Goal: Use online tool/utility: Utilize a website feature to perform a specific function

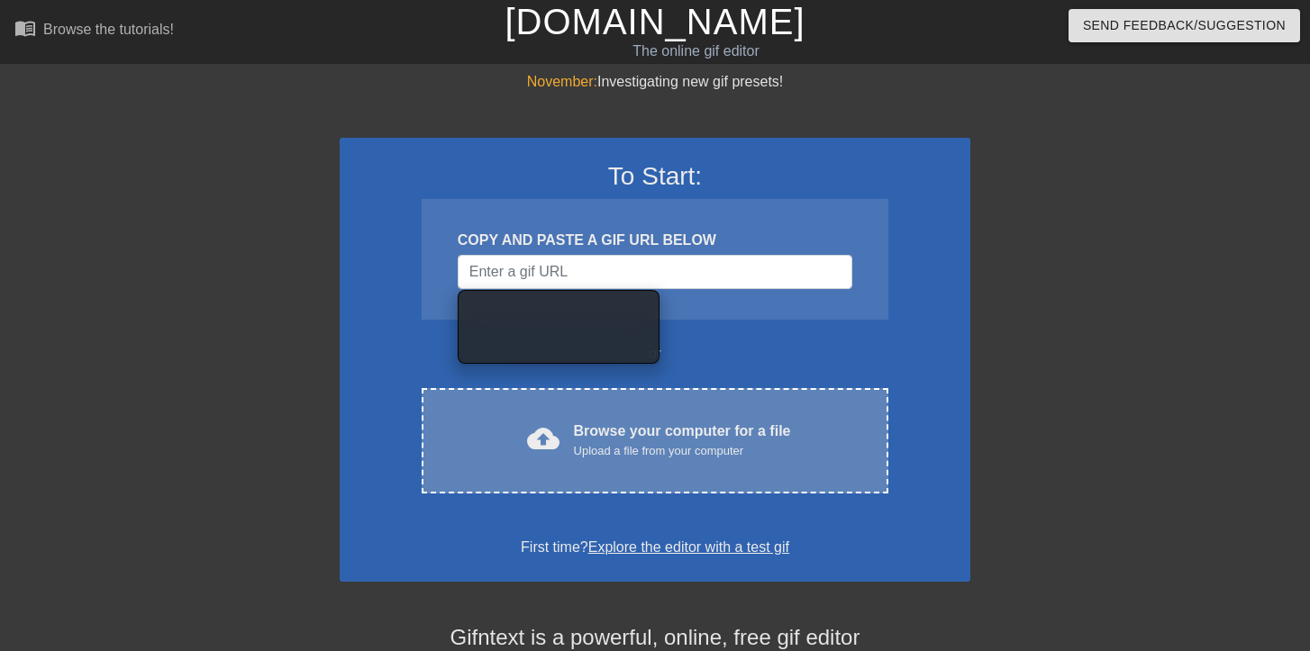
click at [576, 445] on div "Upload a file from your computer" at bounding box center [682, 451] width 217 height 18
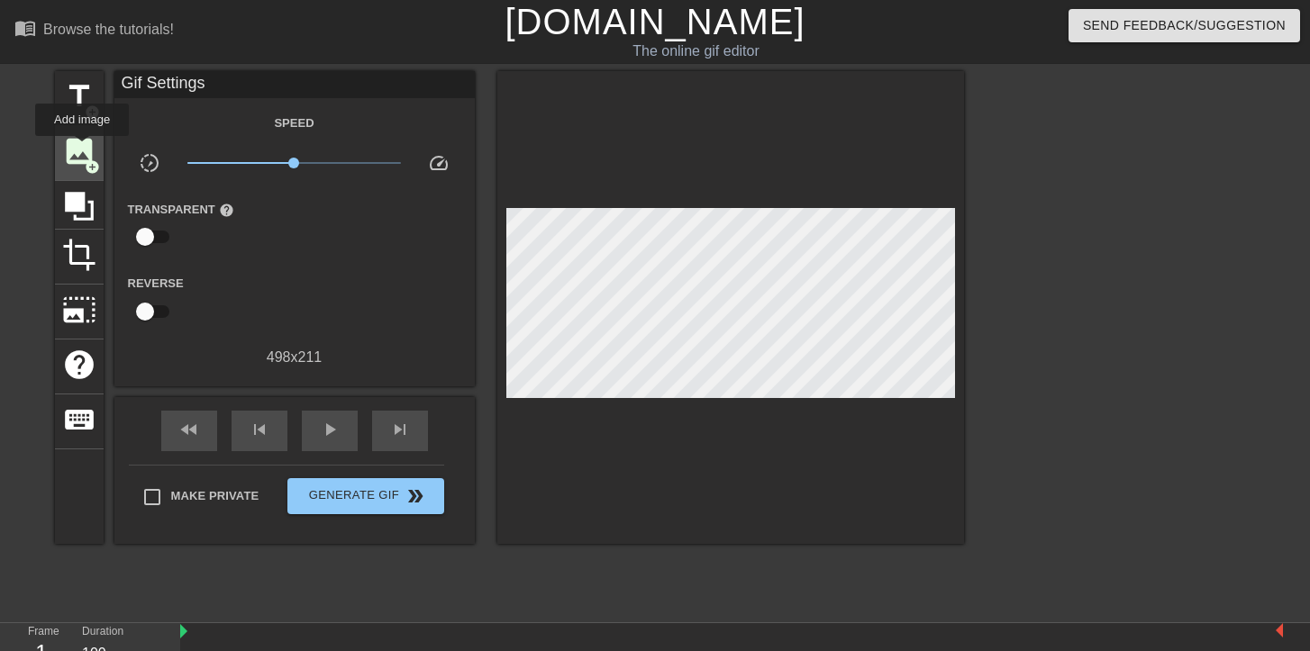
click at [83, 149] on span "image" at bounding box center [79, 151] width 34 height 34
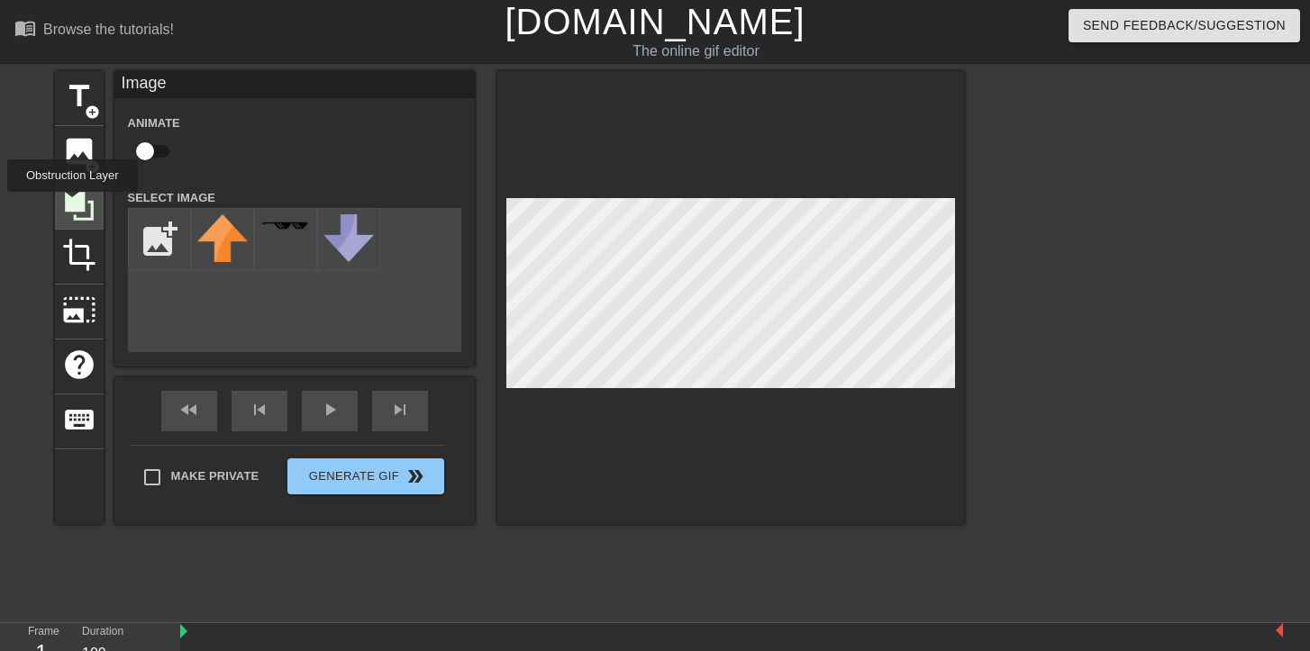
click at [75, 204] on icon at bounding box center [79, 206] width 29 height 29
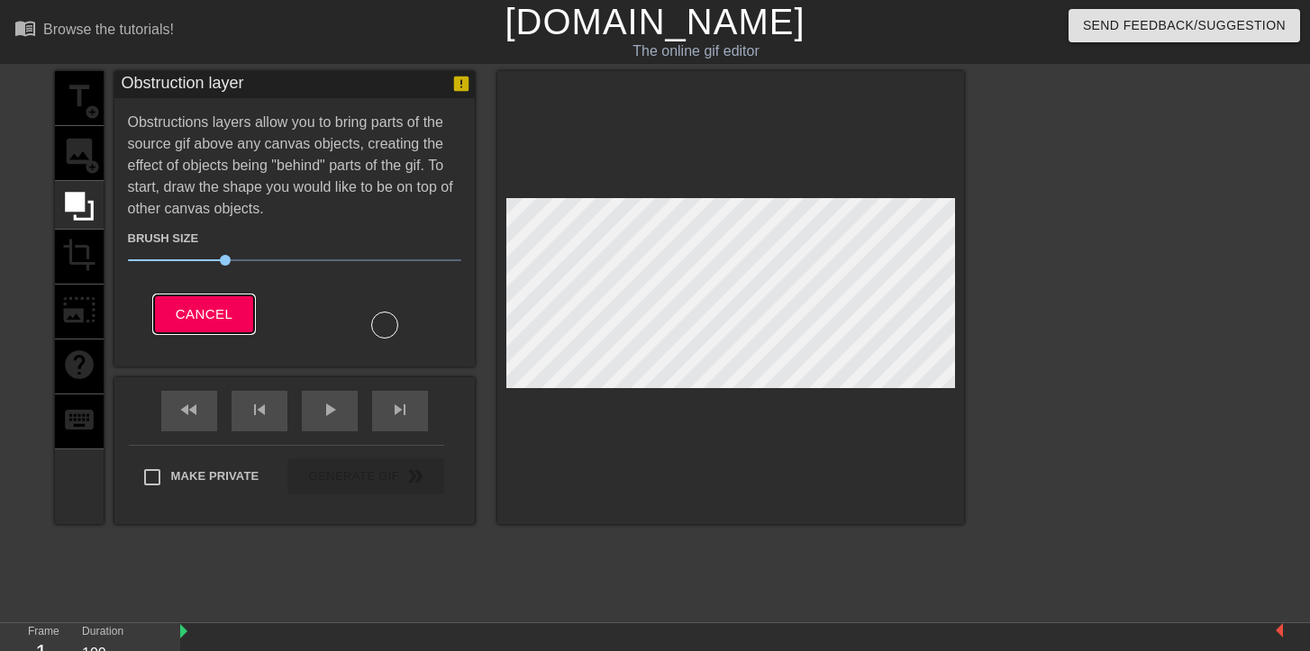
click at [197, 313] on span "Cancel" at bounding box center [204, 314] width 57 height 23
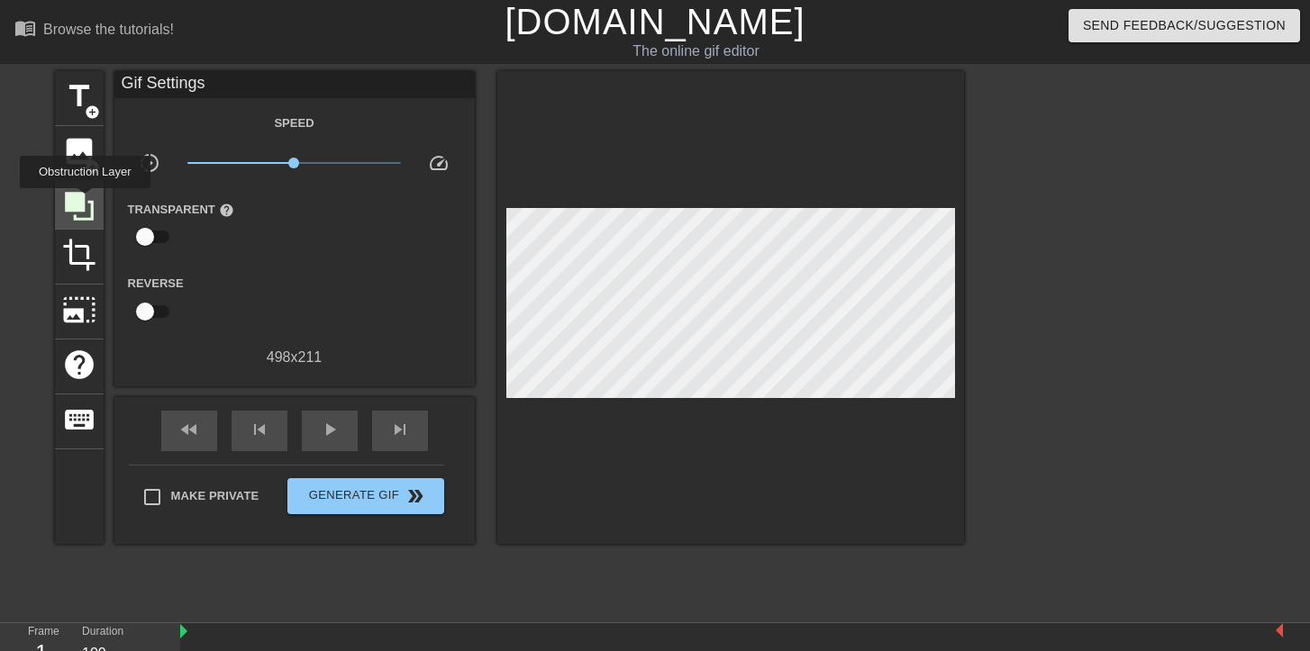
click at [87, 201] on icon at bounding box center [79, 206] width 29 height 29
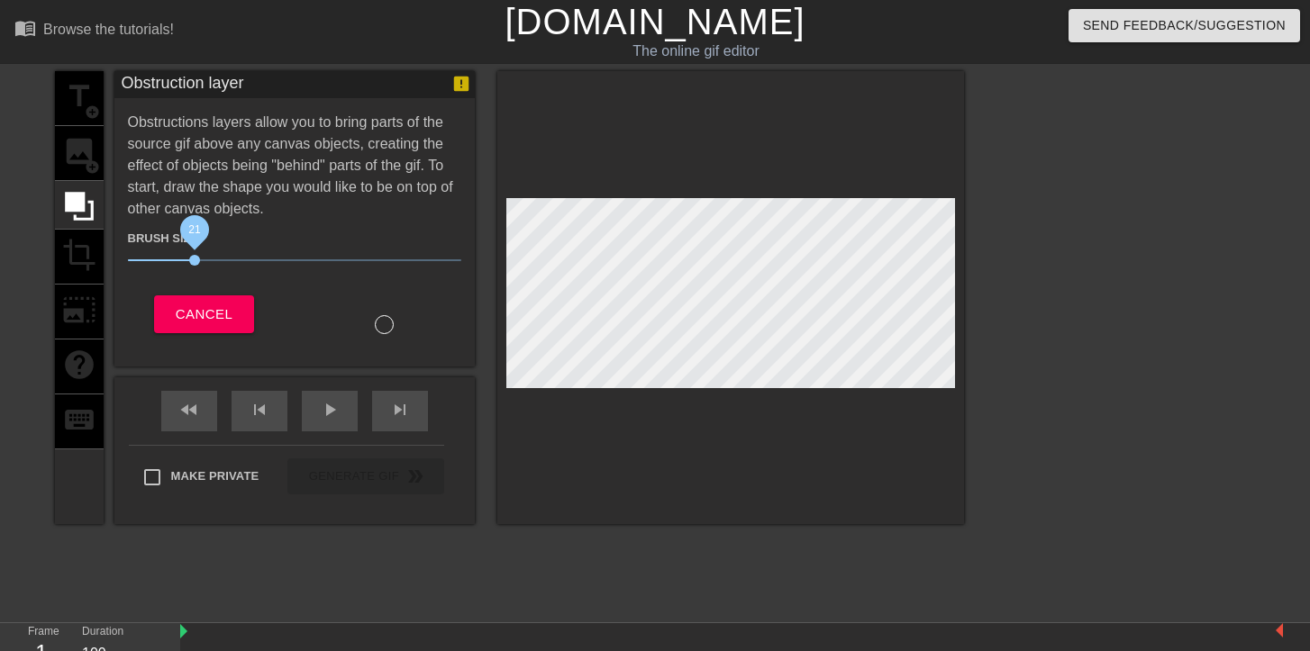
drag, startPoint x: 226, startPoint y: 259, endPoint x: 193, endPoint y: 257, distance: 33.4
click at [194, 257] on span "21" at bounding box center [194, 260] width 11 height 11
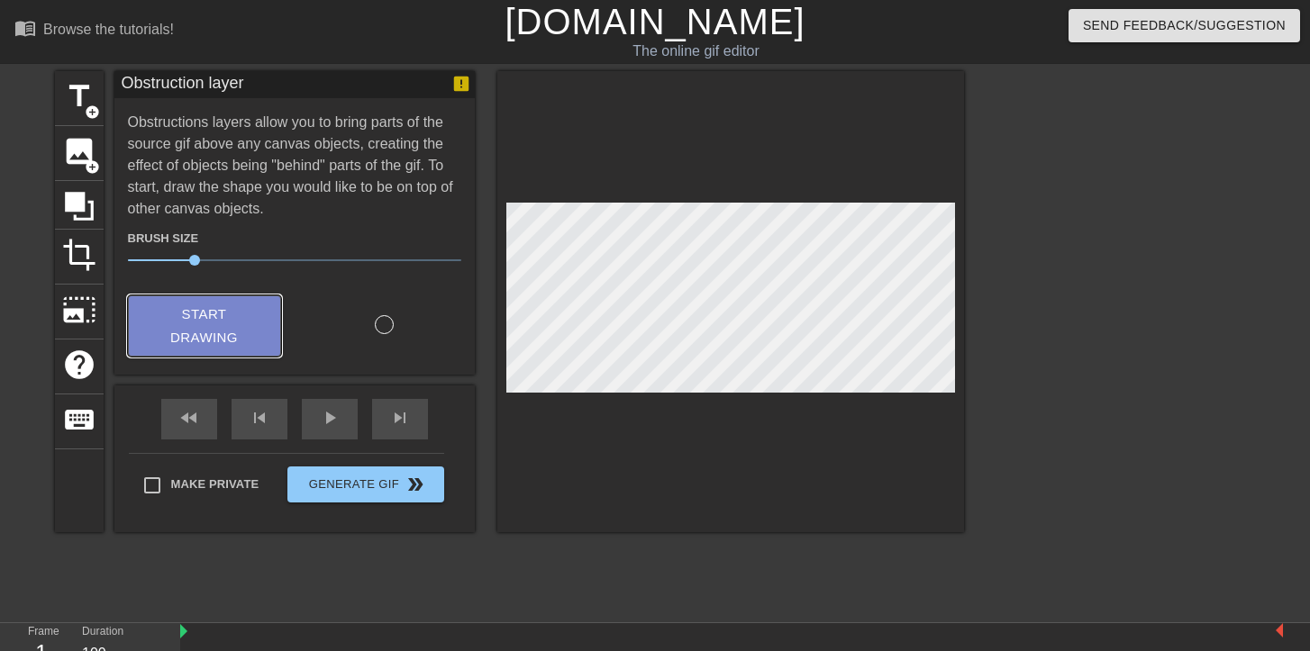
click at [227, 323] on span "Start Drawing" at bounding box center [205, 327] width 110 height 48
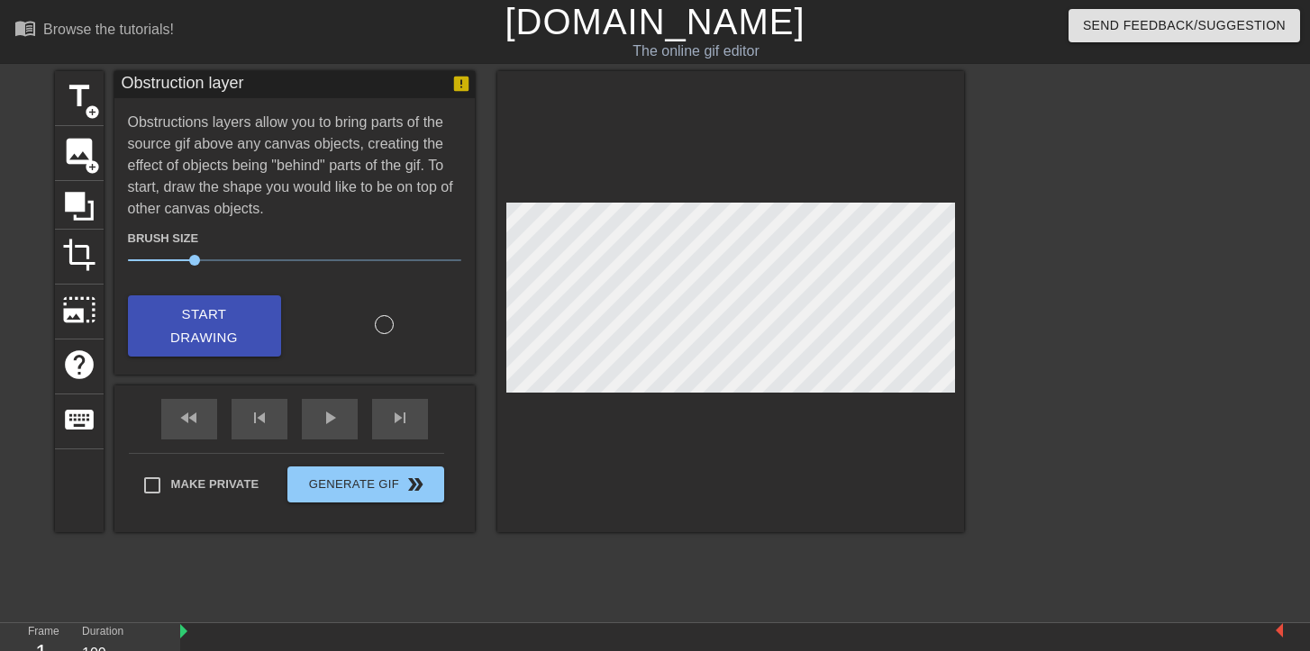
click at [388, 322] on div at bounding box center [384, 324] width 19 height 19
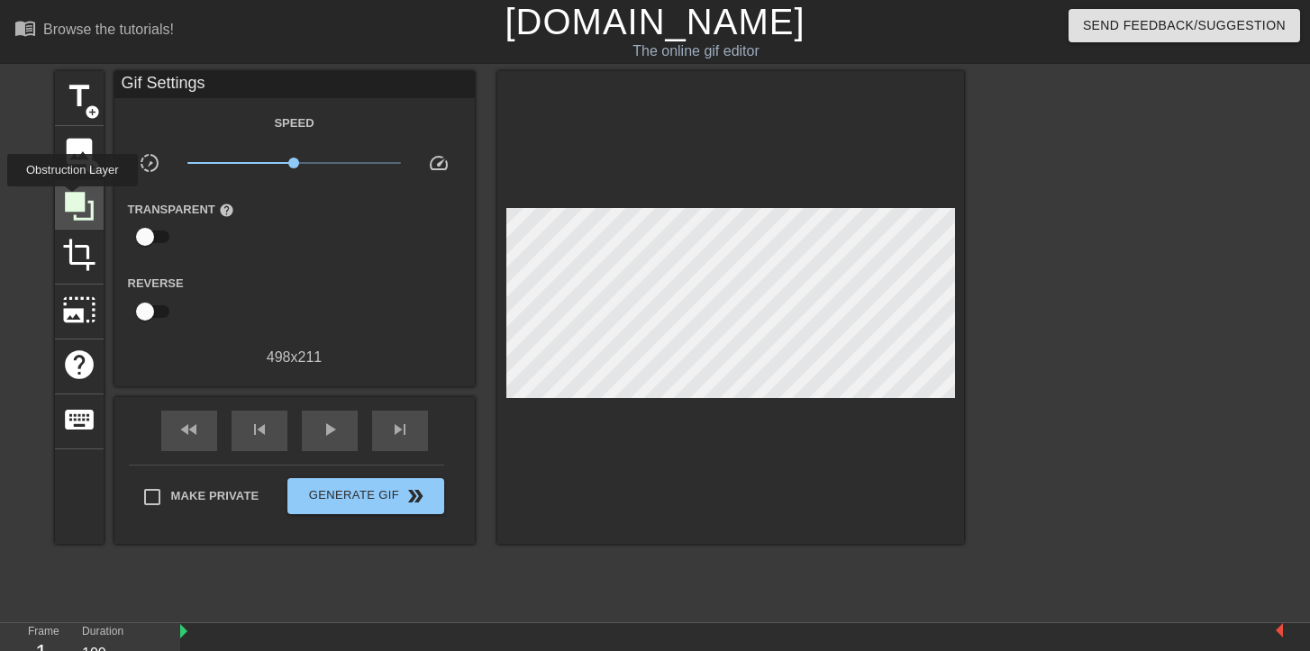
click at [75, 199] on icon at bounding box center [79, 206] width 29 height 29
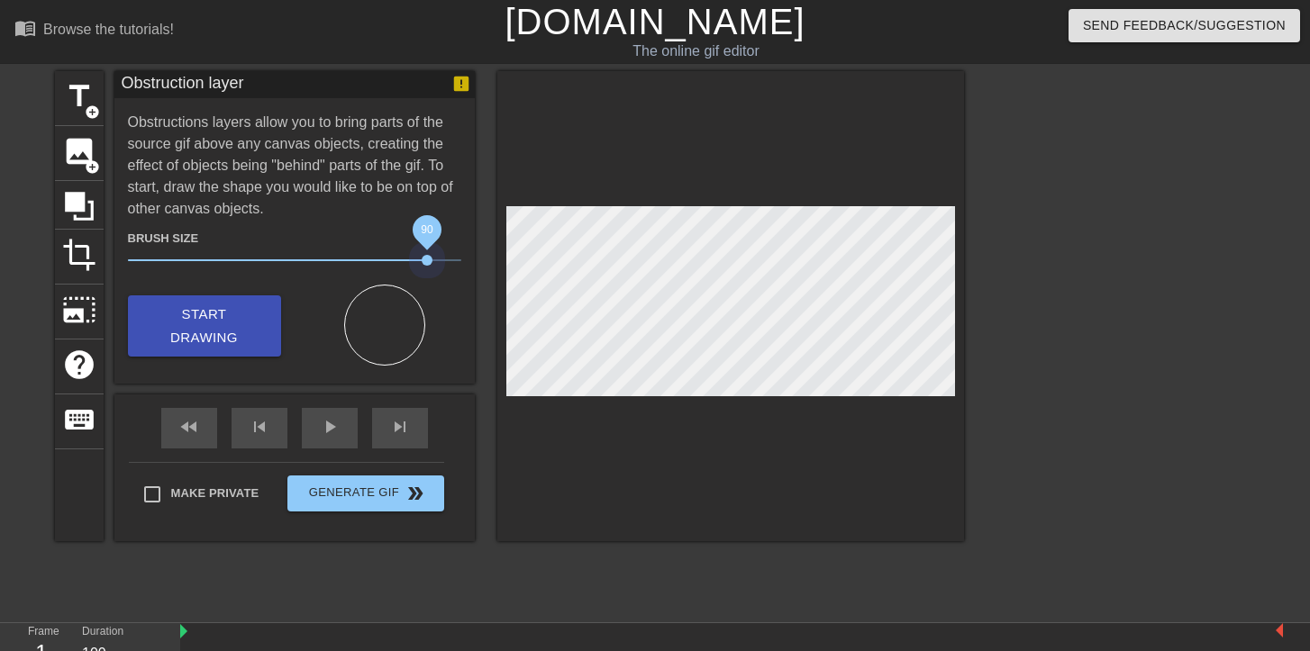
drag, startPoint x: 195, startPoint y: 257, endPoint x: 431, endPoint y: 287, distance: 238.9
click at [433, 287] on div "Brush Size 90 Start Drawing" at bounding box center [294, 293] width 333 height 146
click at [92, 97] on span "title" at bounding box center [79, 96] width 34 height 34
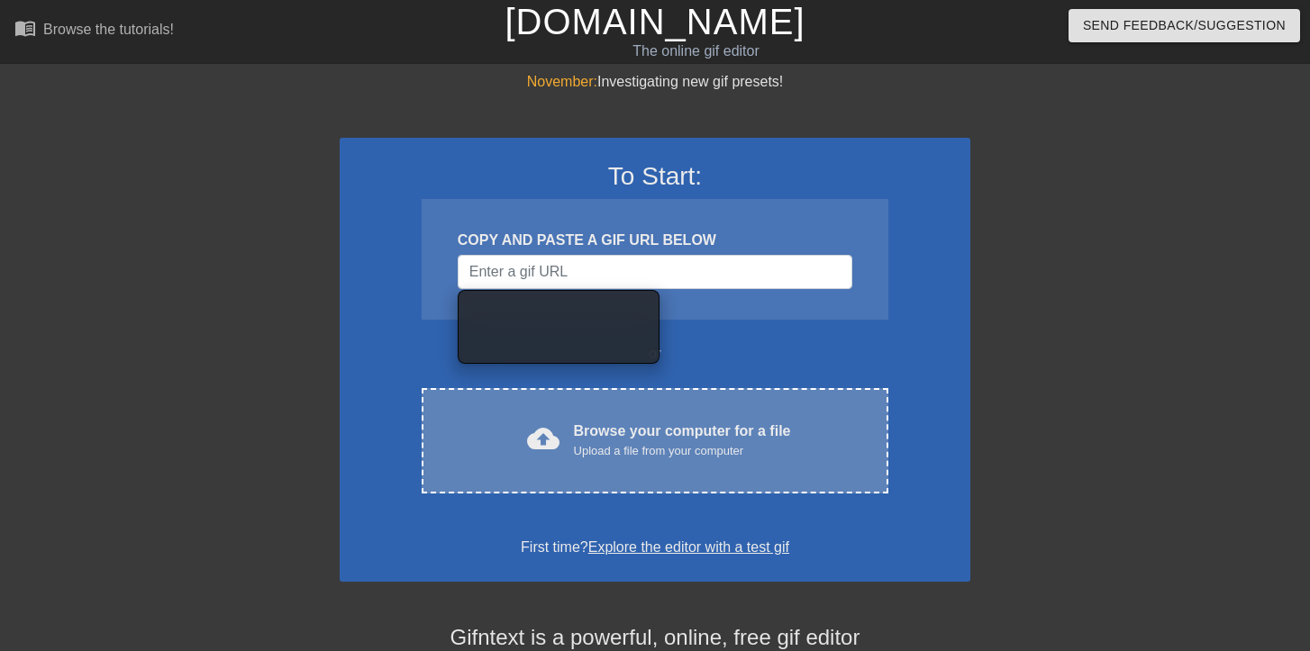
click at [672, 432] on div "Browse your computer for a file Upload a file from your computer" at bounding box center [682, 441] width 217 height 40
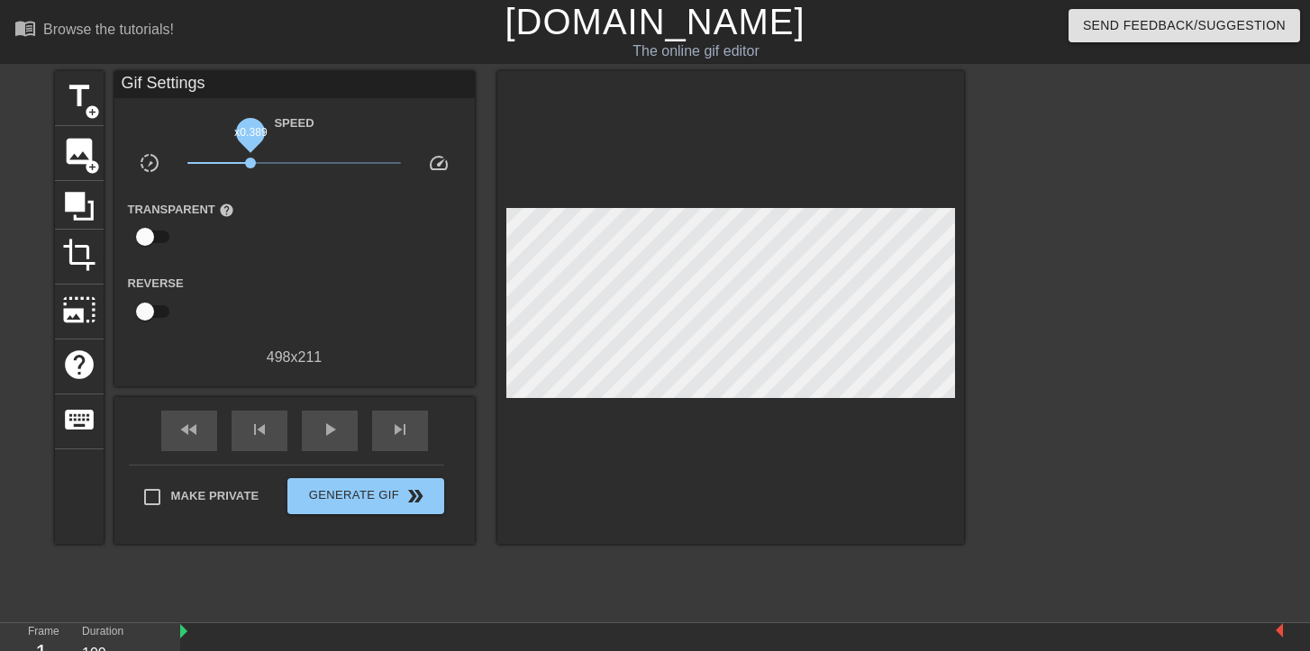
drag, startPoint x: 297, startPoint y: 159, endPoint x: 250, endPoint y: 167, distance: 48.4
click at [250, 167] on span "x0.389" at bounding box center [293, 163] width 213 height 22
click at [149, 241] on input "checkbox" at bounding box center [145, 237] width 103 height 34
checkbox input "true"
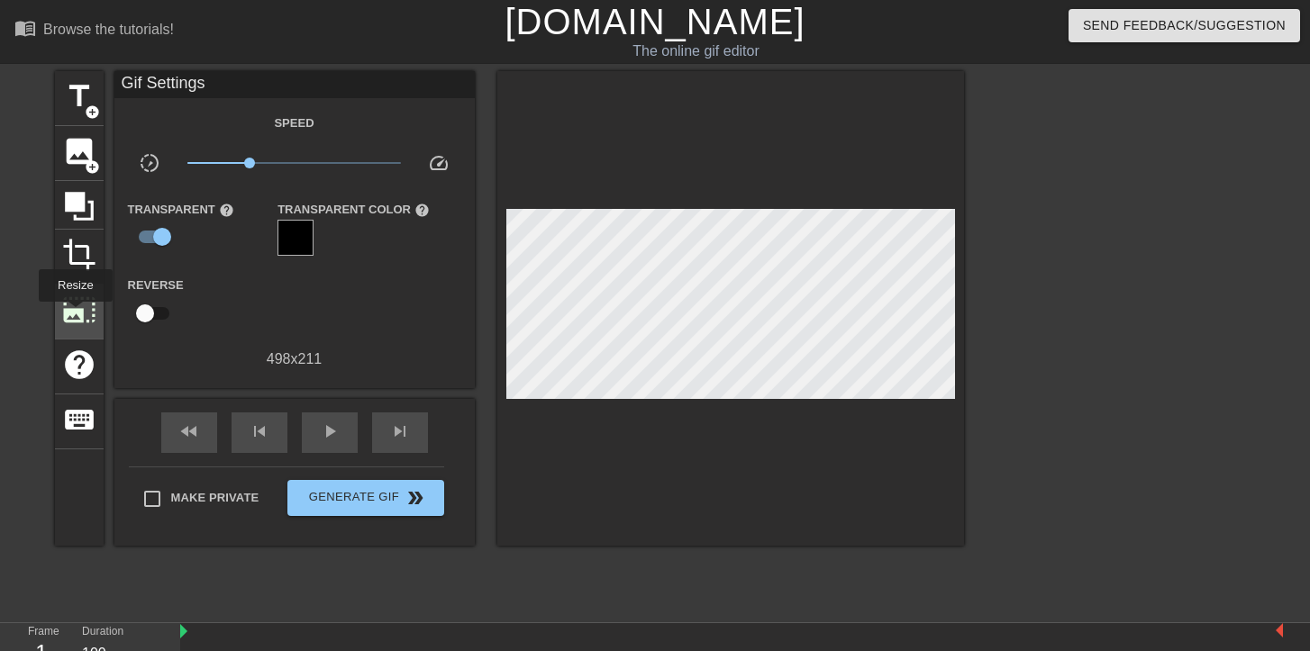
click at [76, 314] on span "photo_size_select_large" at bounding box center [79, 310] width 34 height 34
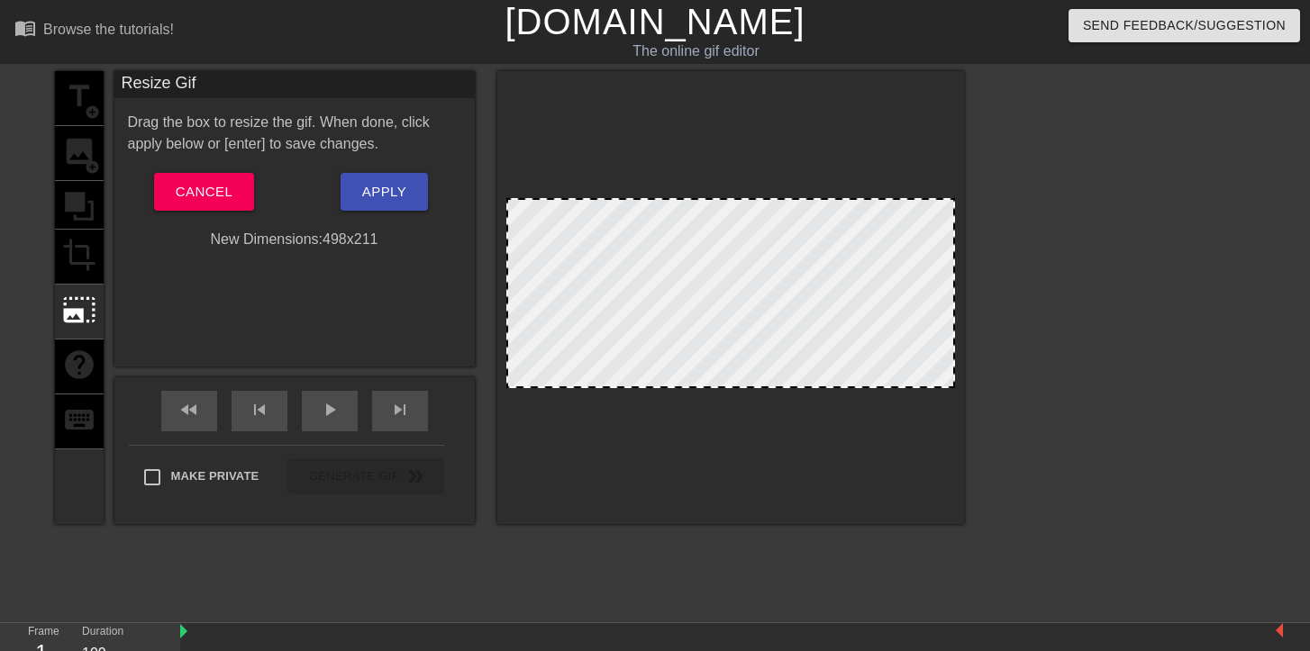
click at [78, 356] on div "title add_circle image add_circle crop photo_size_select_large help keyboard" at bounding box center [79, 297] width 49 height 453
click at [197, 194] on span "Cancel" at bounding box center [204, 191] width 57 height 23
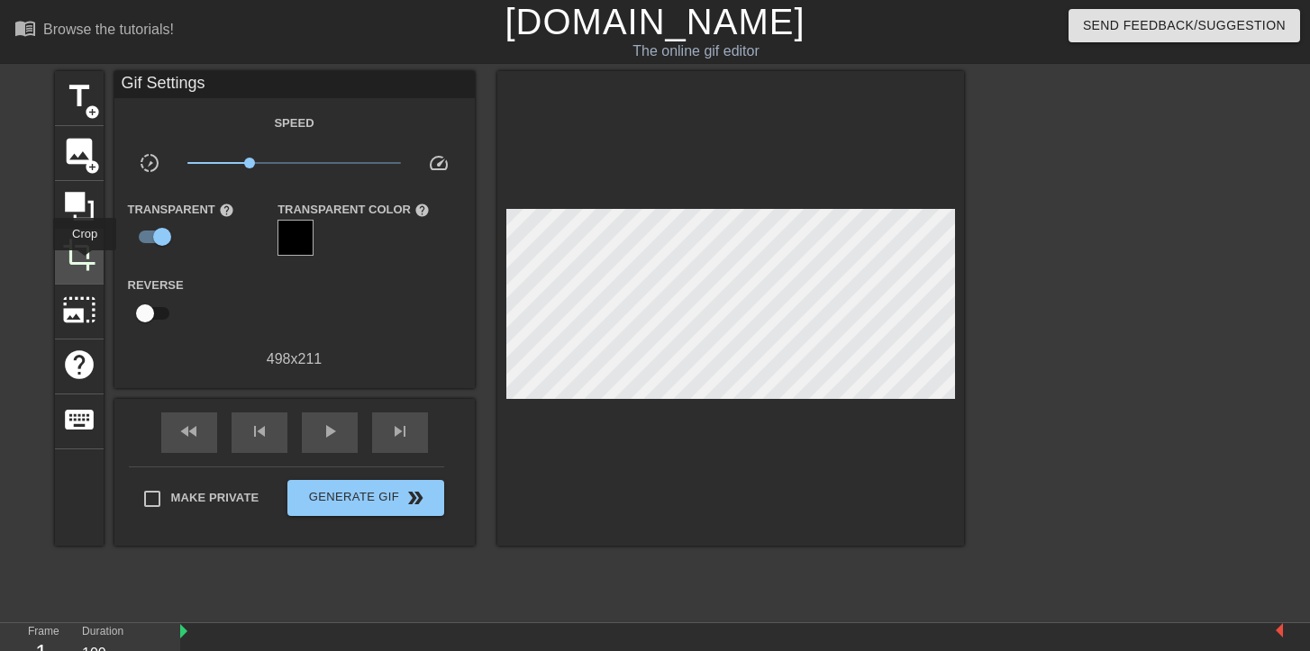
click at [86, 263] on span "crop" at bounding box center [79, 255] width 34 height 34
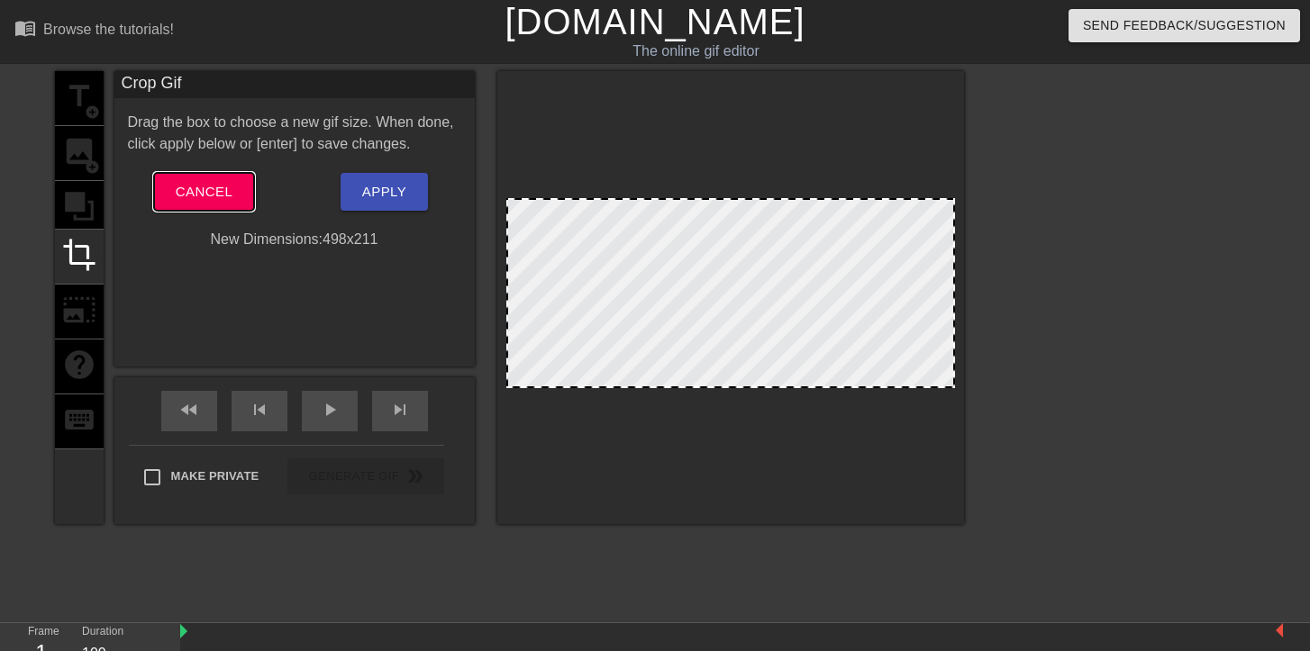
click at [234, 196] on button "Cancel" at bounding box center [204, 192] width 100 height 38
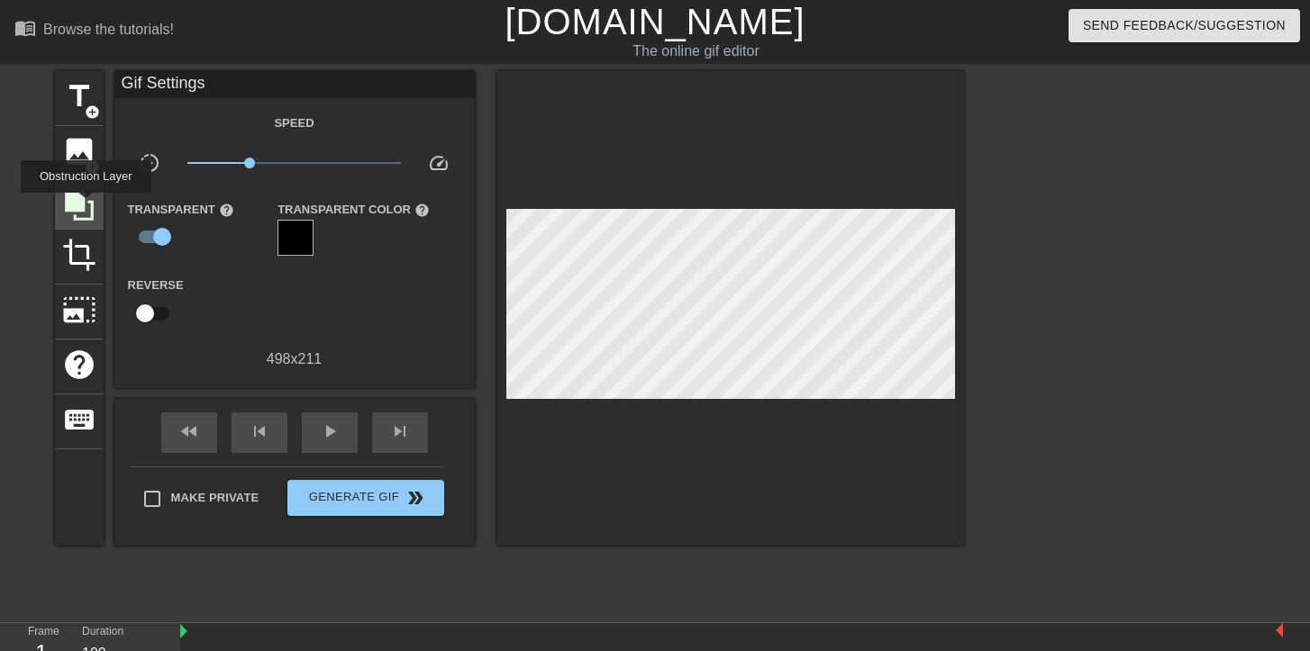
click at [88, 205] on icon at bounding box center [79, 206] width 34 height 34
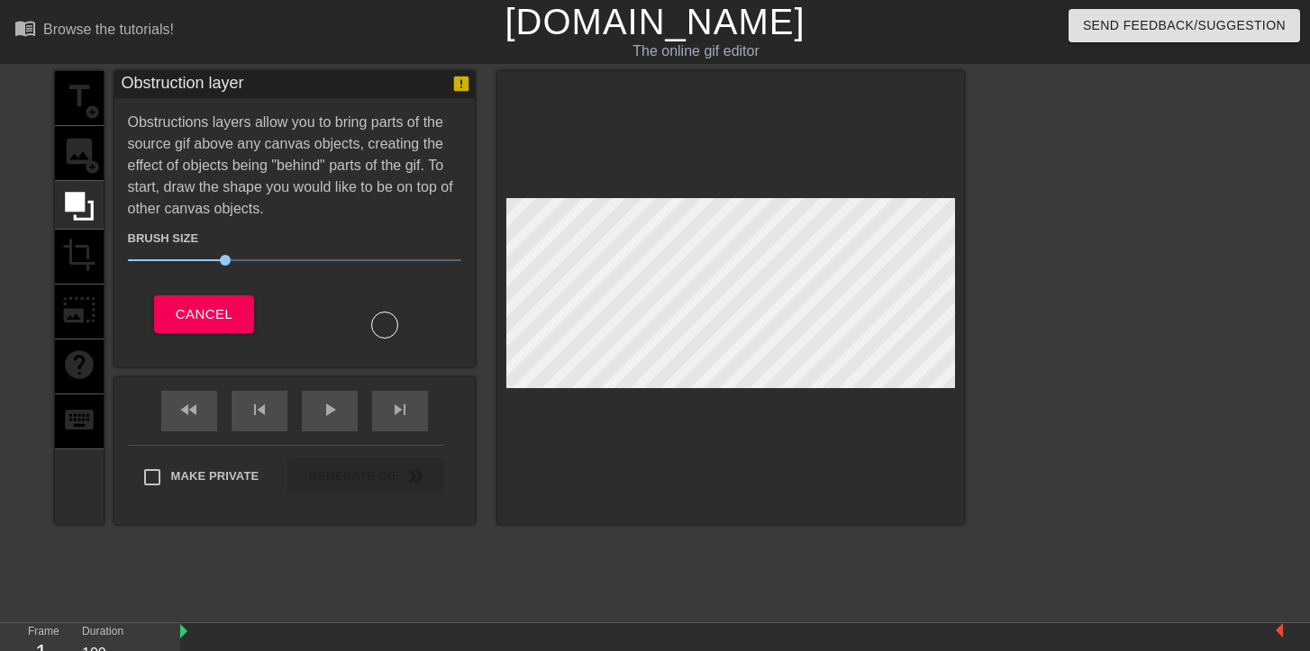
click at [77, 159] on div "title add_circle image add_circle crop photo_size_select_large help keyboard" at bounding box center [79, 297] width 49 height 453
click at [209, 307] on span "Cancel" at bounding box center [204, 314] width 57 height 23
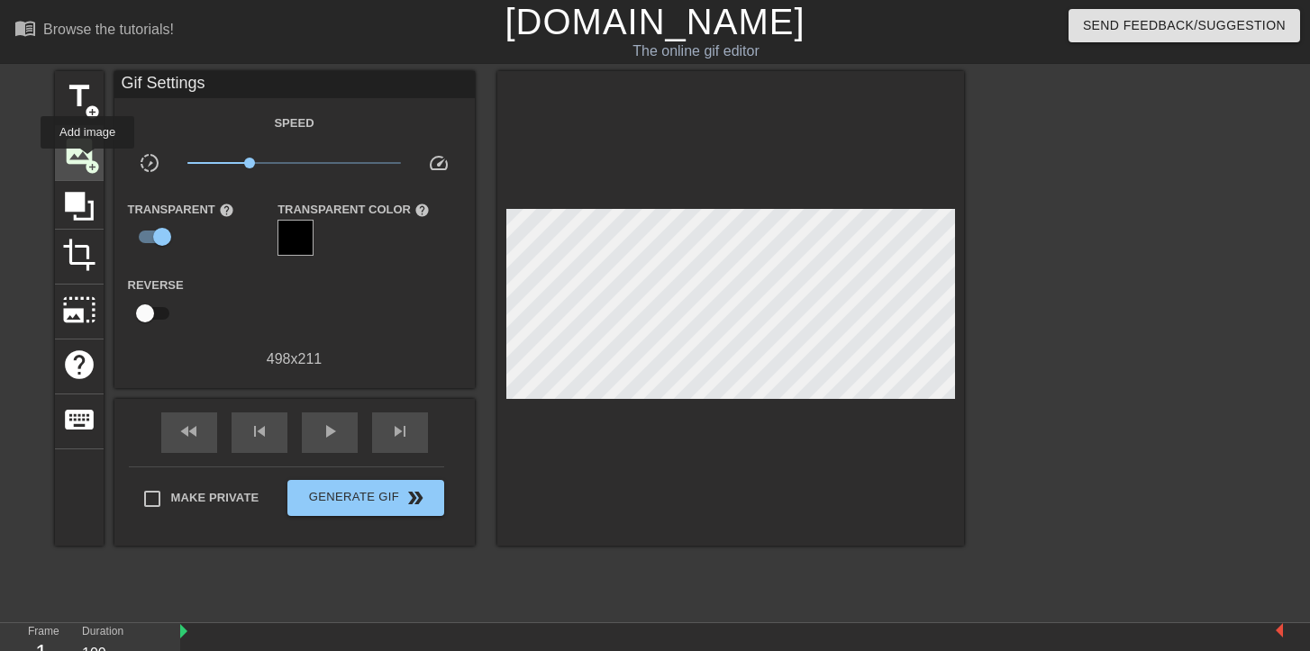
click at [88, 161] on span "add_circle" at bounding box center [92, 166] width 15 height 15
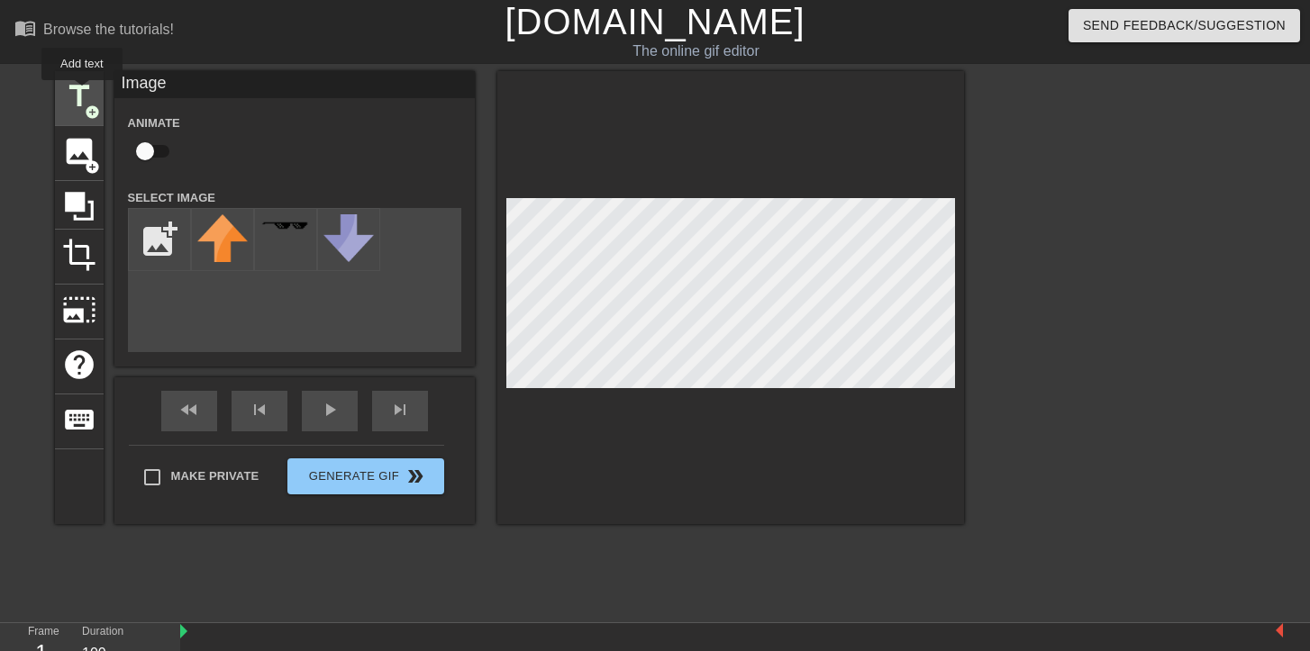
click at [83, 93] on span "title" at bounding box center [79, 96] width 34 height 34
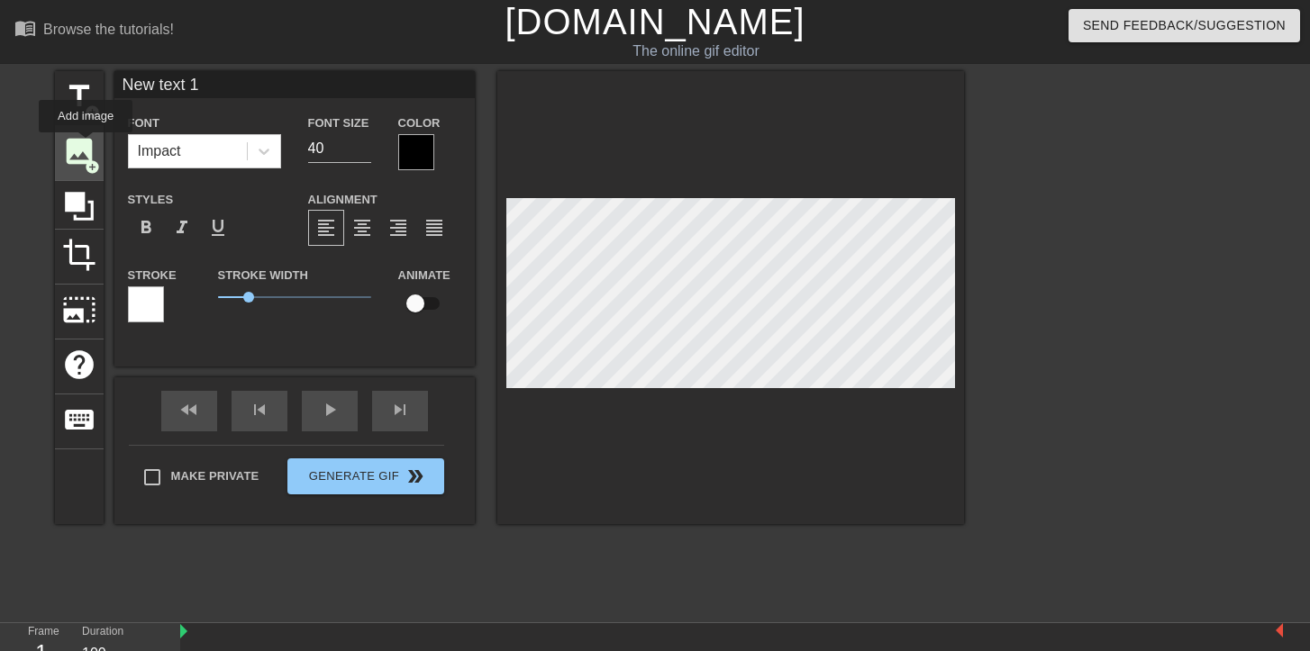
click at [86, 145] on span "image" at bounding box center [79, 151] width 34 height 34
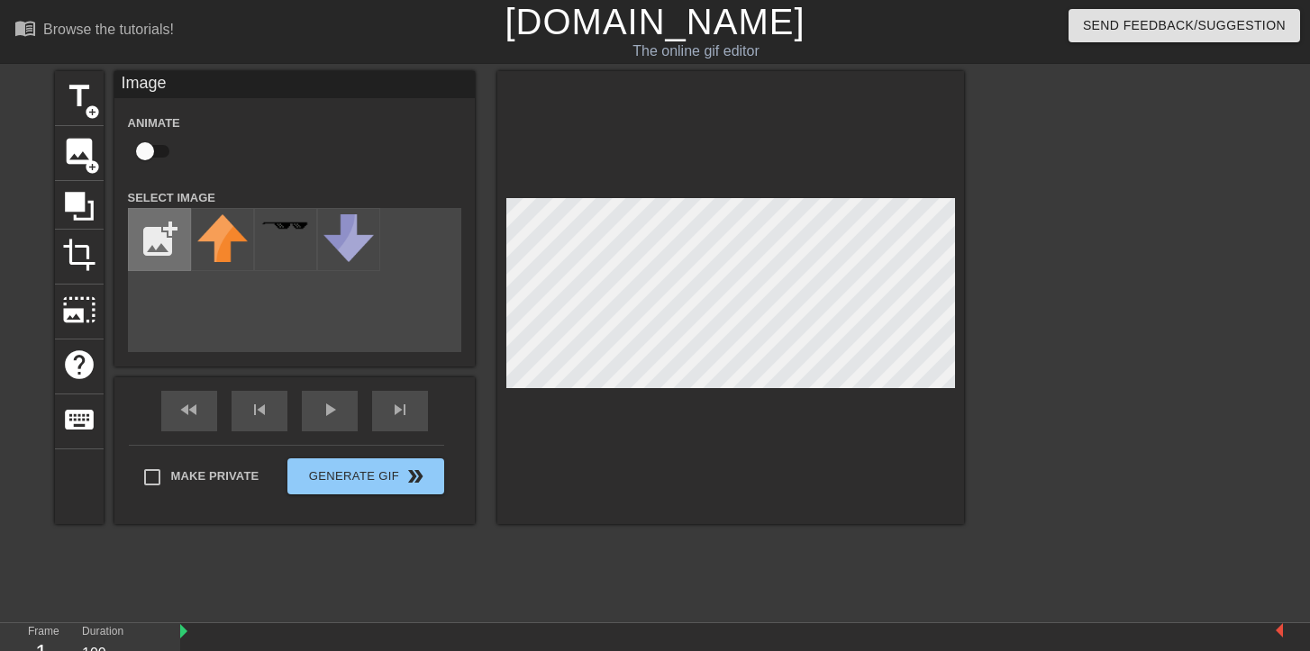
click at [144, 241] on input "file" at bounding box center [159, 239] width 61 height 61
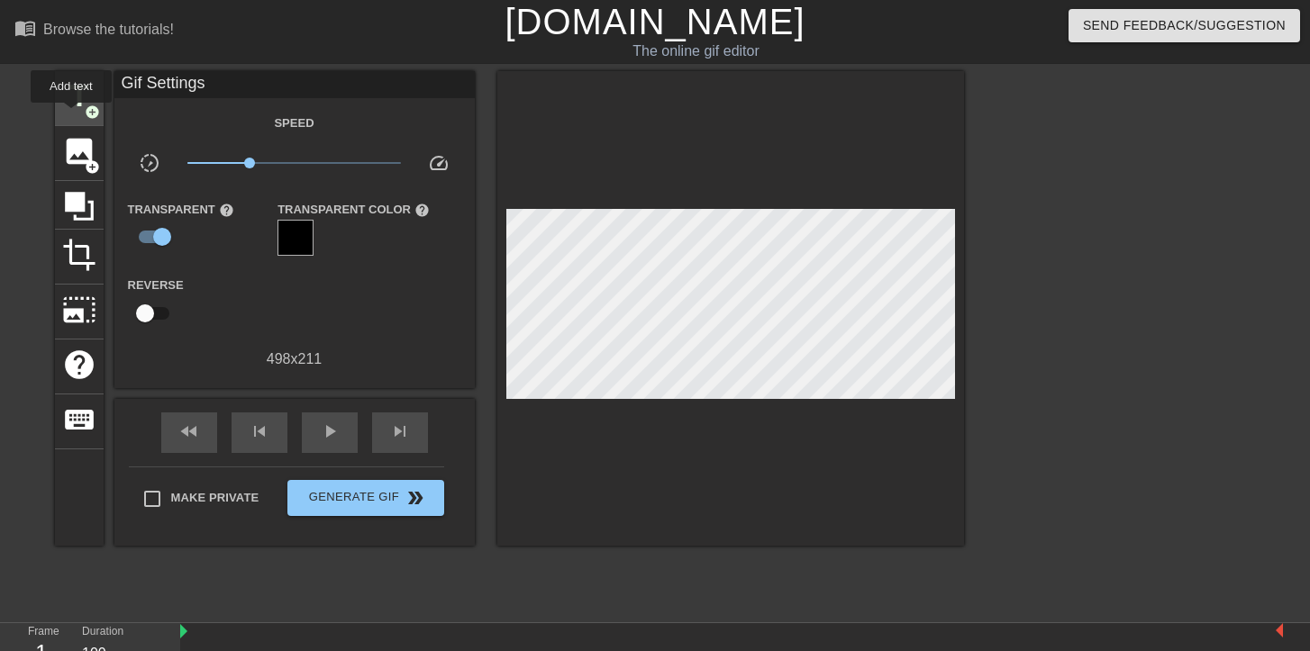
click at [72, 113] on span "title" at bounding box center [79, 96] width 34 height 34
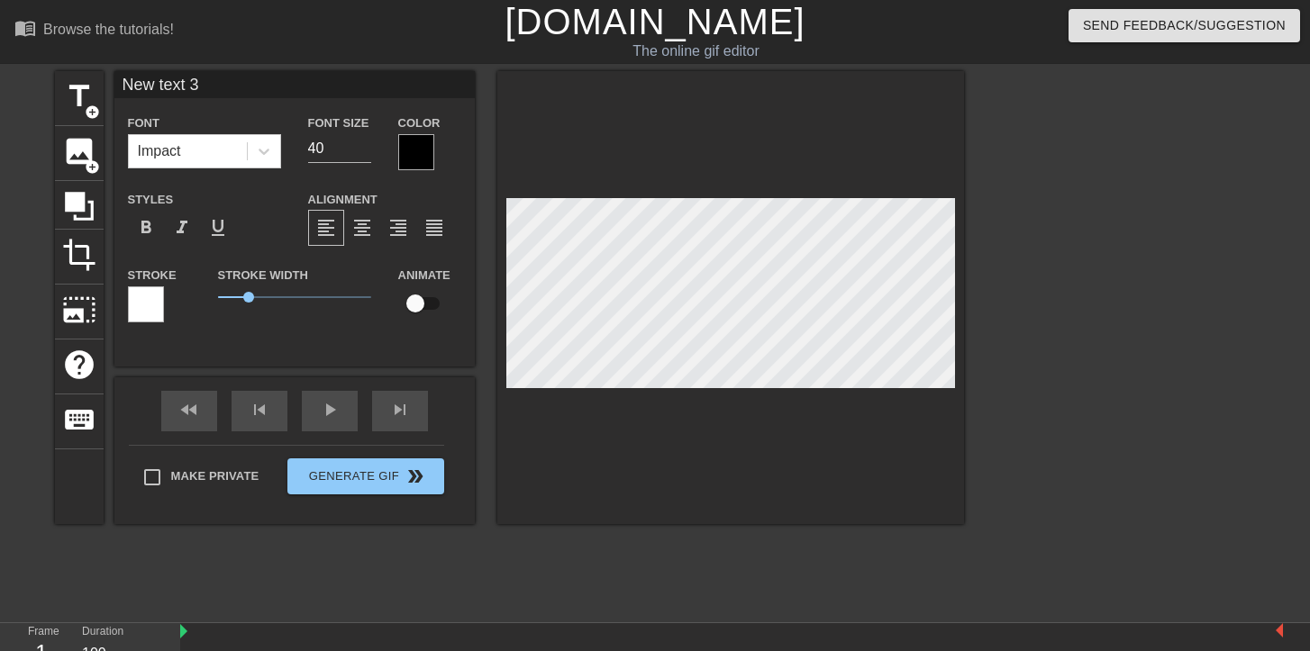
type input "New A 3"
type textarea "New A 3"
type input "A"
type textarea "A"
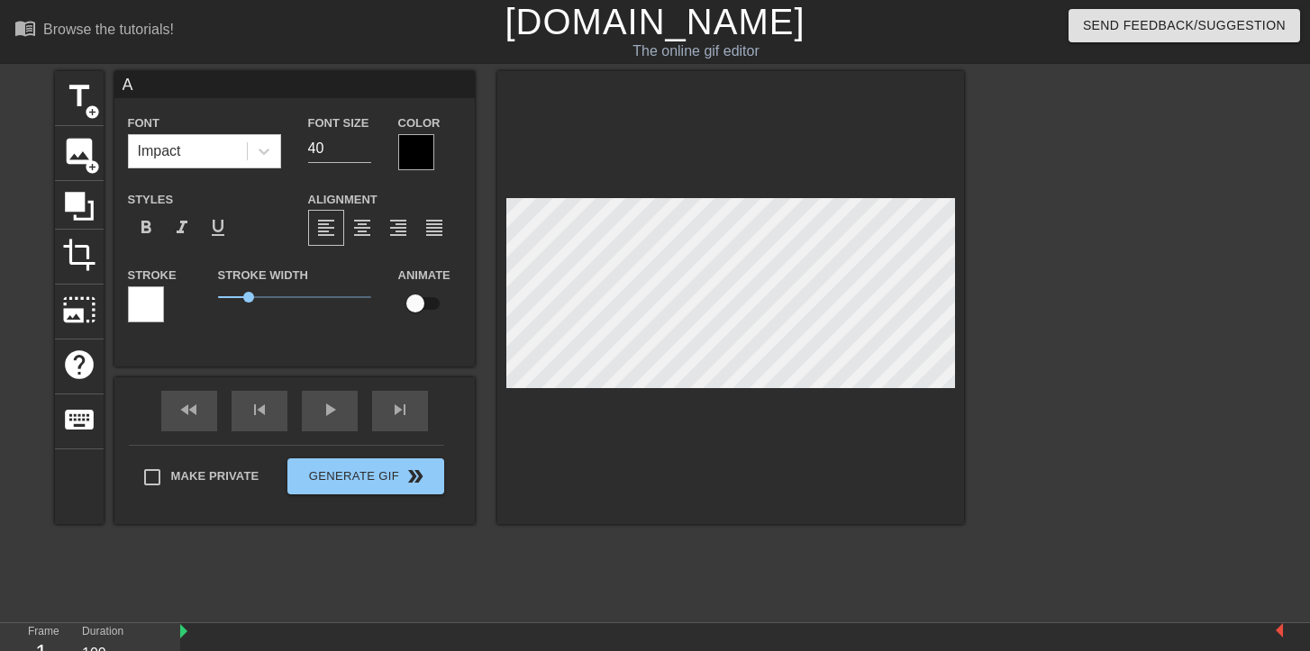
scroll to position [0, 0]
type input "AF"
type textarea "AF"
type input "AF:"
type textarea "AF:"
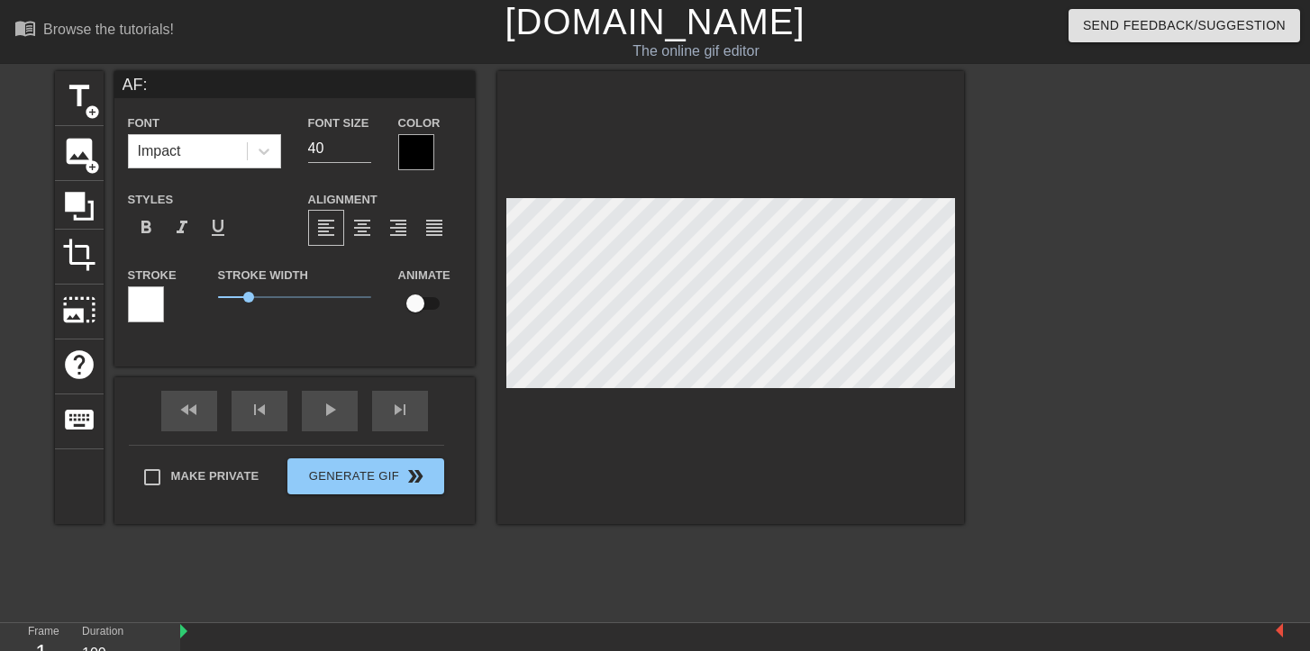
type input "AF"
type textarea "AF"
type input "AFL"
type textarea "AFL"
click at [421, 148] on div at bounding box center [416, 152] width 36 height 36
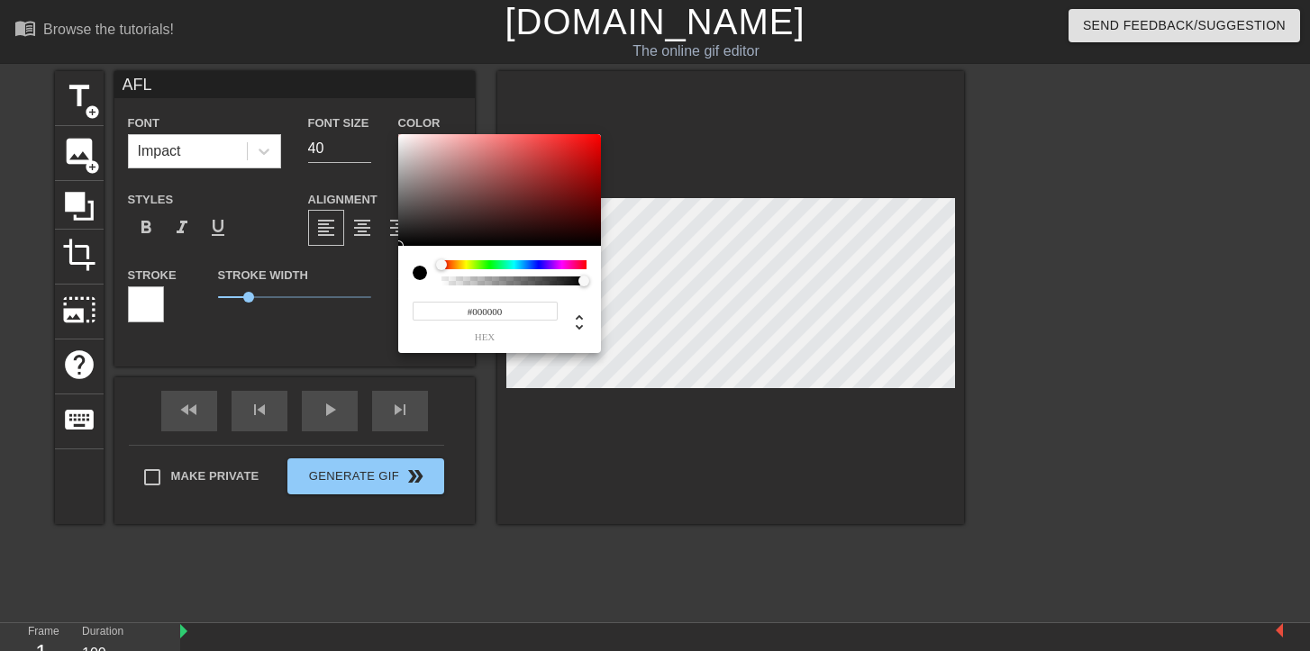
type input "0"
click at [444, 280] on div at bounding box center [514, 281] width 140 height 9
click at [443, 279] on div at bounding box center [444, 281] width 11 height 11
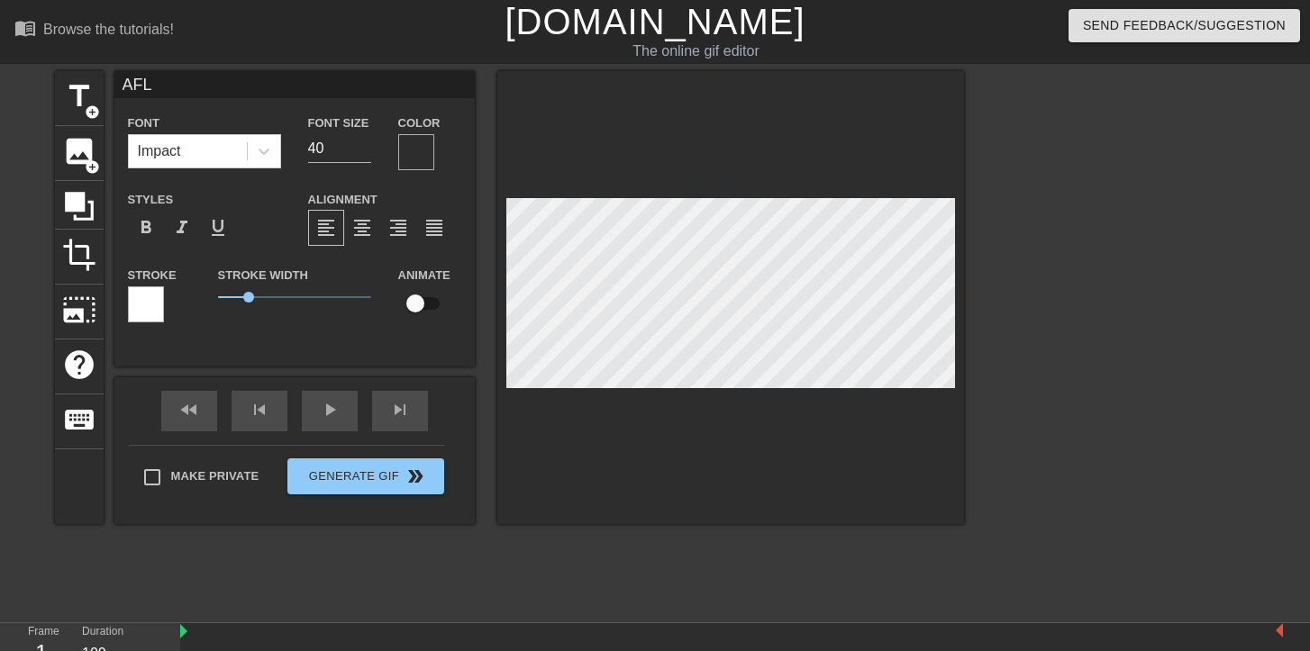
click at [410, 160] on div at bounding box center [416, 152] width 36 height 36
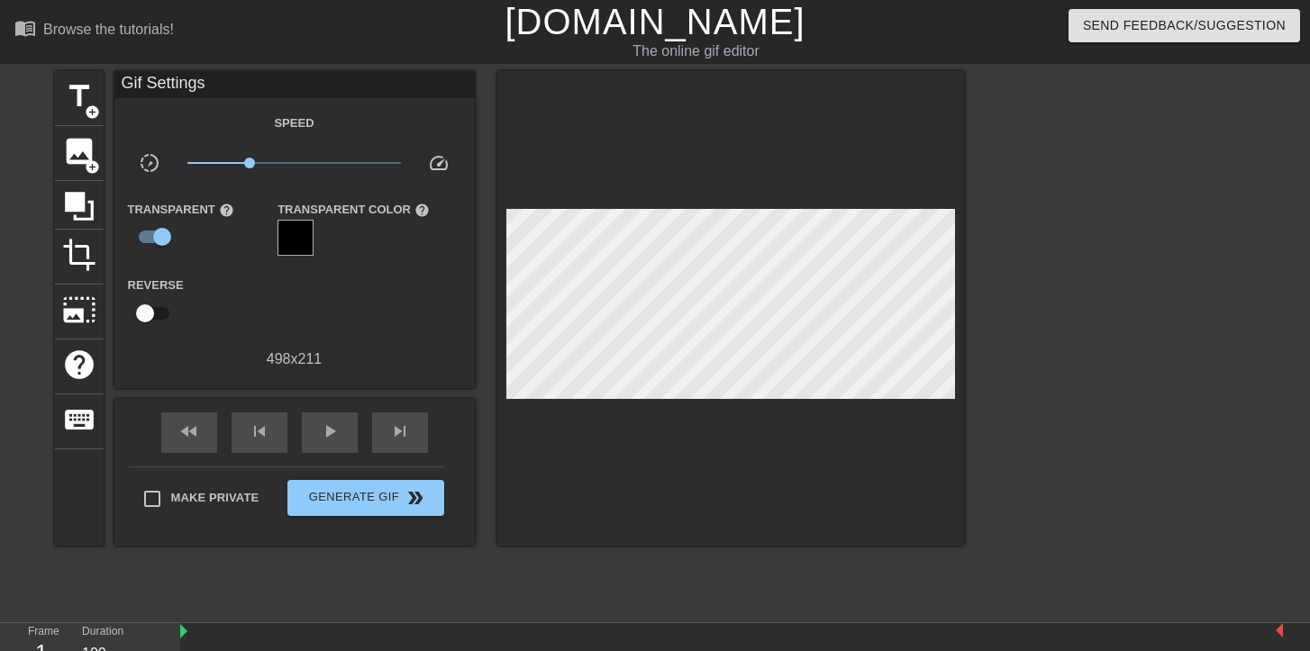
click at [448, 169] on span "speed" at bounding box center [439, 163] width 22 height 22
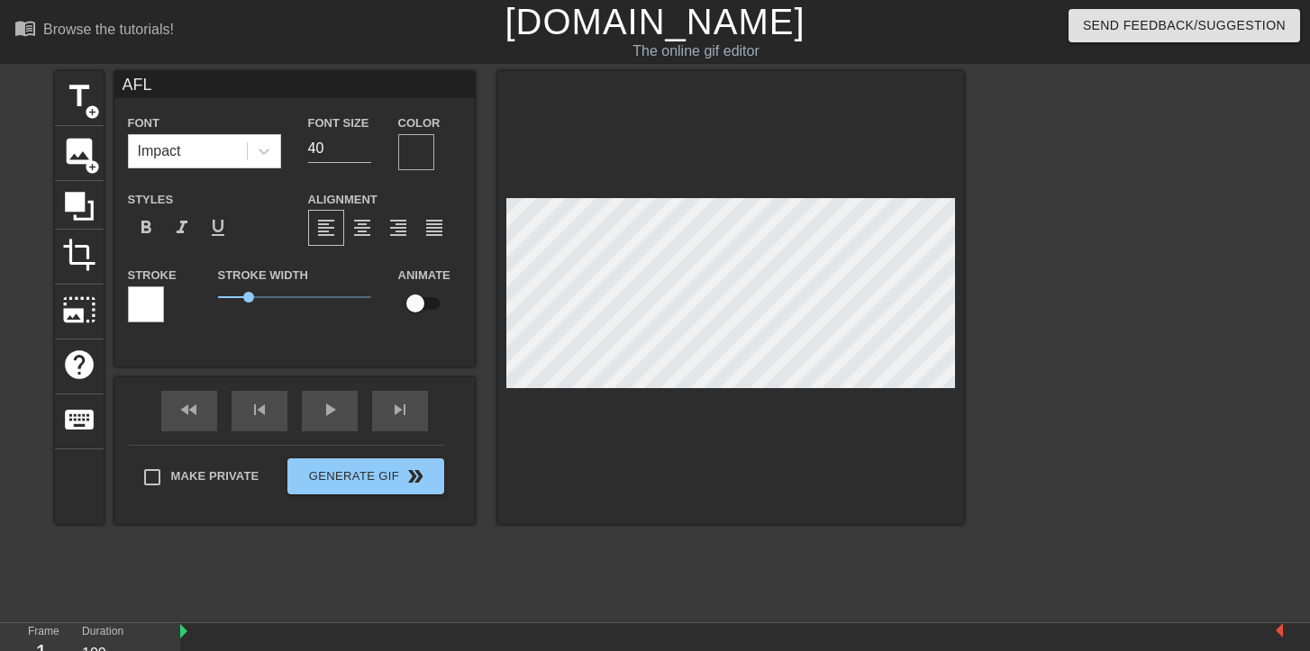
click at [150, 304] on div at bounding box center [146, 304] width 36 height 36
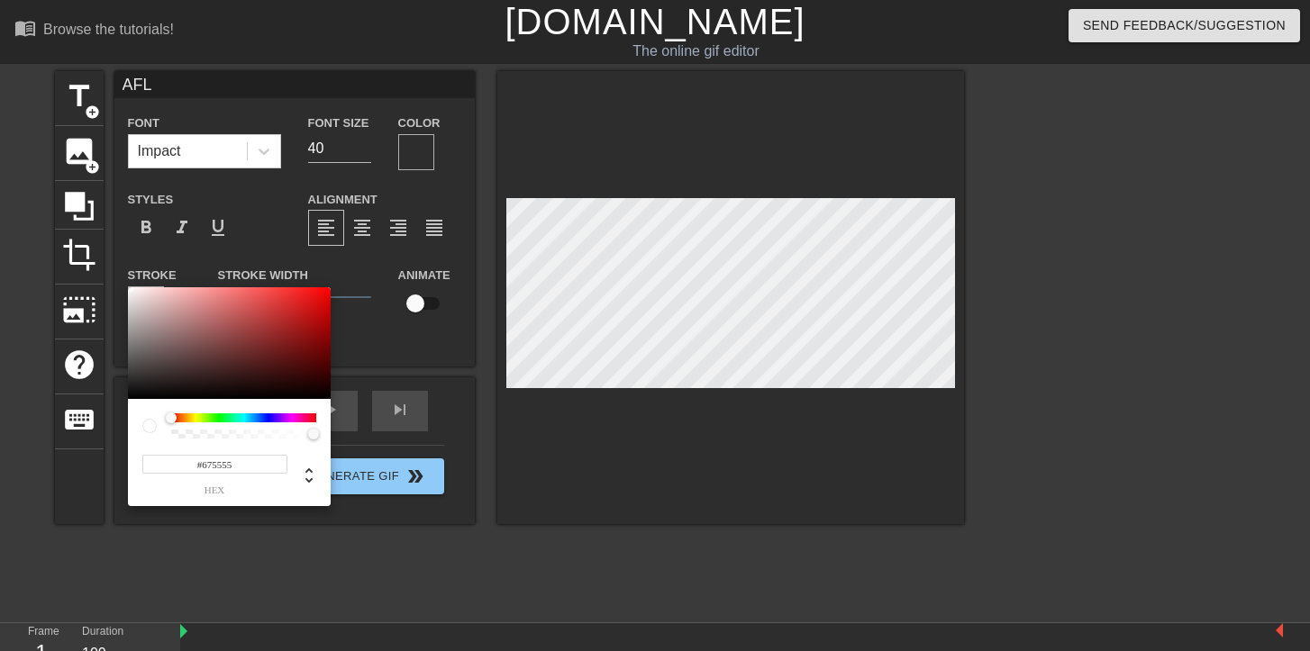
click at [163, 354] on div at bounding box center [229, 343] width 203 height 112
click at [220, 347] on div at bounding box center [229, 343] width 203 height 112
type input "#835B5B"
click at [190, 341] on div at bounding box center [229, 343] width 203 height 112
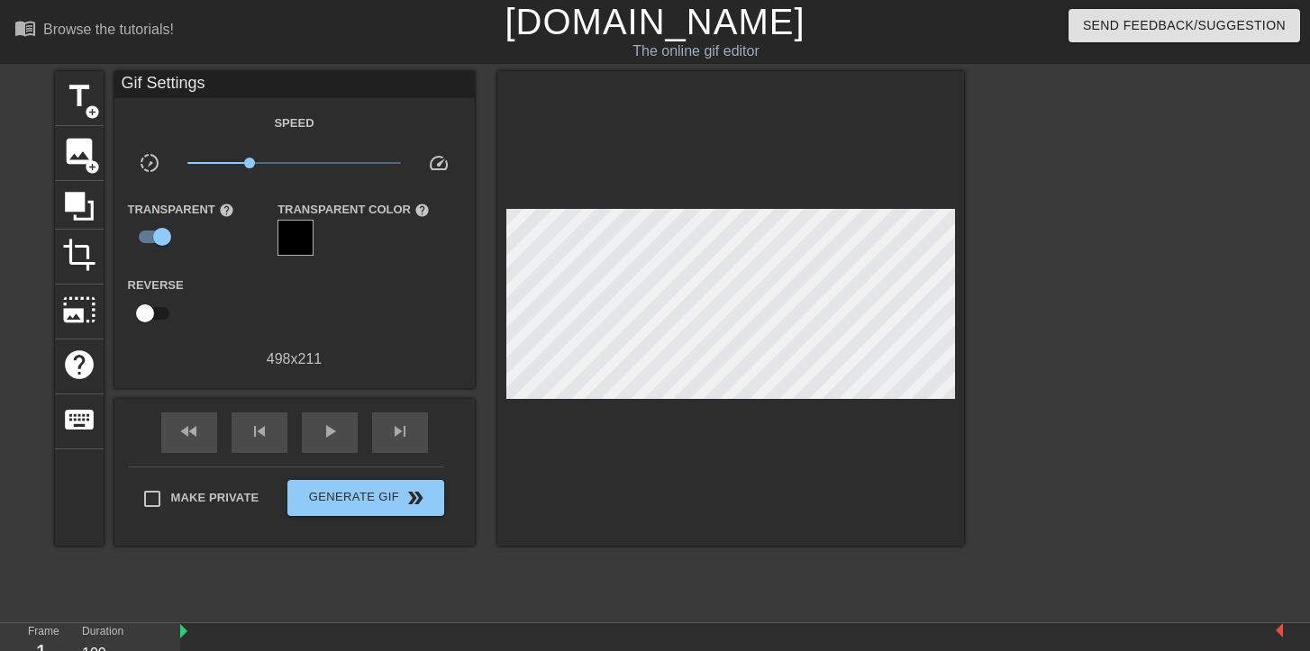
click at [300, 238] on div at bounding box center [295, 238] width 36 height 36
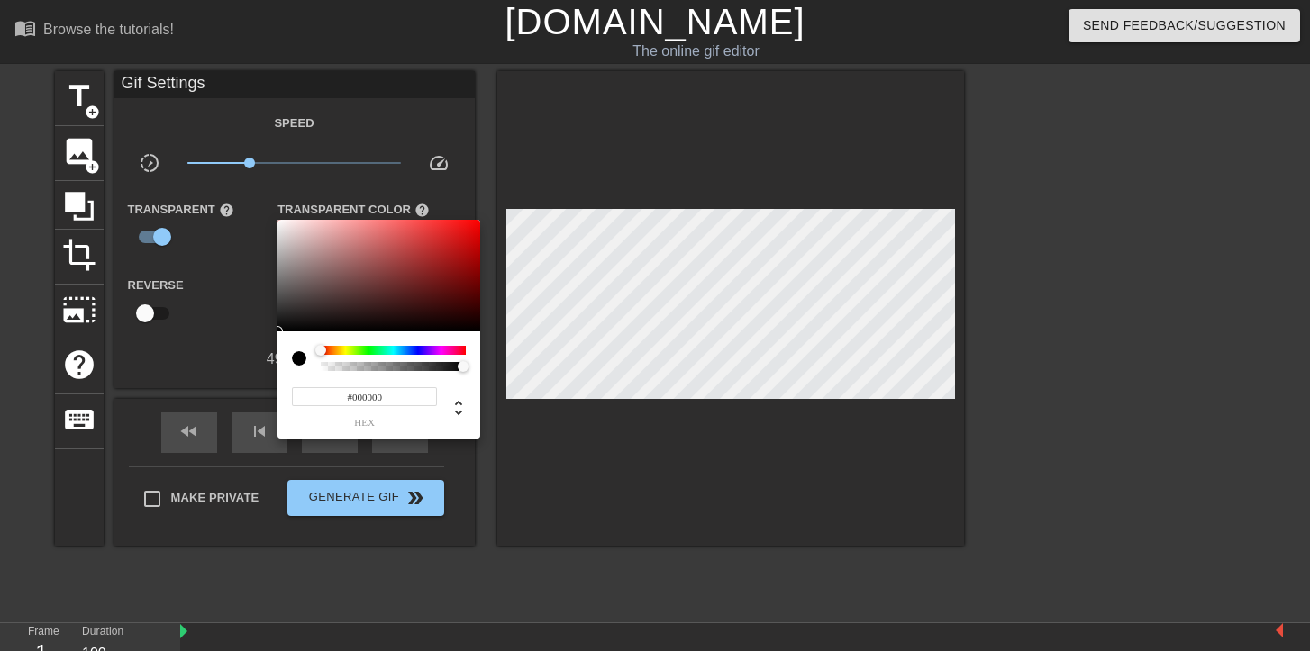
click at [165, 238] on div at bounding box center [655, 325] width 1310 height 651
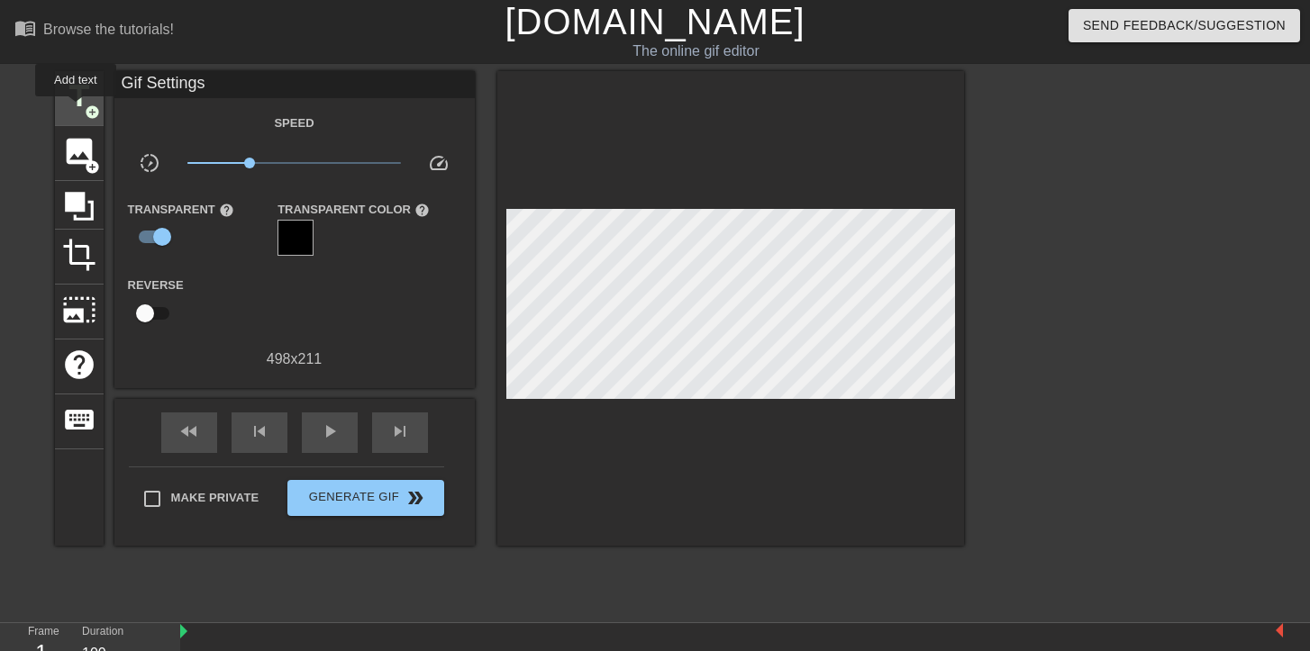
click at [76, 106] on span "title" at bounding box center [79, 96] width 34 height 34
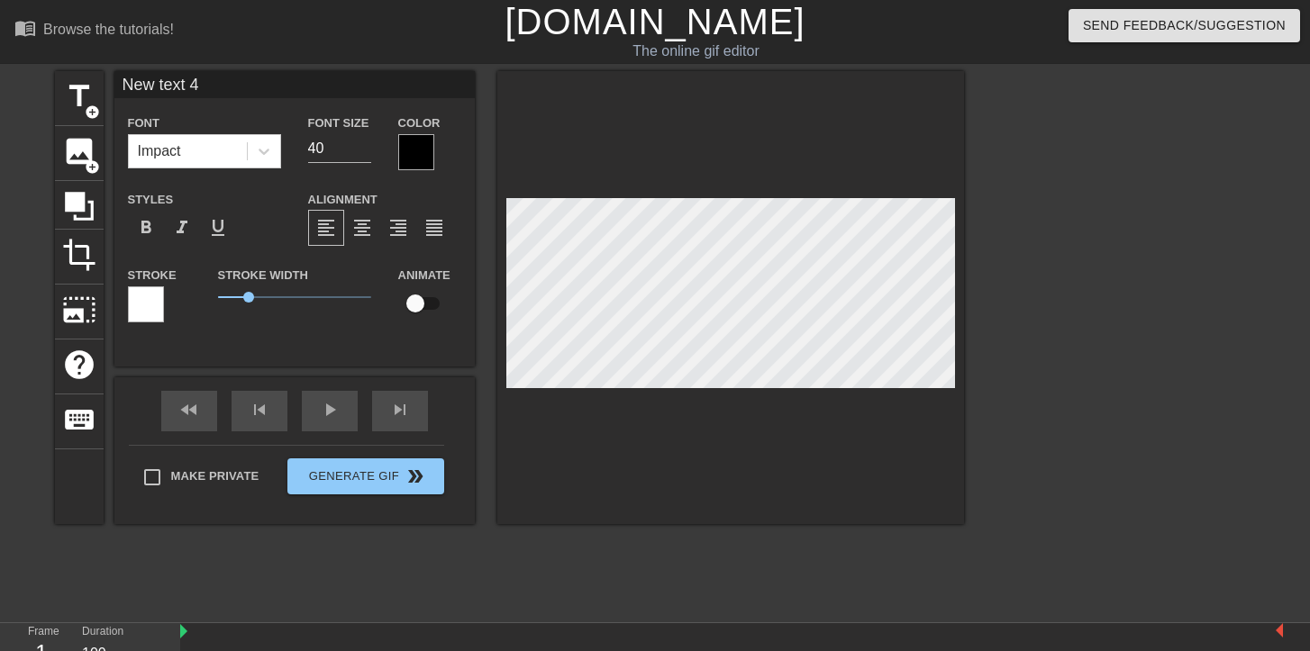
click at [410, 148] on div at bounding box center [416, 152] width 36 height 36
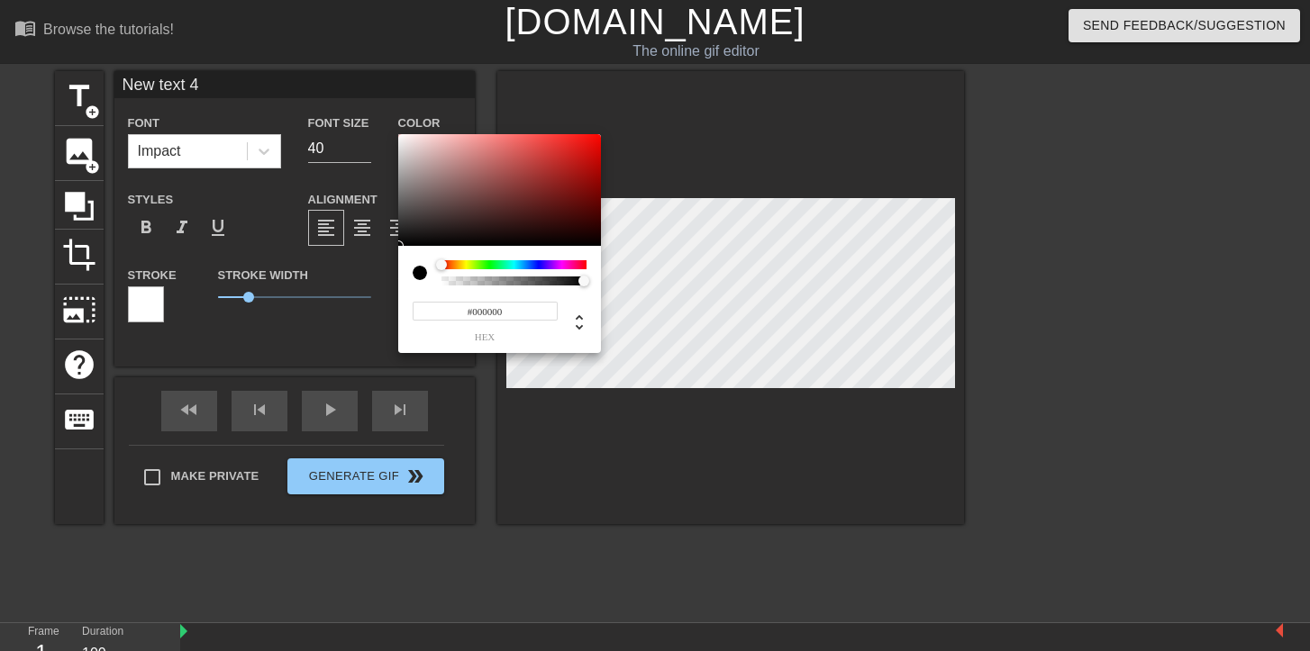
drag, startPoint x: 443, startPoint y: 267, endPoint x: 422, endPoint y: 249, distance: 27.5
click at [422, 249] on div "#000000 hex" at bounding box center [499, 299] width 203 height 107
type input "0"
type input "0.02"
drag, startPoint x: 588, startPoint y: 285, endPoint x: 447, endPoint y: 280, distance: 141.5
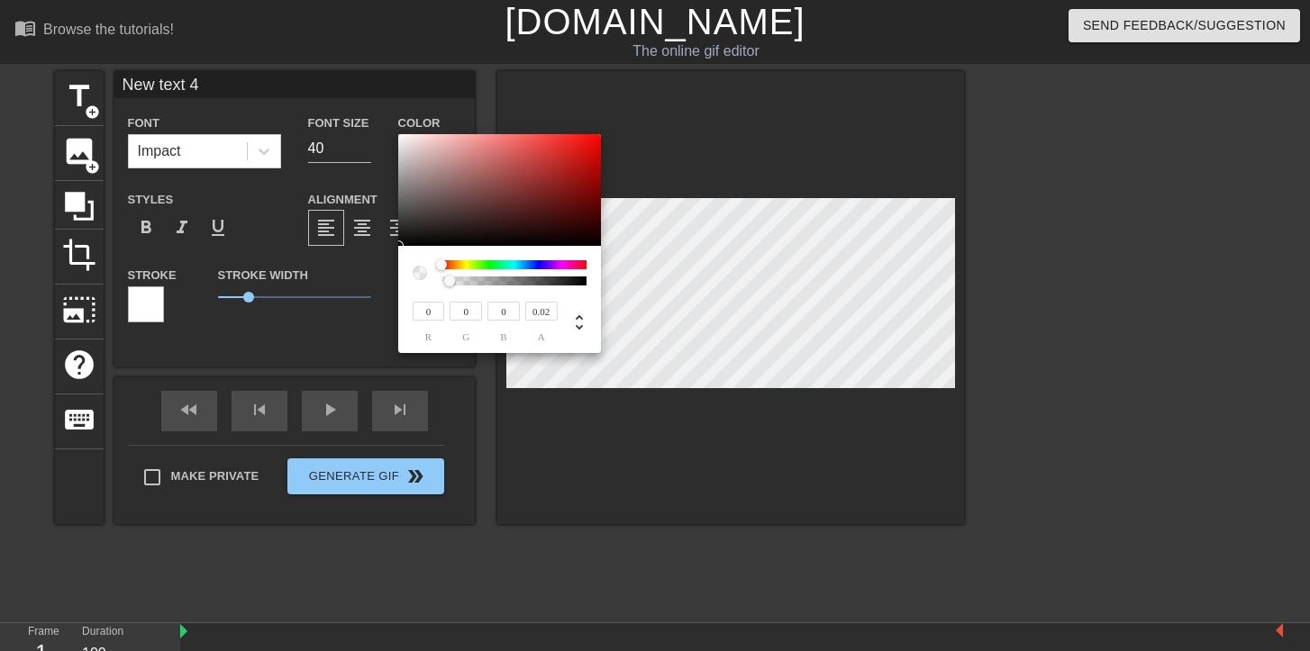
click at [449, 280] on div at bounding box center [454, 282] width 11 height 11
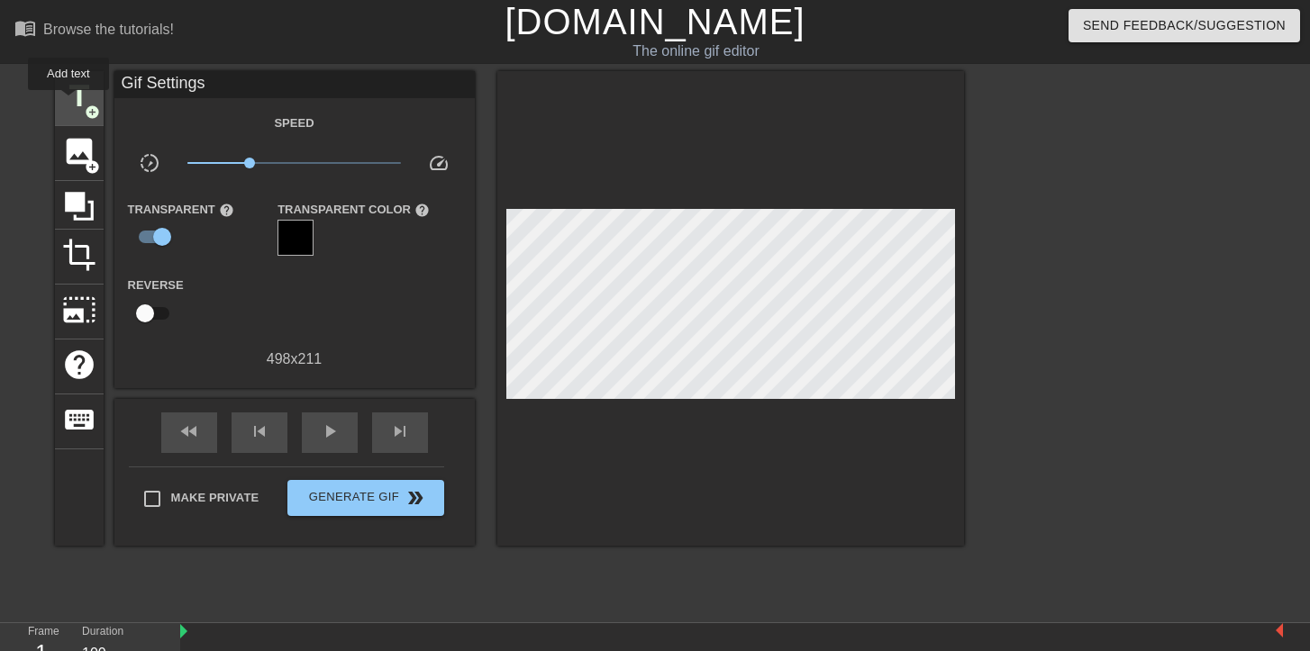
click at [69, 103] on span "title" at bounding box center [79, 96] width 34 height 34
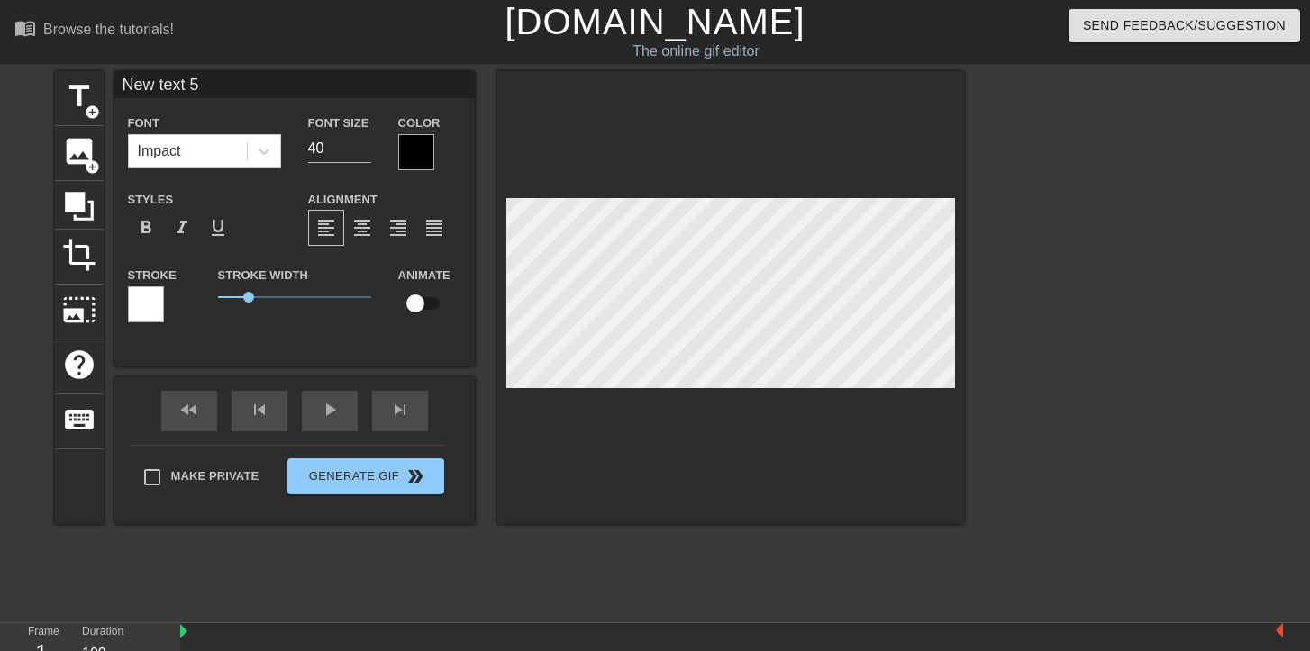
click at [404, 149] on div at bounding box center [416, 152] width 36 height 36
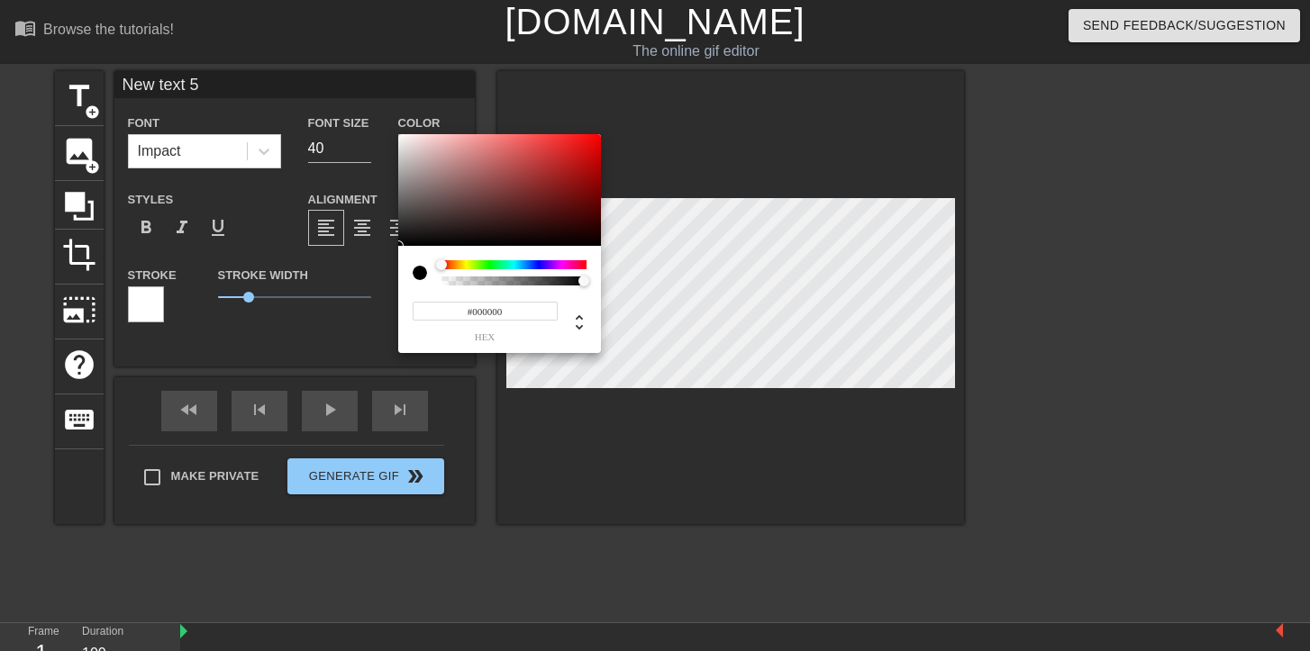
click at [441, 279] on div at bounding box center [513, 281] width 145 height 9
type input "0"
click at [452, 279] on div at bounding box center [514, 281] width 140 height 9
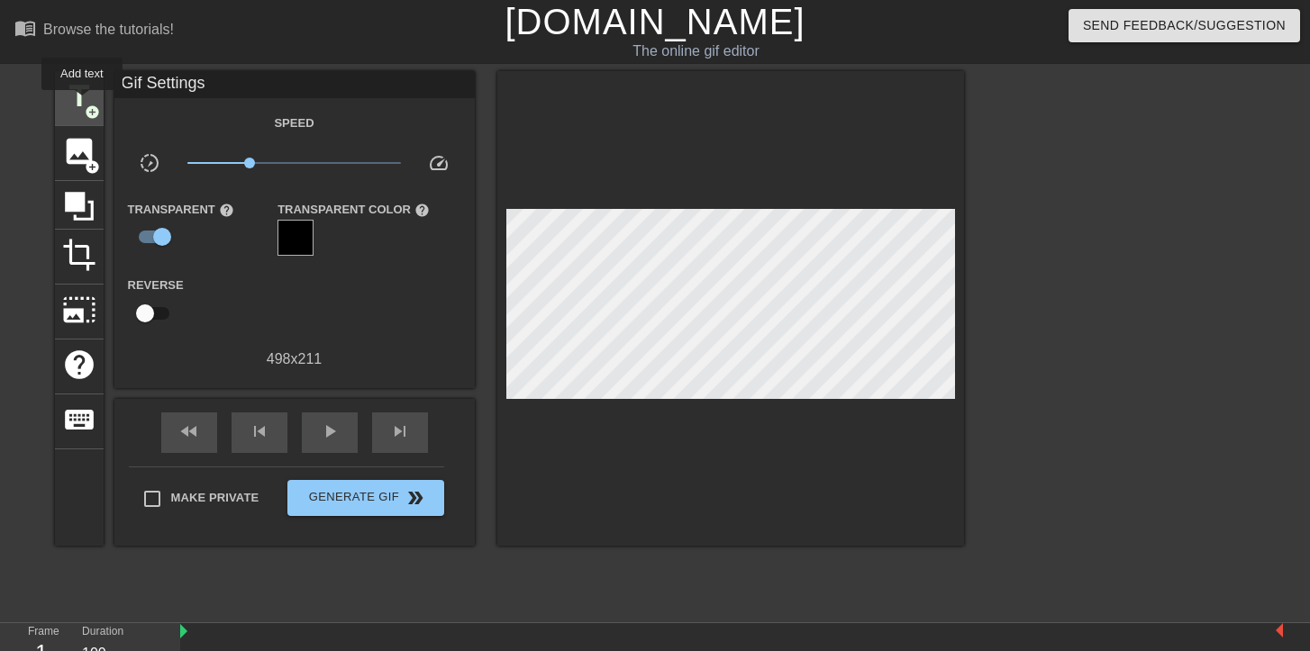
click at [83, 103] on span "title" at bounding box center [79, 96] width 34 height 34
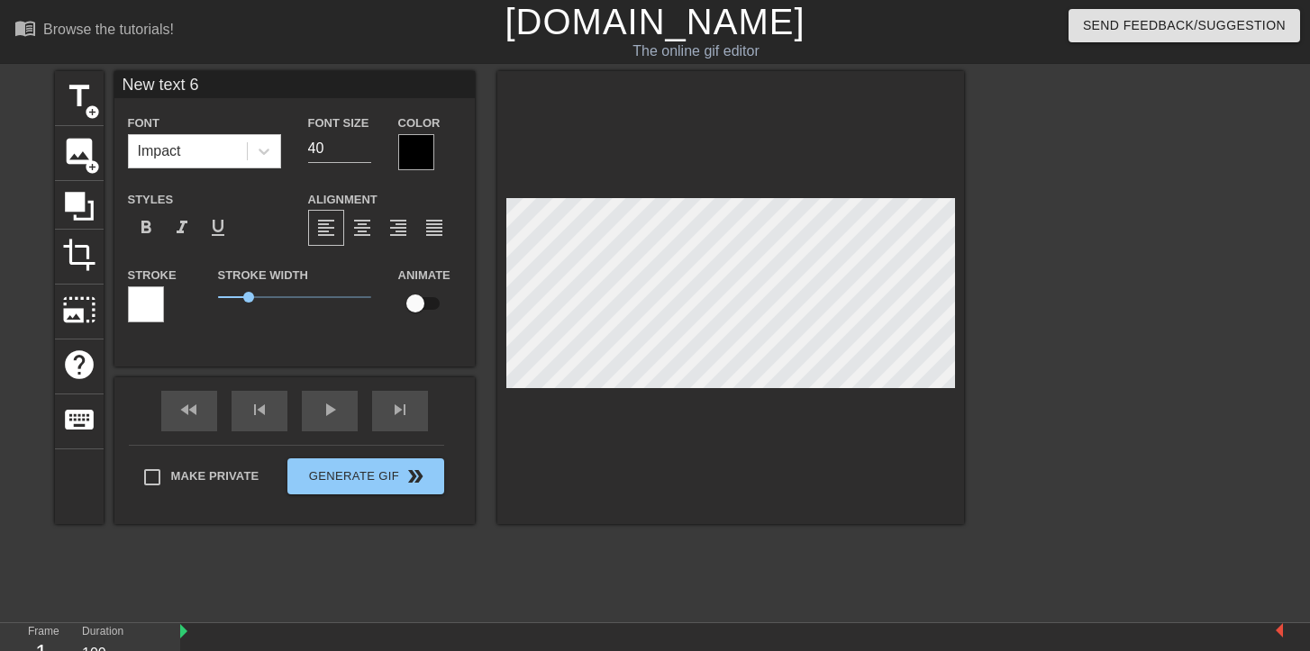
click at [425, 159] on div at bounding box center [416, 152] width 36 height 36
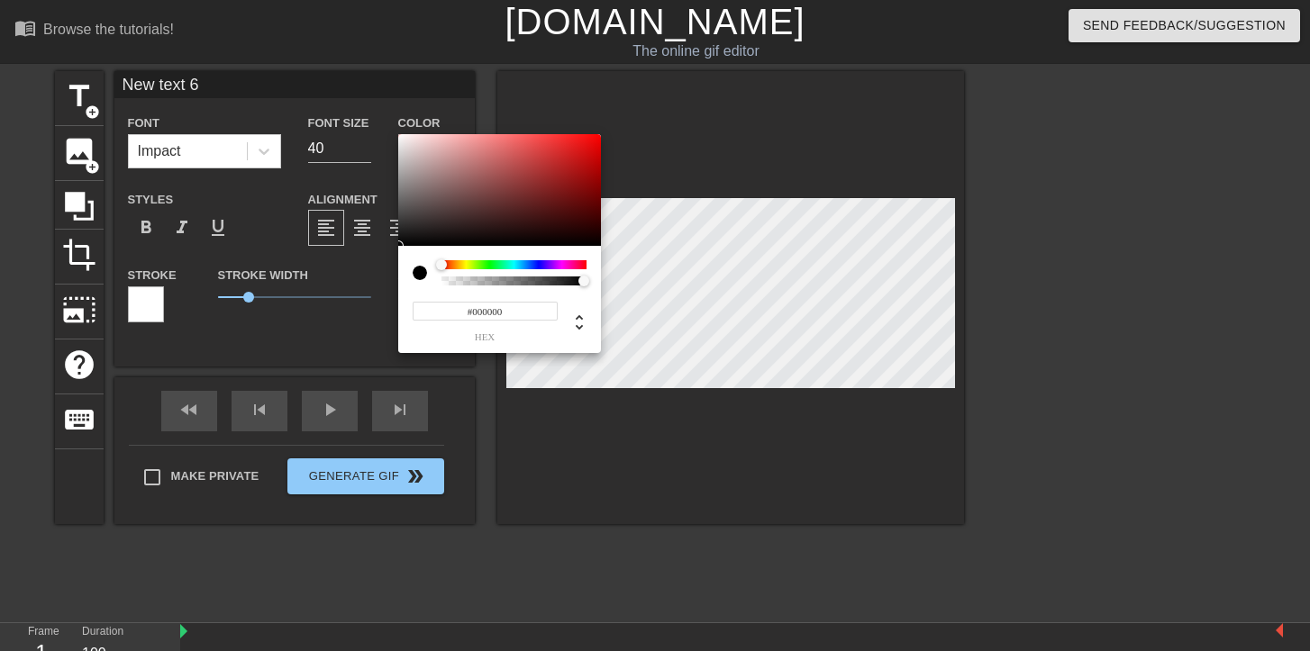
click at [448, 286] on div "#000000 hex" at bounding box center [500, 314] width 174 height 57
type input "0"
click at [479, 281] on div at bounding box center [514, 281] width 140 height 9
click at [479, 281] on div at bounding box center [478, 281] width 11 height 11
type input "0.04"
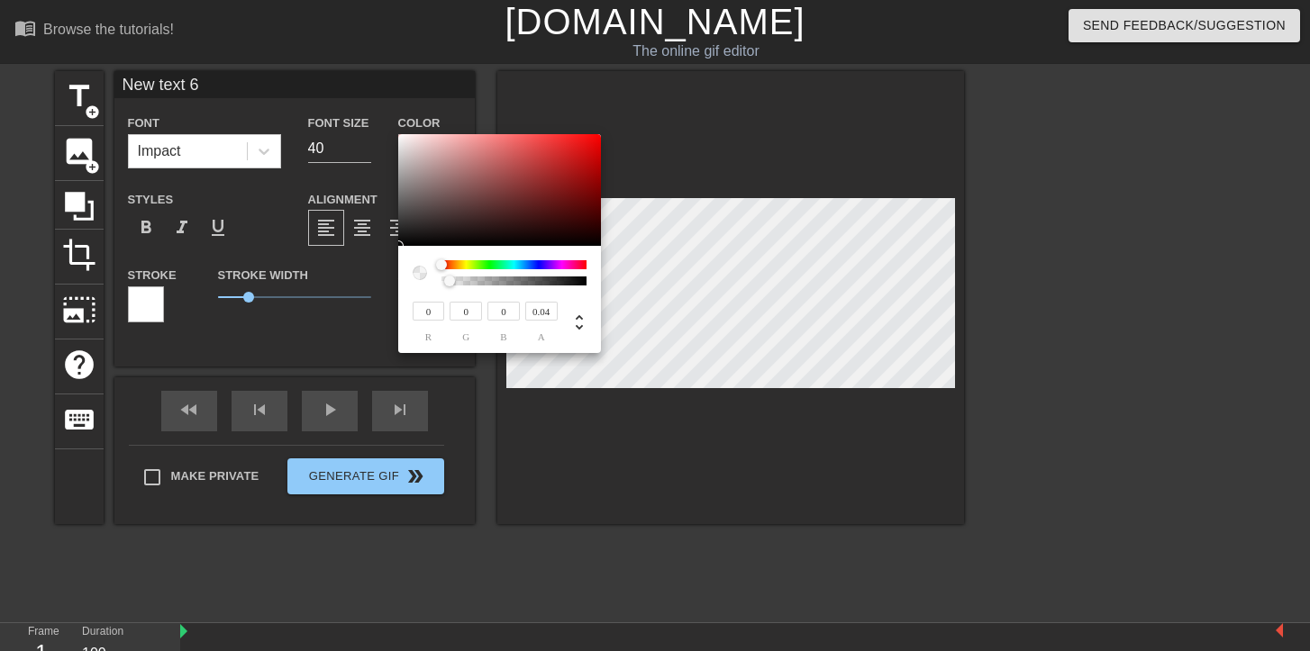
drag, startPoint x: 481, startPoint y: 280, endPoint x: 449, endPoint y: 272, distance: 33.4
click at [449, 272] on div at bounding box center [513, 272] width 145 height 25
type input "245"
type input "241"
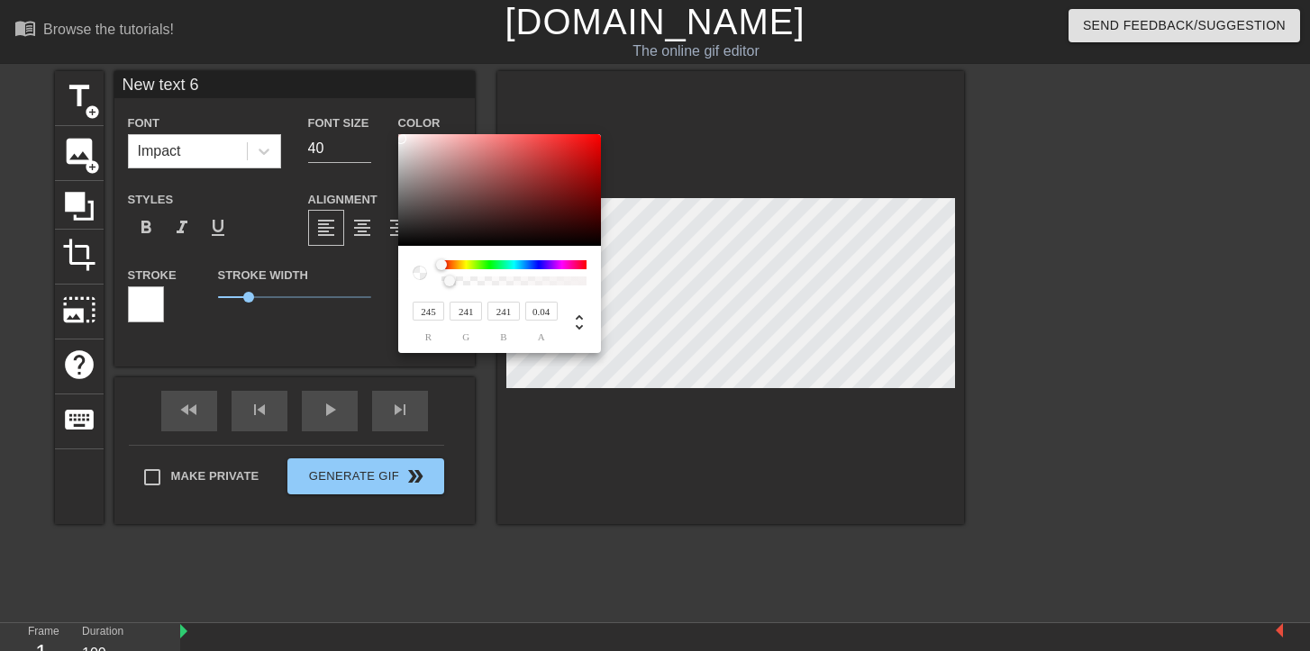
click at [401, 139] on div at bounding box center [499, 190] width 203 height 112
click at [401, 139] on div at bounding box center [400, 138] width 11 height 11
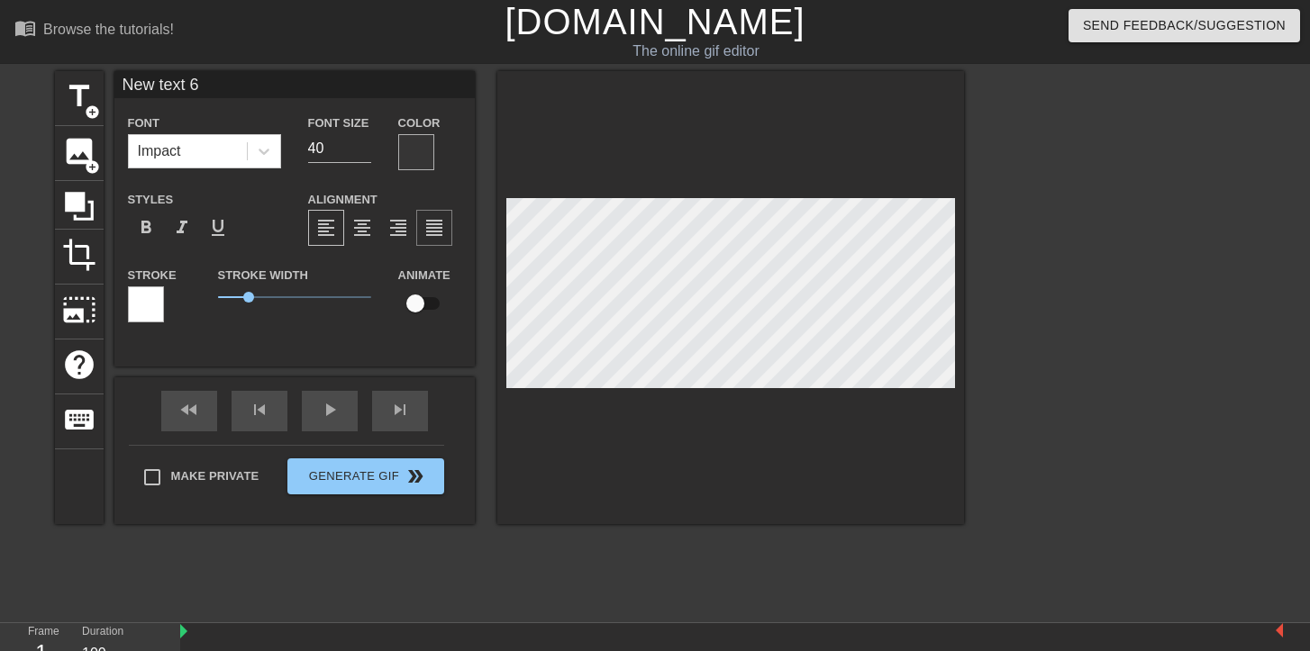
click at [419, 222] on div "format_align_justify" at bounding box center [434, 228] width 36 height 36
click at [402, 224] on span "format_align_right" at bounding box center [398, 228] width 22 height 22
click at [377, 223] on div "format_align_center" at bounding box center [362, 228] width 36 height 36
drag, startPoint x: 245, startPoint y: 296, endPoint x: 278, endPoint y: 265, distance: 45.9
click at [279, 292] on span "2" at bounding box center [279, 297] width 11 height 11
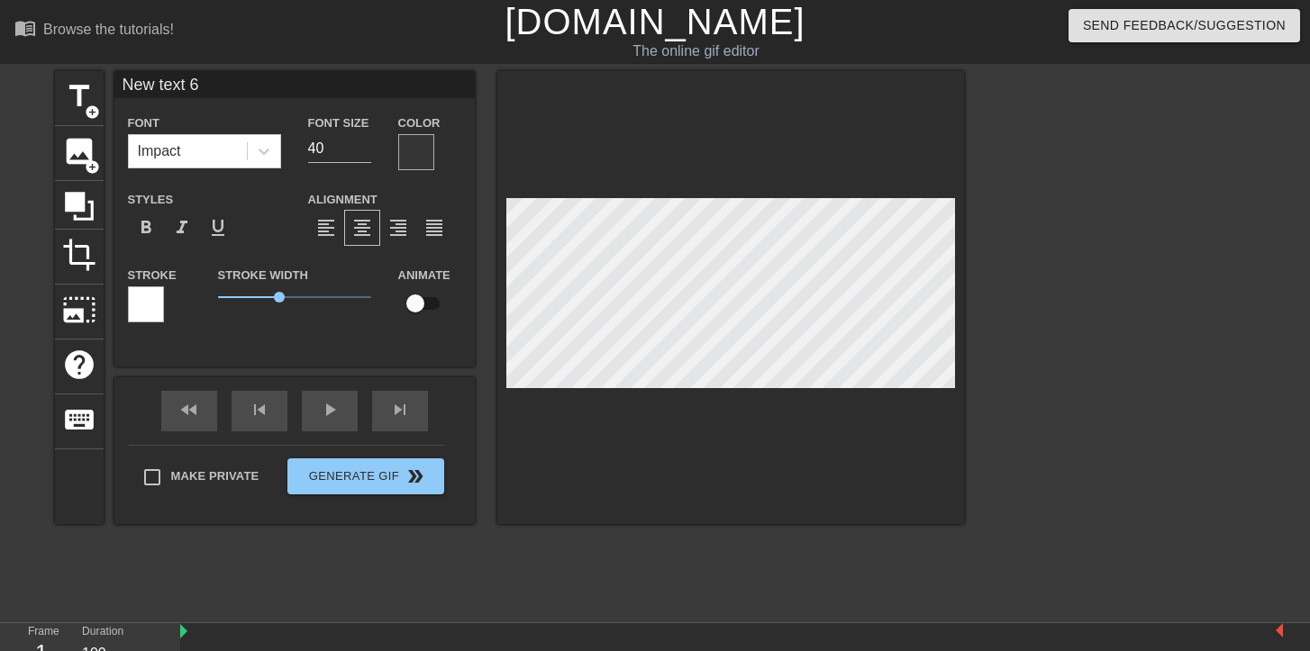
click at [410, 150] on div at bounding box center [416, 152] width 36 height 36
click at [151, 300] on div at bounding box center [146, 304] width 36 height 36
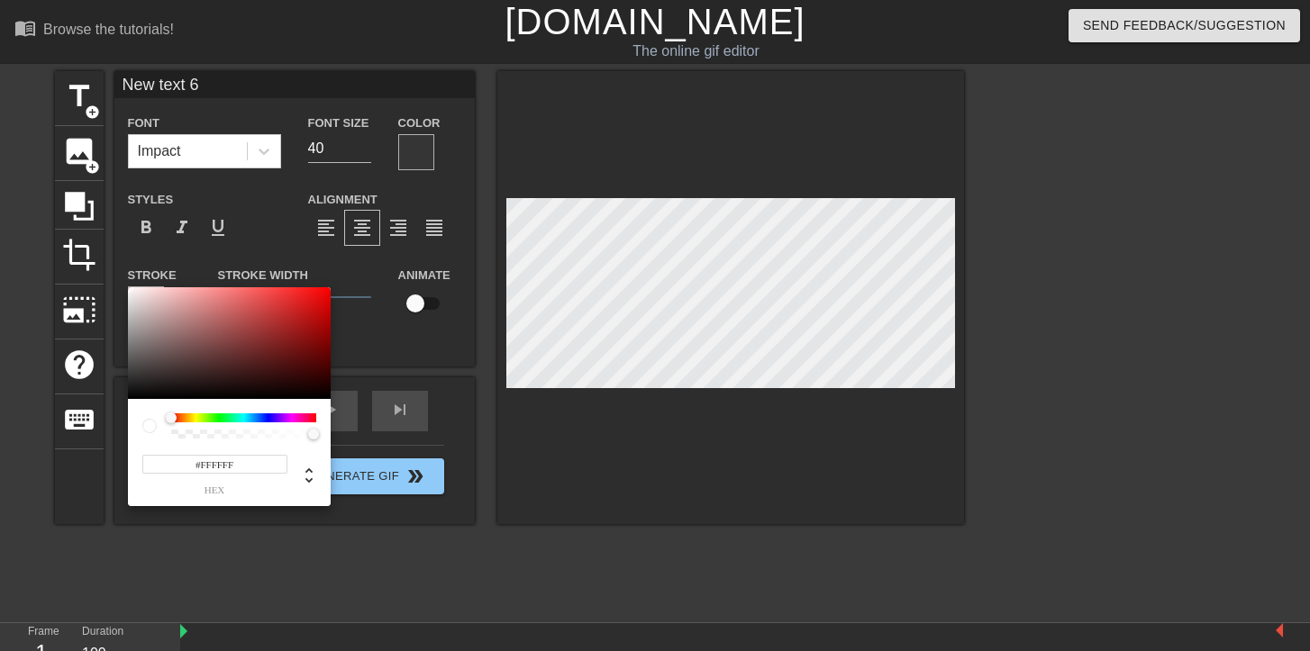
click at [243, 462] on input "#FFFFFF" at bounding box center [214, 464] width 145 height 19
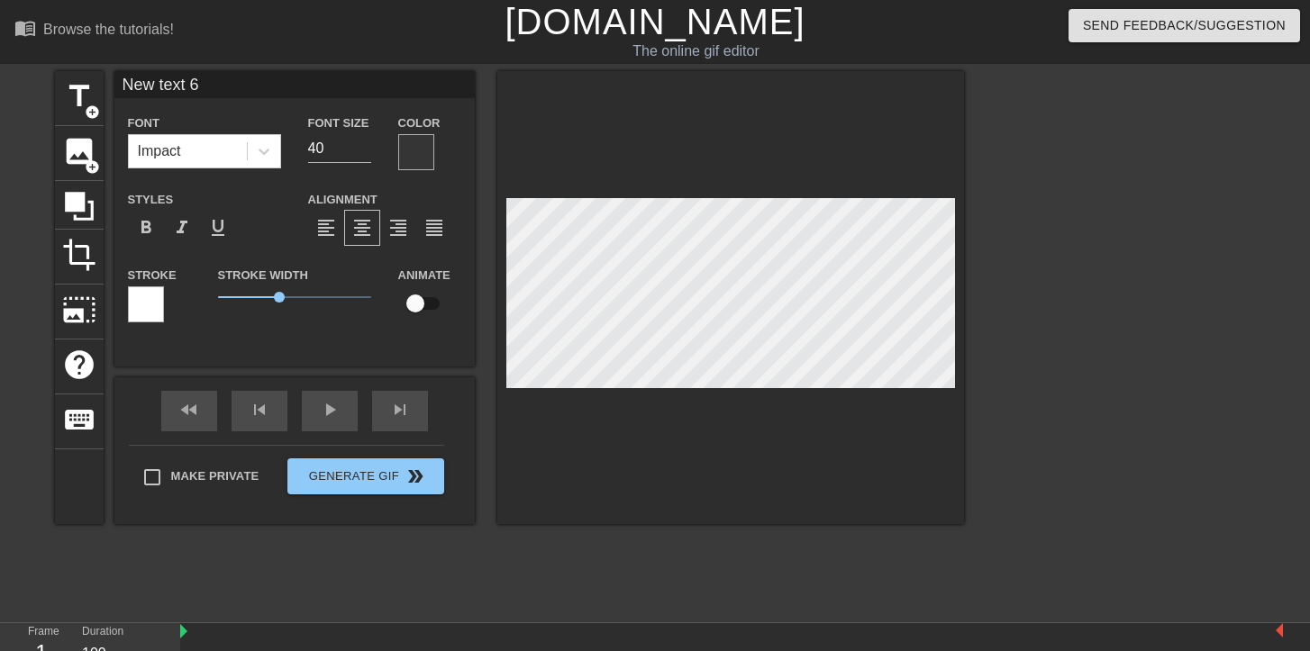
click at [423, 150] on div at bounding box center [416, 152] width 36 height 36
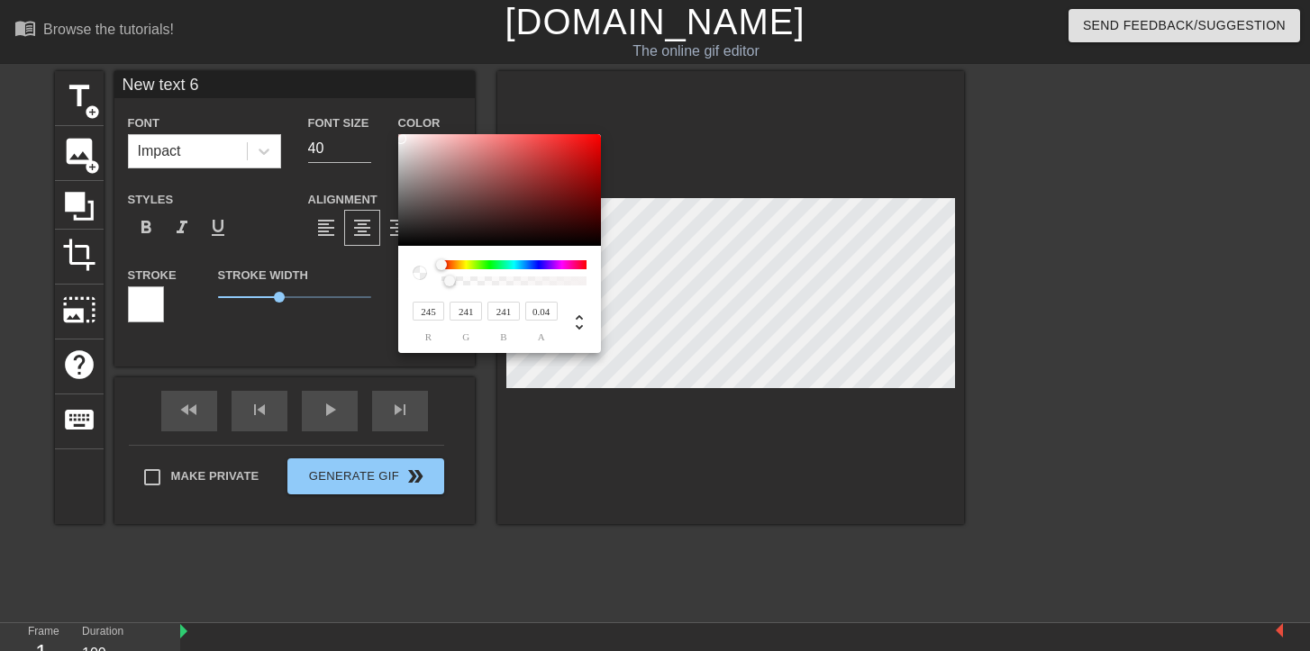
click at [420, 271] on div at bounding box center [420, 273] width 14 height 14
type input "0.02"
click at [447, 282] on div at bounding box center [446, 281] width 11 height 11
click at [580, 322] on icon at bounding box center [579, 323] width 22 height 22
type input "0"
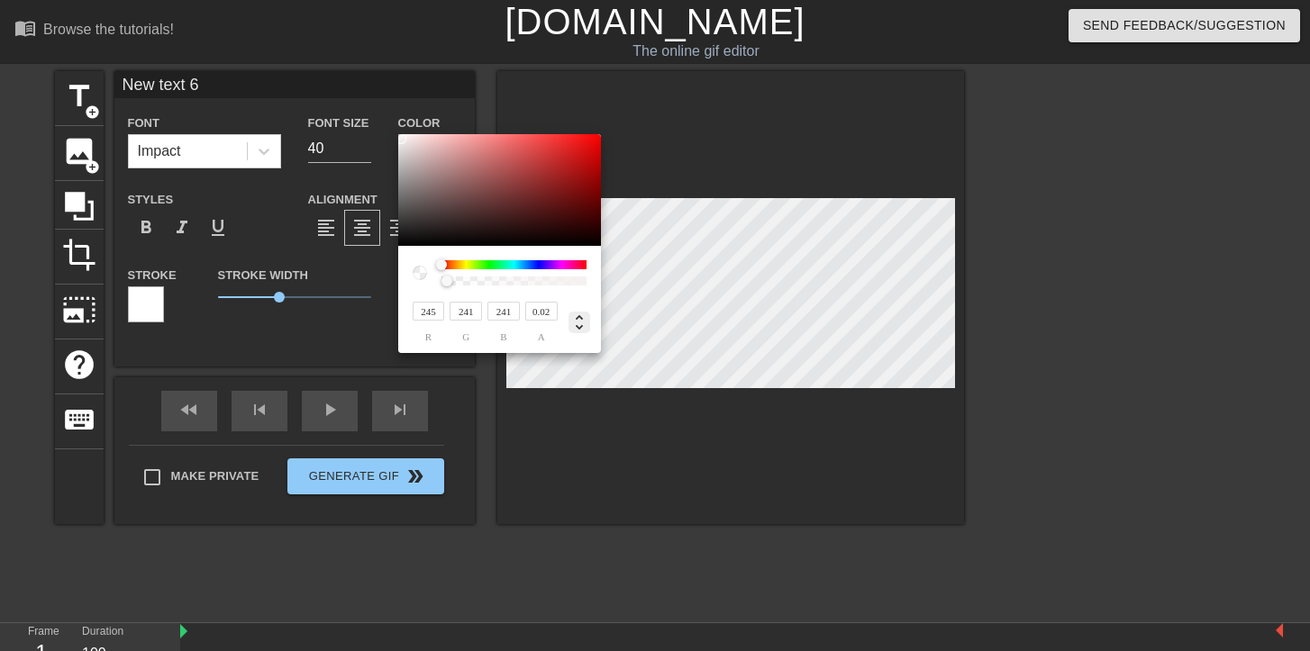
type input "17%"
type input "95%"
click at [580, 322] on icon at bounding box center [579, 323] width 22 height 22
type input "245"
type input "241"
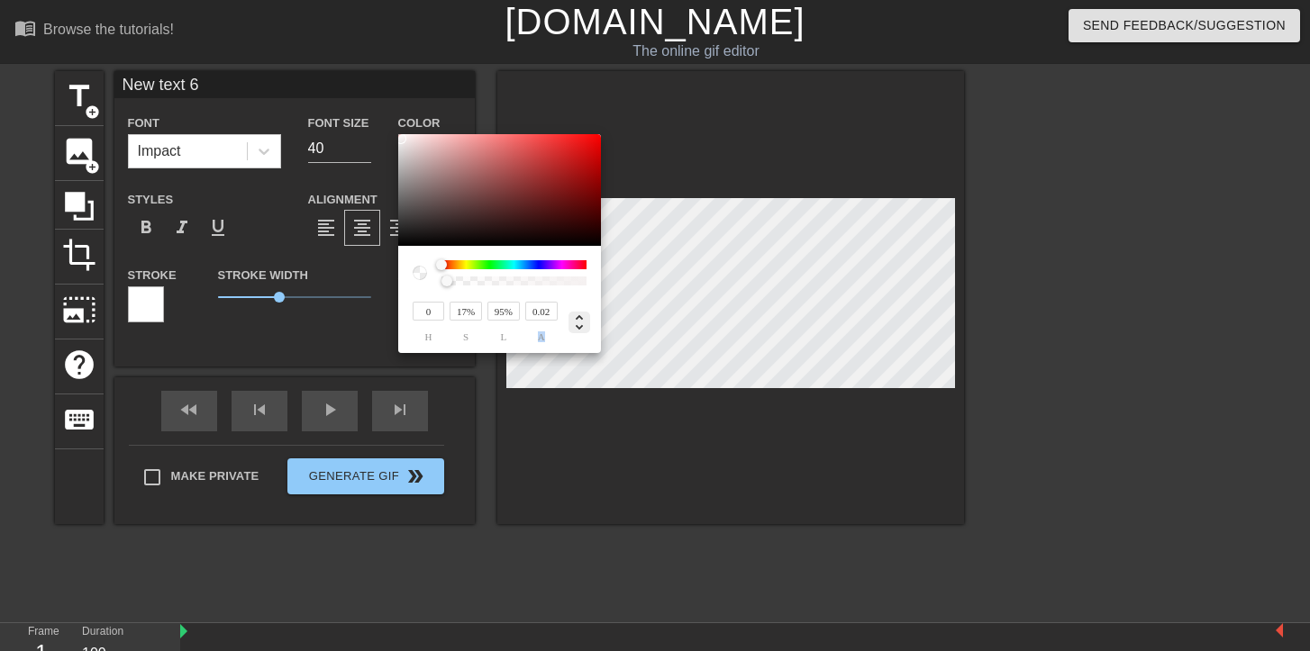
type input "241"
click at [580, 322] on icon at bounding box center [579, 323] width 22 height 22
type input "0"
type input "17%"
type input "95%"
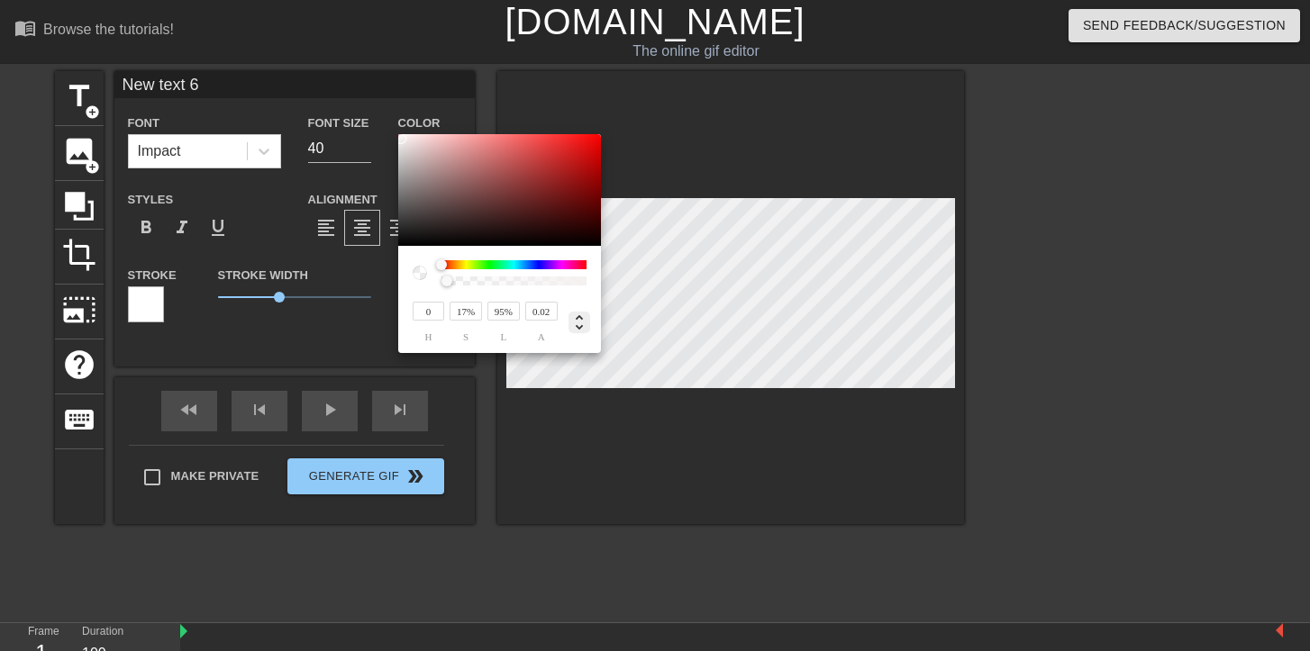
click at [580, 322] on icon at bounding box center [579, 323] width 22 height 22
type input "245"
type input "241"
click at [580, 322] on icon at bounding box center [579, 323] width 22 height 22
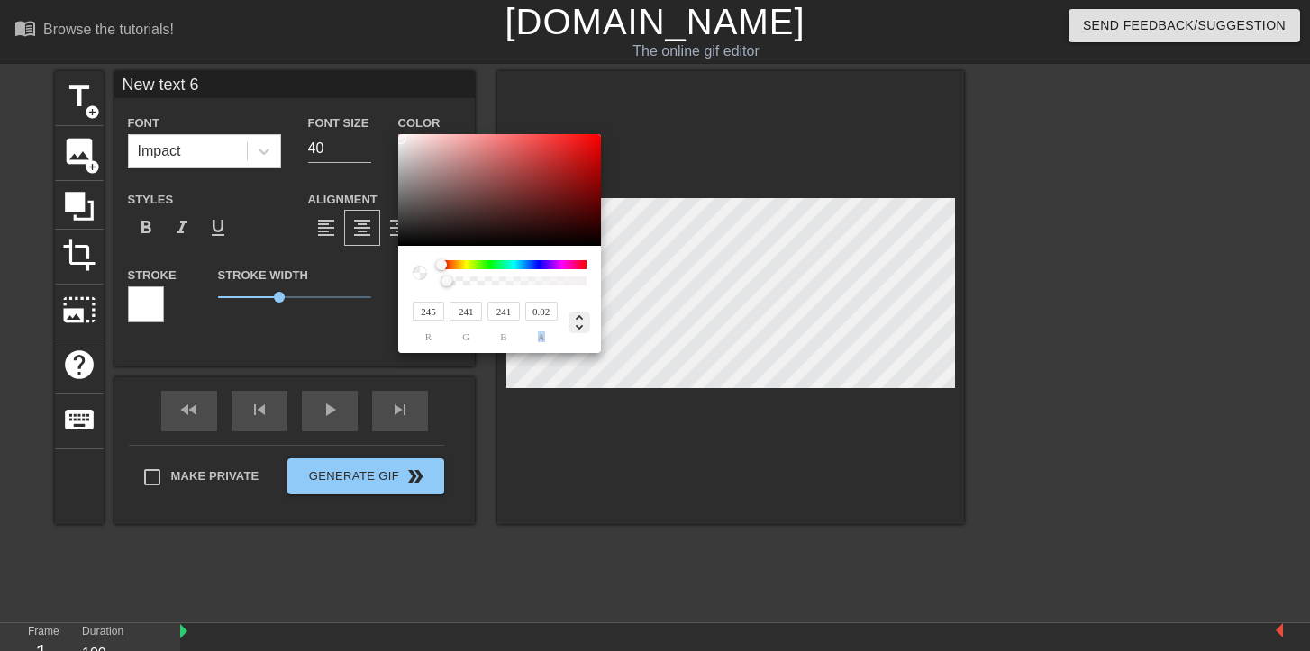
type input "0"
type input "17%"
type input "95%"
click at [580, 322] on icon at bounding box center [579, 323] width 22 height 22
type input "245"
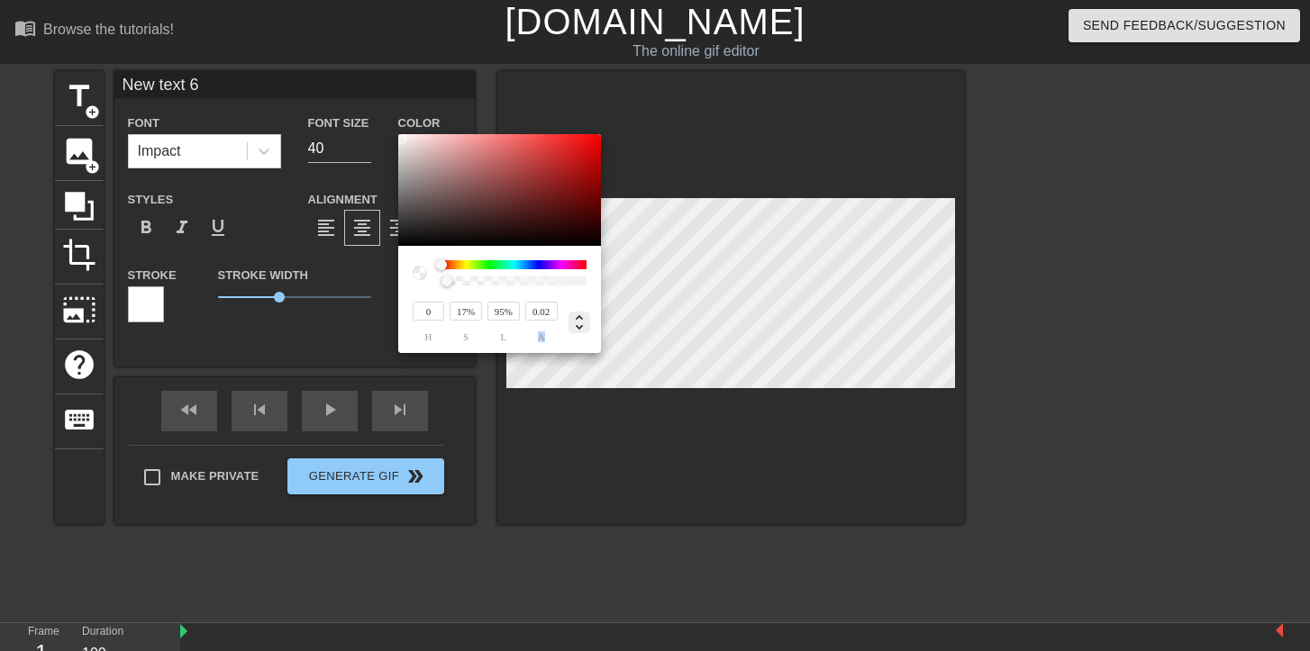
type input "241"
click at [580, 322] on icon at bounding box center [579, 323] width 22 height 22
type input "0"
type input "17%"
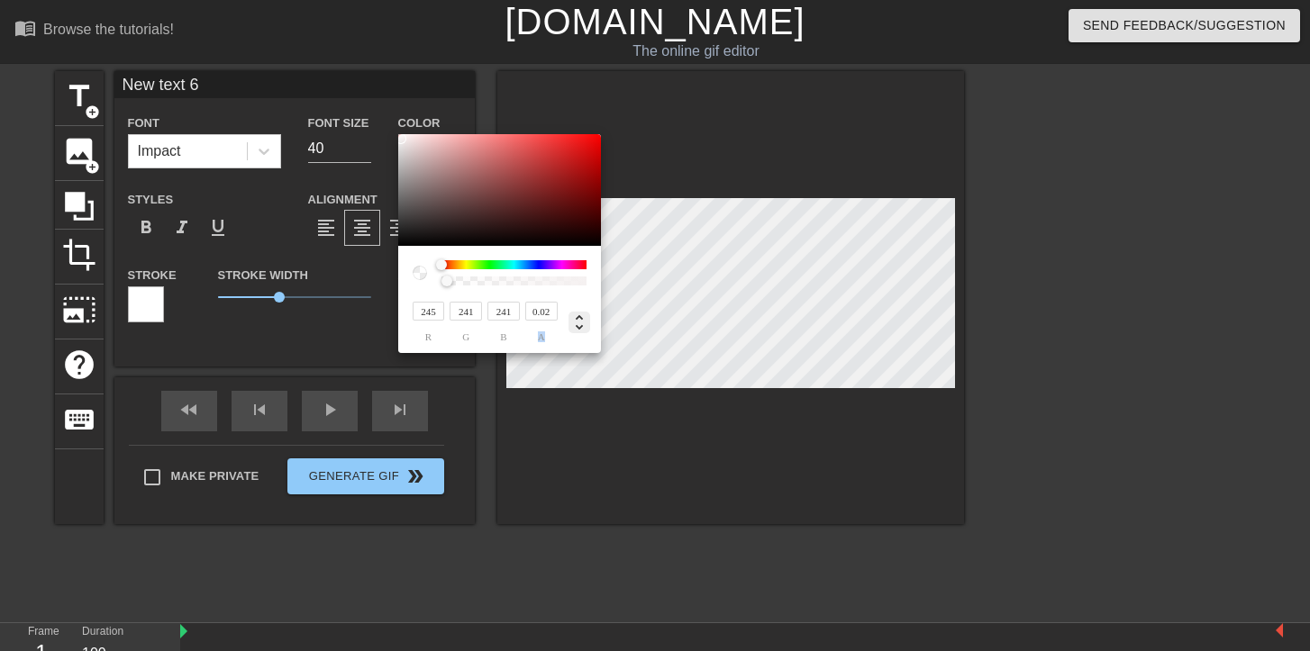
type input "95%"
click at [580, 322] on icon at bounding box center [579, 323] width 22 height 22
type input "245"
type input "241"
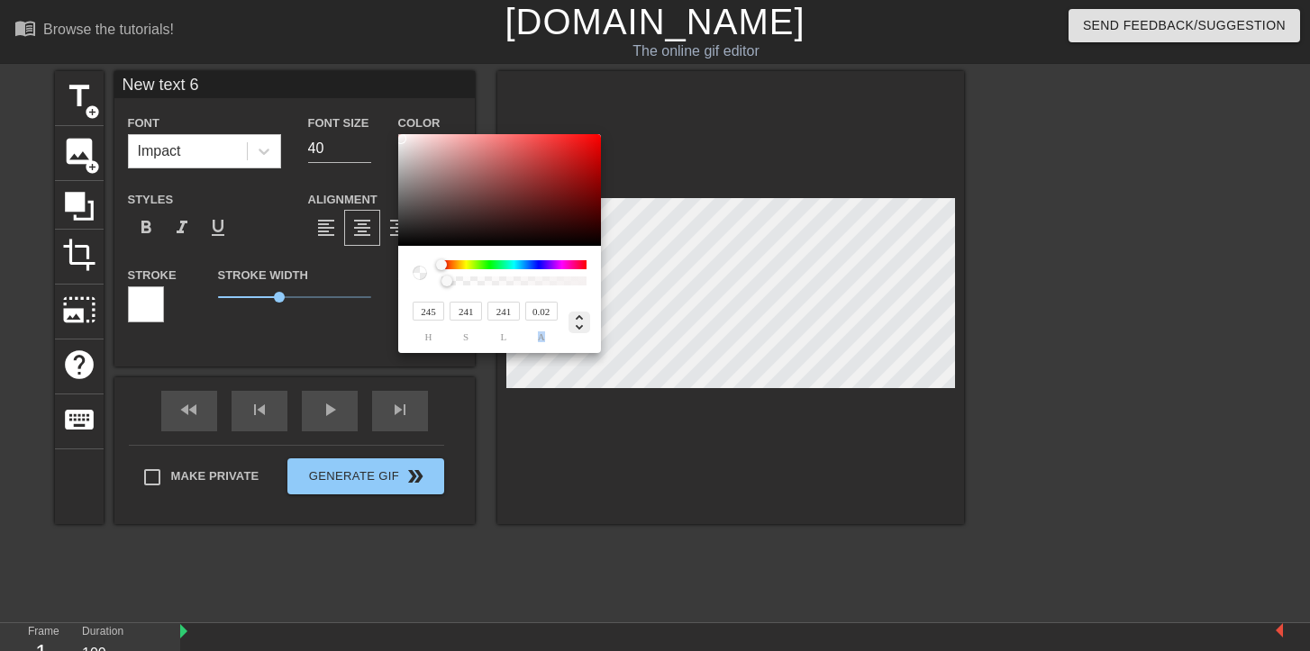
click at [580, 322] on icon at bounding box center [579, 323] width 22 height 22
type input "0"
type input "17%"
type input "95%"
click at [580, 322] on icon at bounding box center [579, 323] width 22 height 22
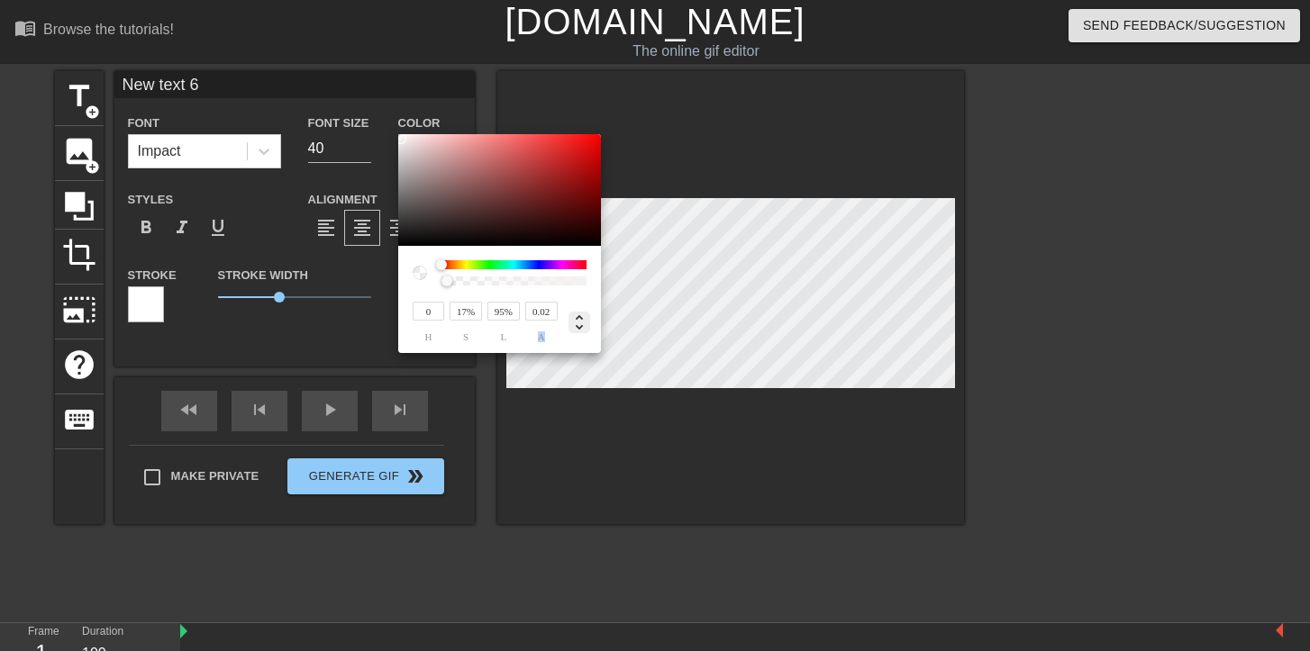
type input "245"
type input "241"
click at [580, 322] on icon at bounding box center [579, 323] width 22 height 22
type input "0"
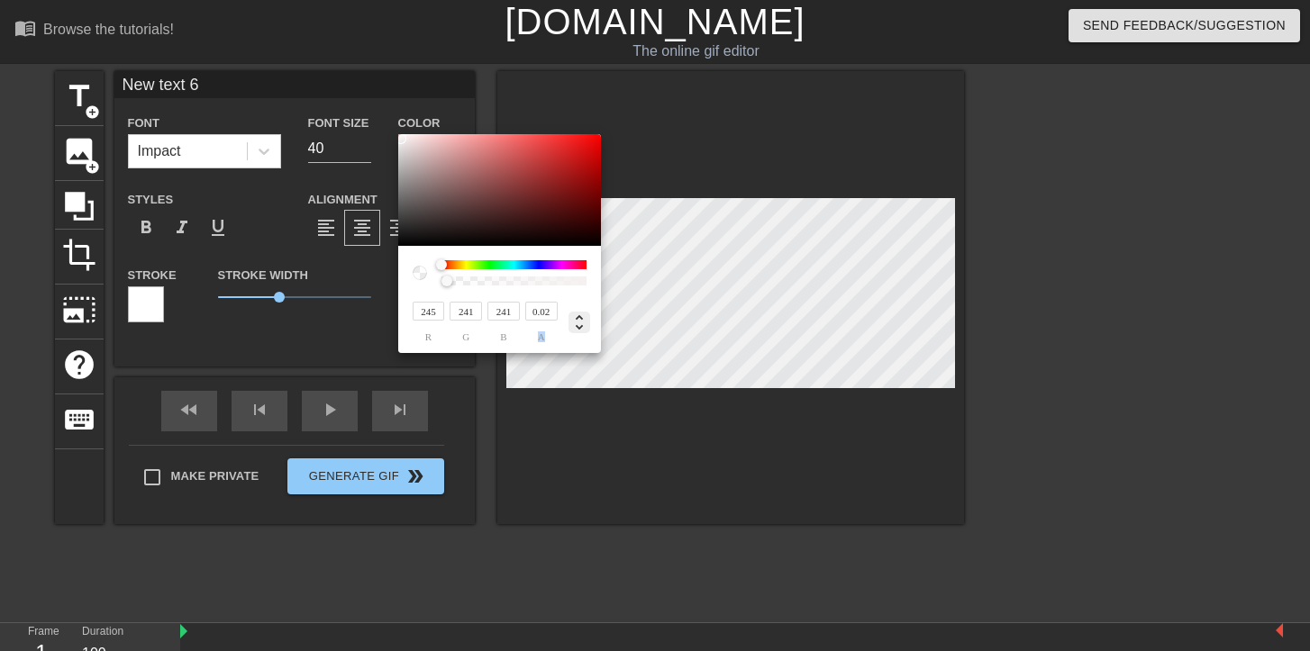
type input "17%"
type input "95%"
click at [580, 322] on icon at bounding box center [579, 323] width 22 height 22
type input "245"
type input "241"
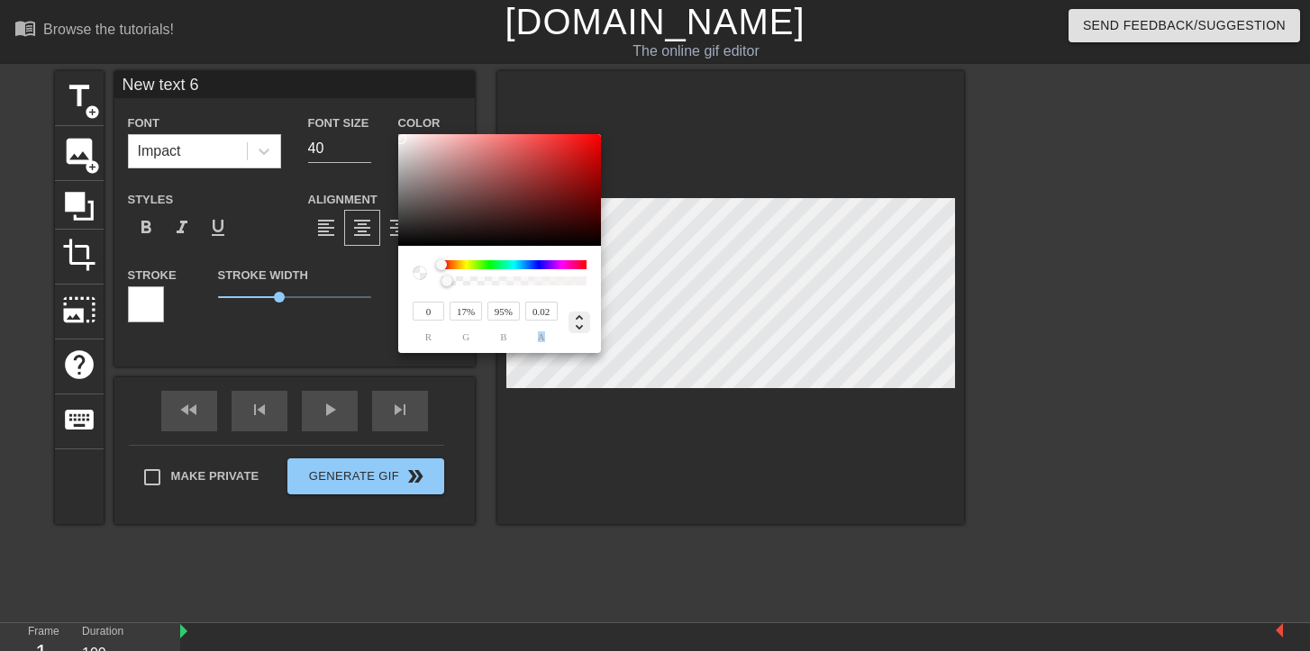
type input "241"
click at [580, 322] on icon at bounding box center [579, 323] width 22 height 22
type input "0"
type input "17%"
type input "95%"
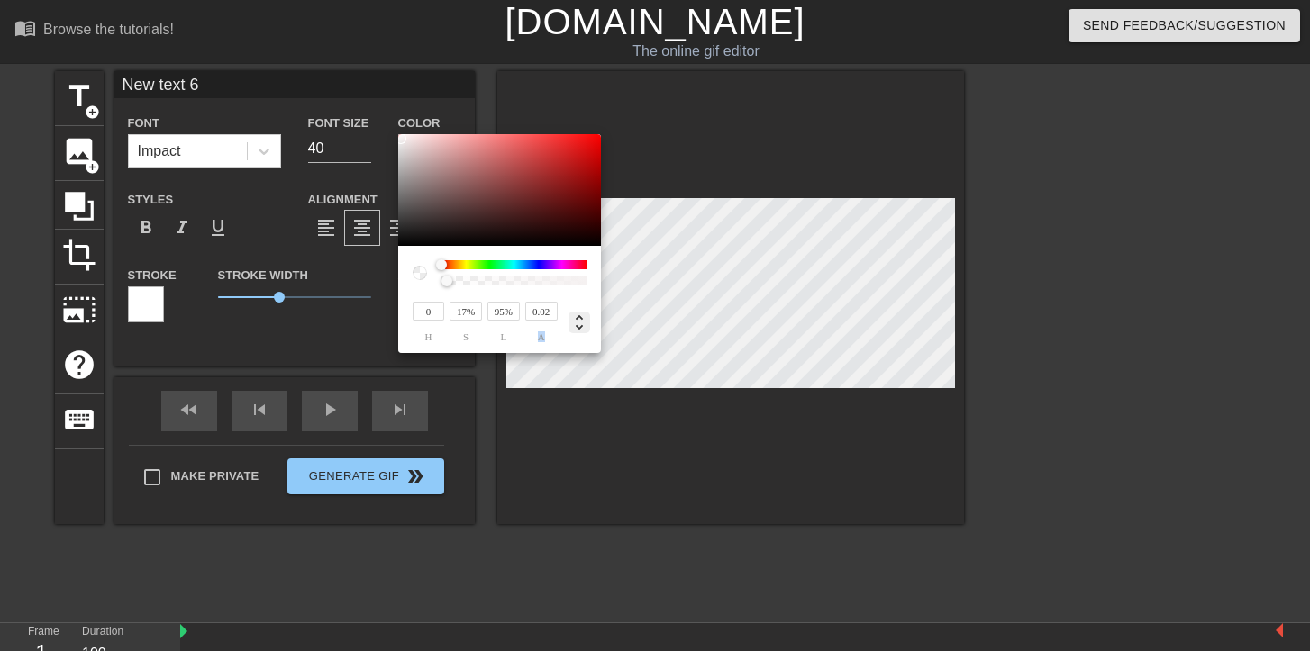
click at [580, 322] on icon at bounding box center [579, 323] width 22 height 22
type input "245"
type input "241"
click at [580, 322] on icon at bounding box center [579, 323] width 22 height 22
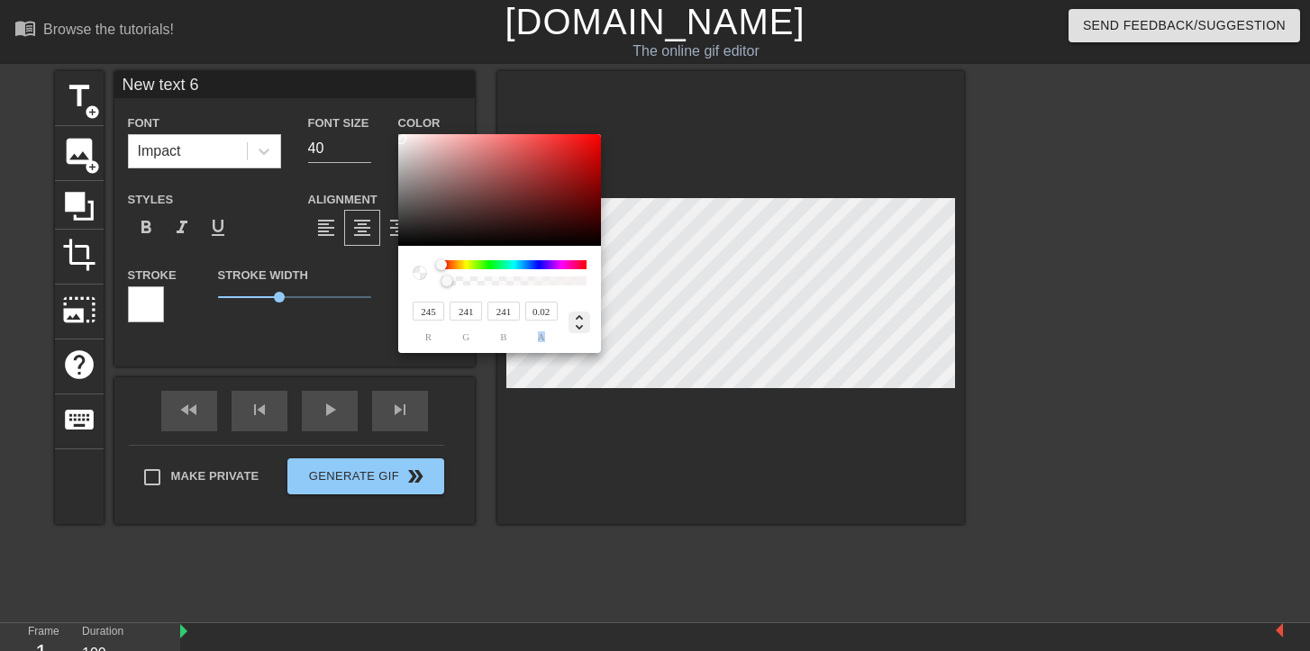
type input "0"
type input "17%"
type input "95%"
click at [582, 314] on icon at bounding box center [579, 323] width 22 height 22
type input "245"
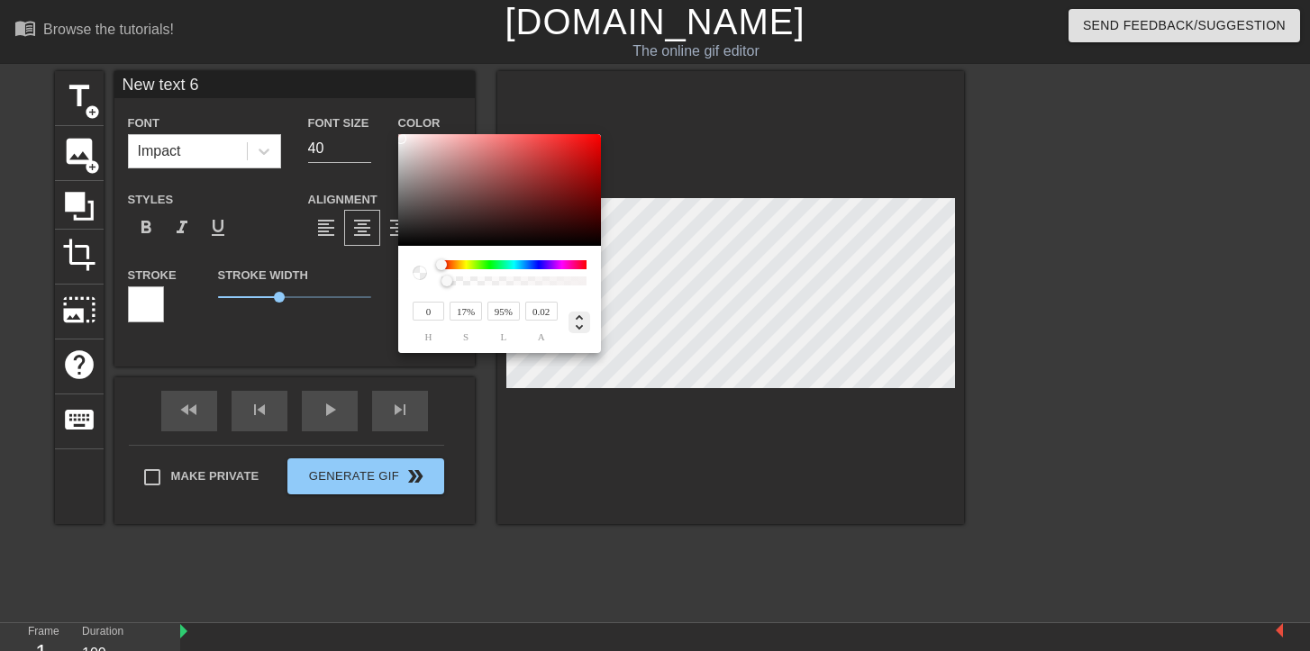
type input "241"
click at [419, 272] on div at bounding box center [420, 273] width 14 height 14
click at [443, 282] on div at bounding box center [444, 281] width 11 height 11
drag, startPoint x: 443, startPoint y: 282, endPoint x: 535, endPoint y: 287, distance: 92.0
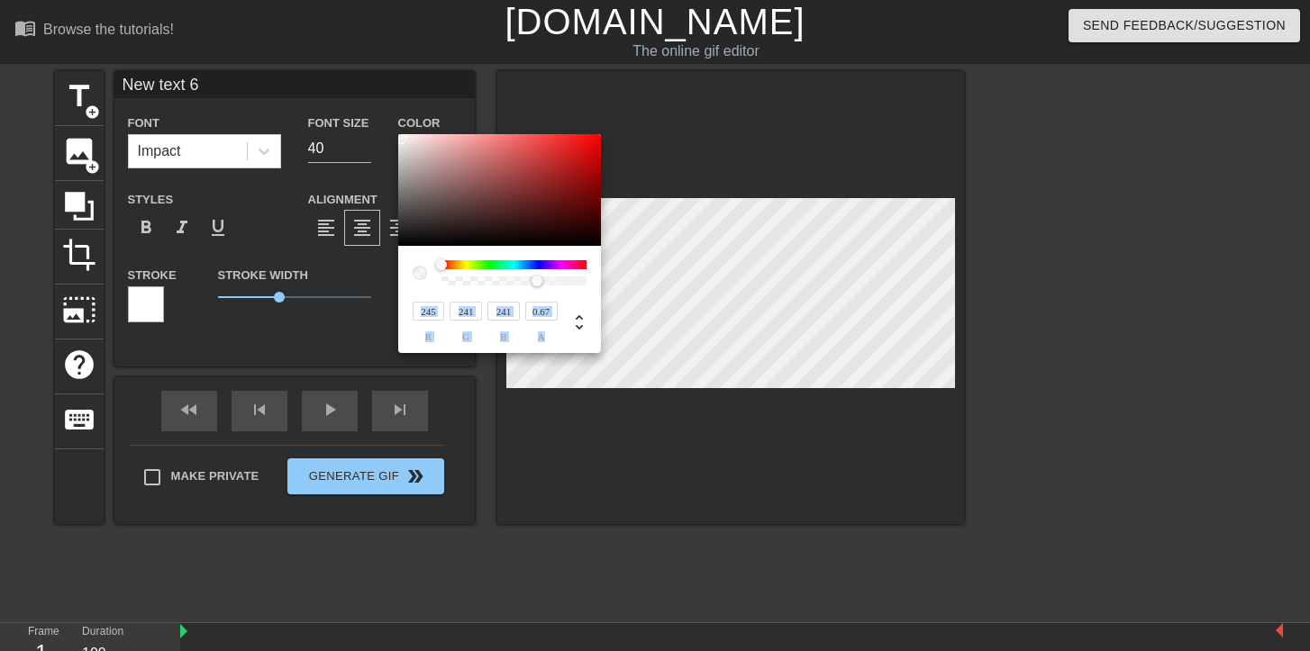
click at [537, 288] on div "245 r 241 g 241 b 0.67 a" at bounding box center [499, 299] width 203 height 107
type input "0.93"
click at [555, 280] on div at bounding box center [549, 281] width 11 height 11
click at [585, 280] on div at bounding box center [513, 281] width 145 height 9
type input "241"
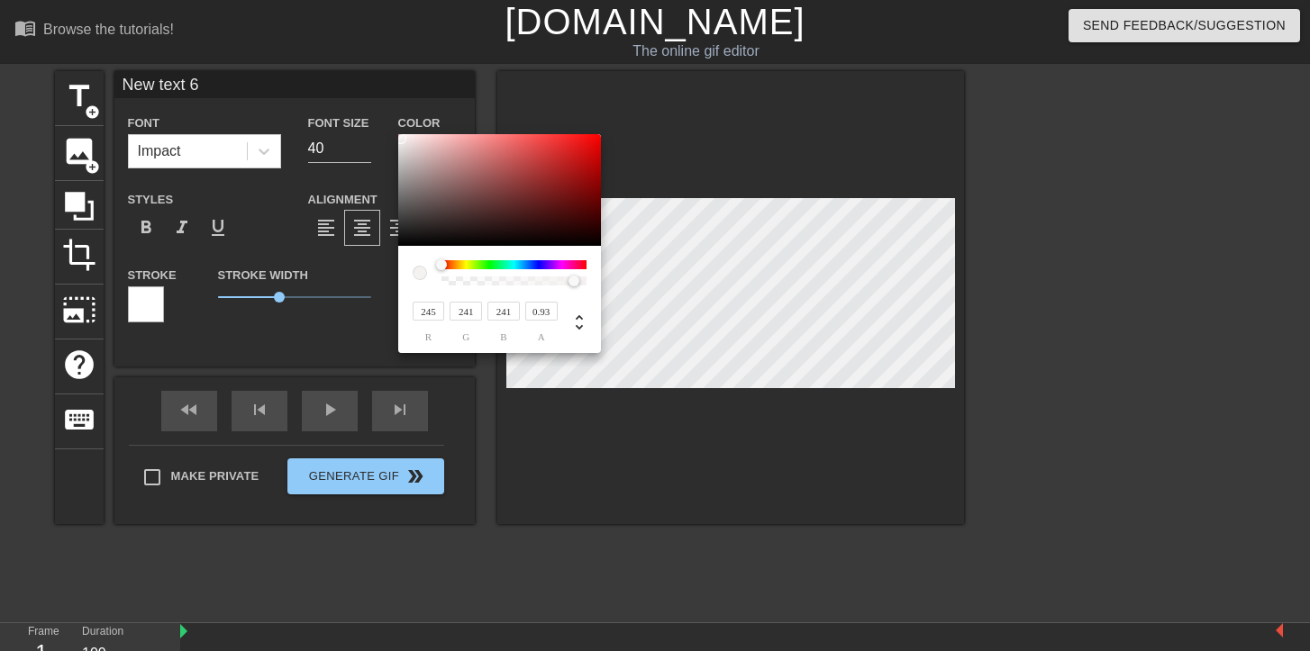
type input "245"
click at [515, 264] on div at bounding box center [513, 264] width 145 height 9
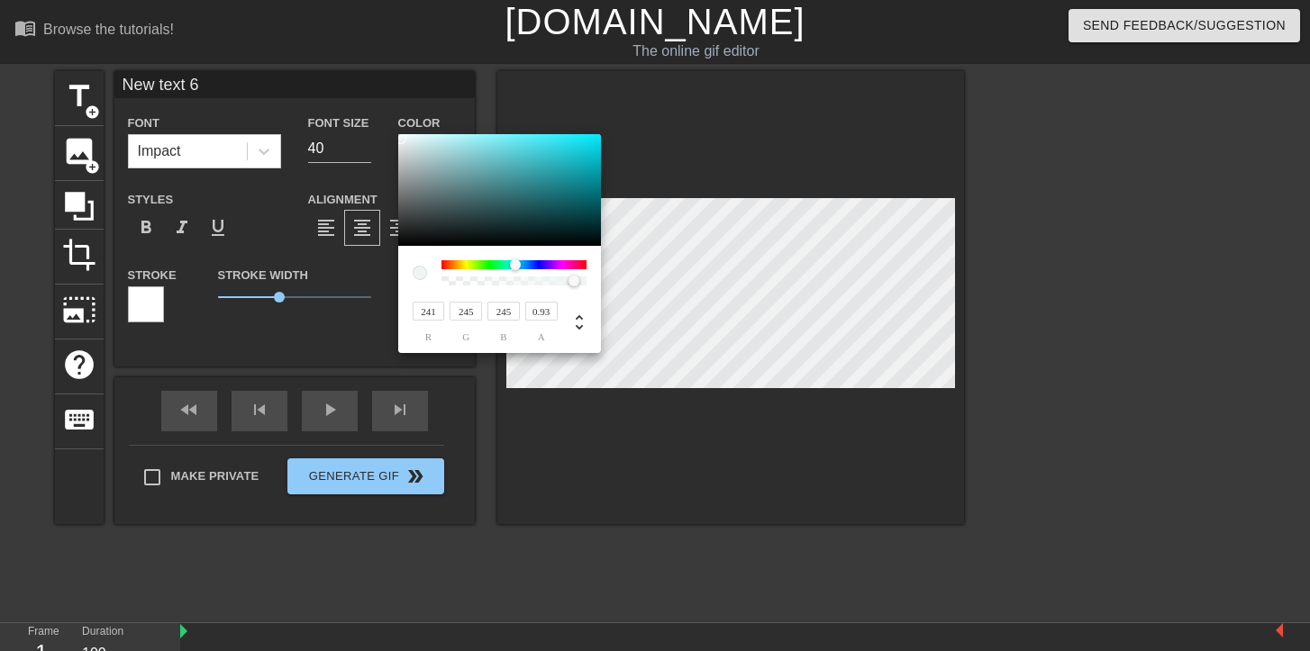
type input "244"
type input "241"
click at [553, 264] on div at bounding box center [513, 264] width 145 height 9
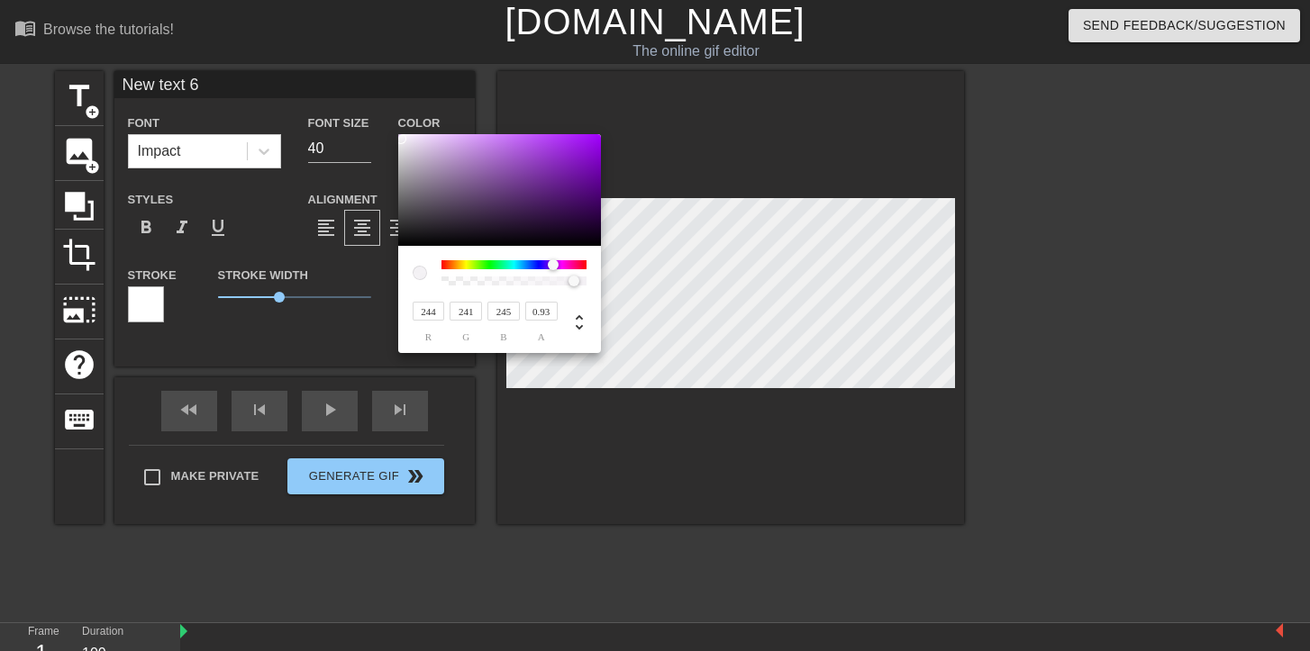
type input "232"
type input "229"
type input "234"
click at [403, 143] on div at bounding box center [401, 143] width 11 height 11
type input "234"
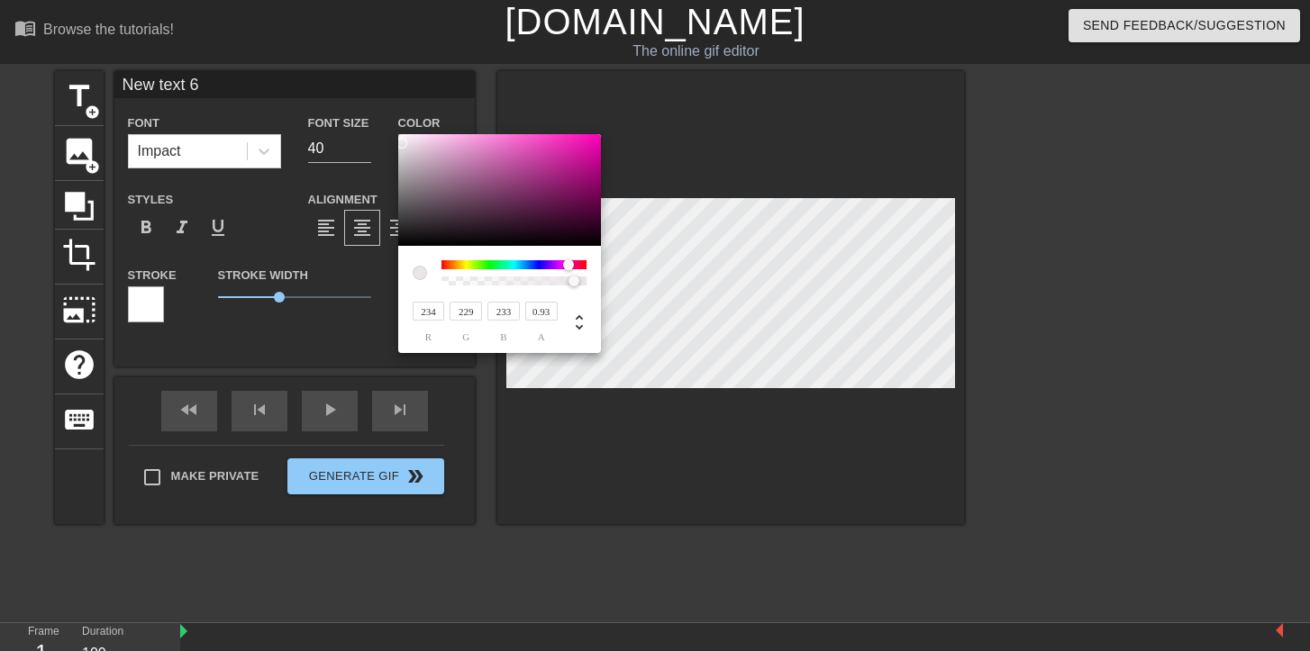
drag, startPoint x: 553, startPoint y: 262, endPoint x: 568, endPoint y: 261, distance: 15.3
click at [568, 261] on div at bounding box center [568, 264] width 11 height 11
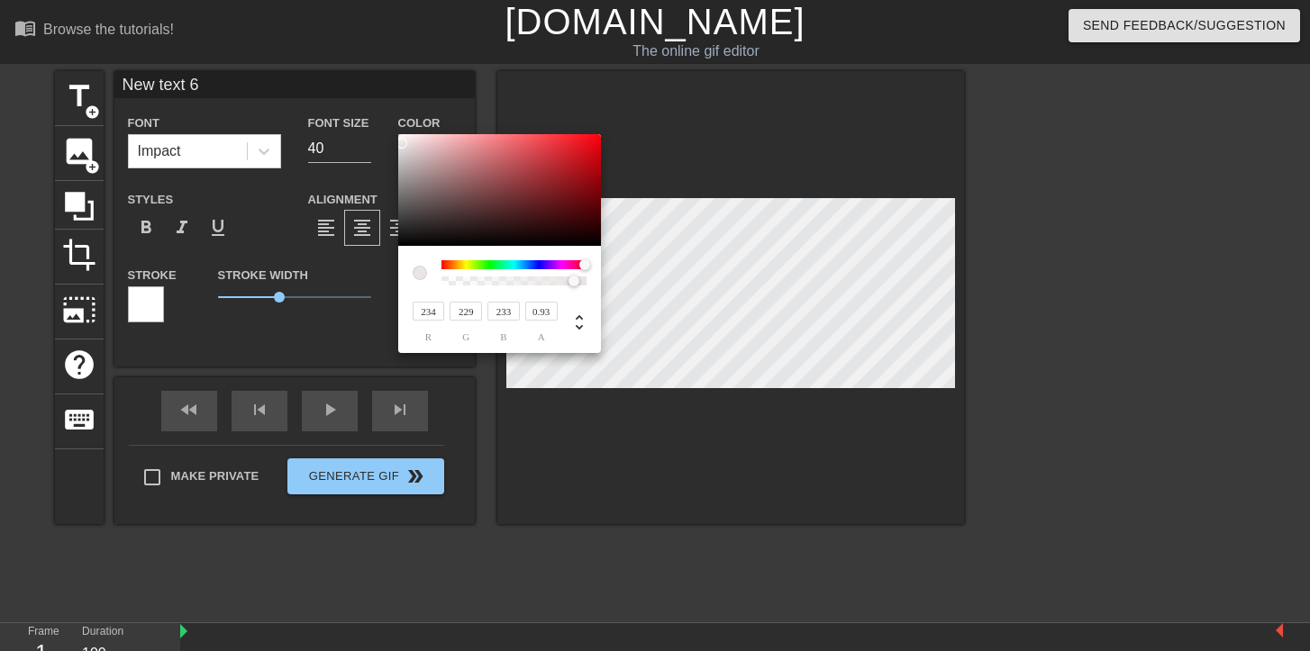
type input "234"
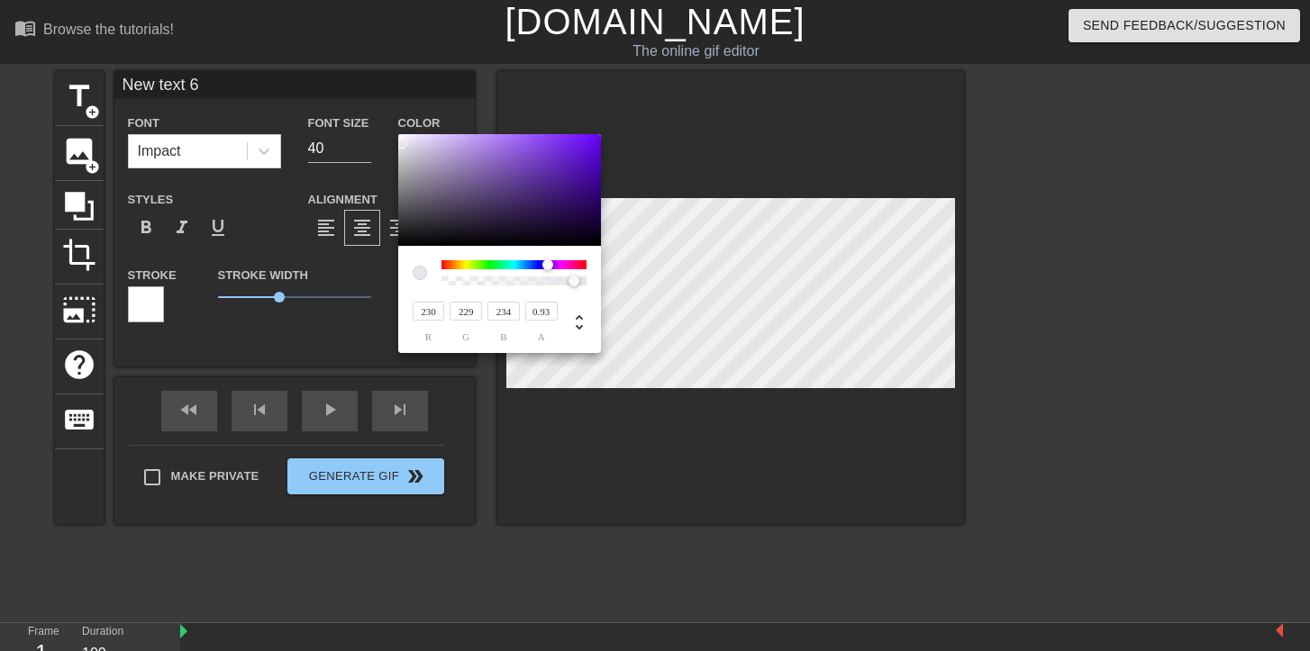
type input "229"
type input "234"
type input "229"
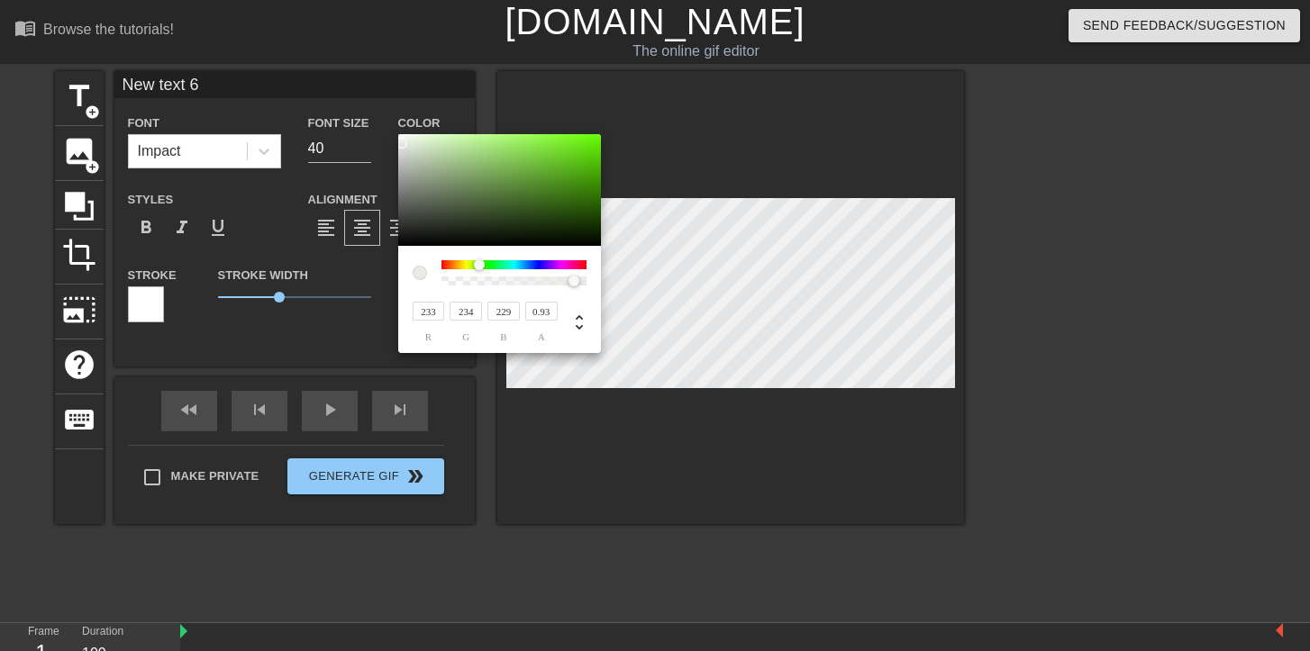
type input "234"
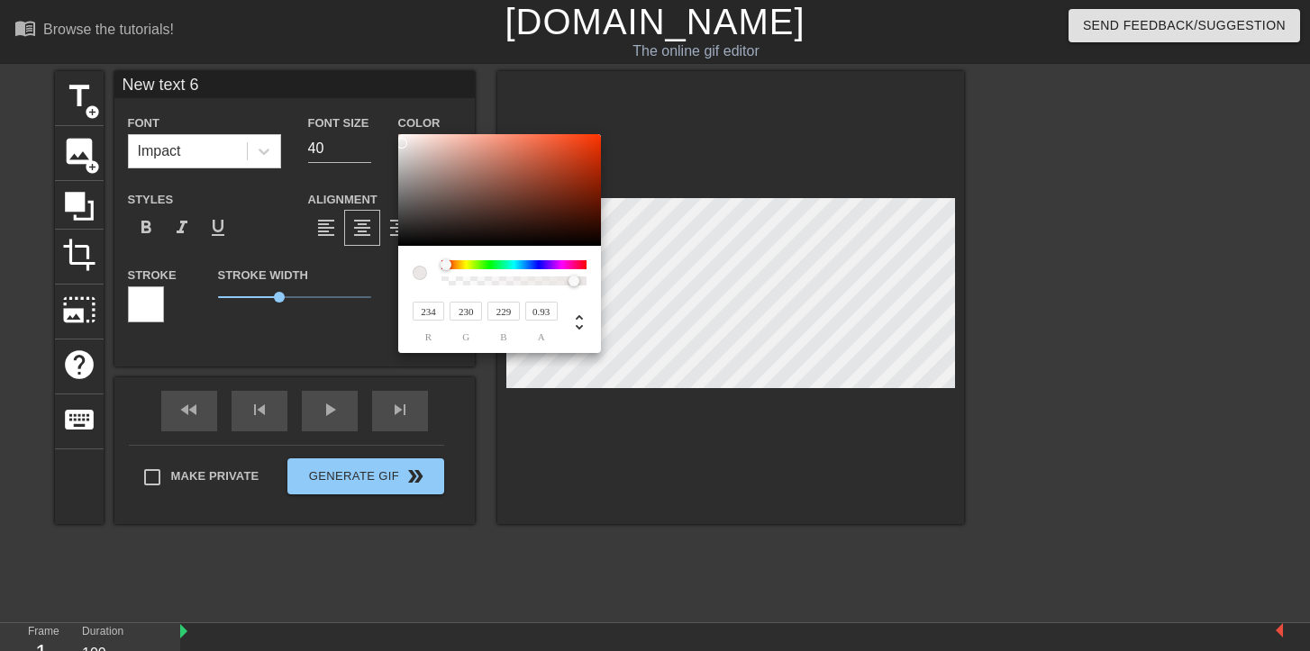
type input "229"
drag, startPoint x: 568, startPoint y: 261, endPoint x: 420, endPoint y: 257, distance: 148.7
click at [419, 257] on div "234 r 229 g 229 b 0.93 a" at bounding box center [499, 299] width 203 height 107
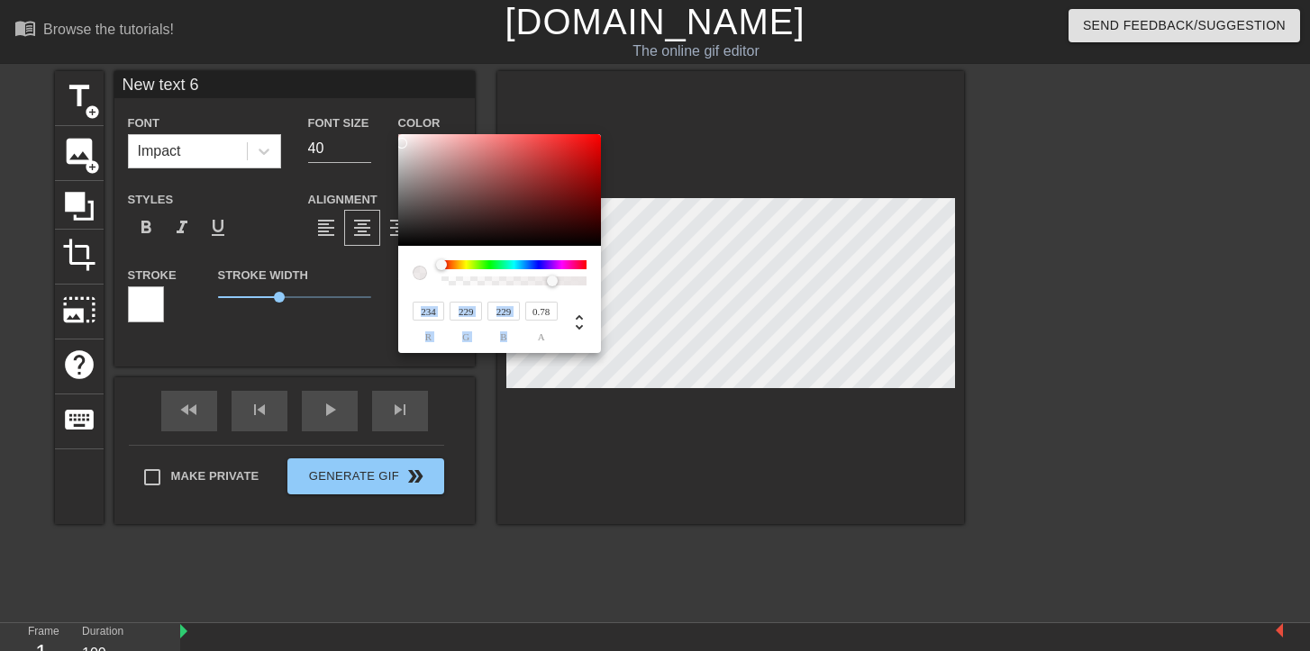
drag, startPoint x: 572, startPoint y: 278, endPoint x: 553, endPoint y: 290, distance: 22.2
click at [553, 290] on div "234 r 229 g 229 b 0.78 a" at bounding box center [499, 299] width 203 height 107
type input "0.95"
drag, startPoint x: 553, startPoint y: 284, endPoint x: 576, endPoint y: 284, distance: 22.5
click at [576, 284] on div at bounding box center [576, 281] width 11 height 11
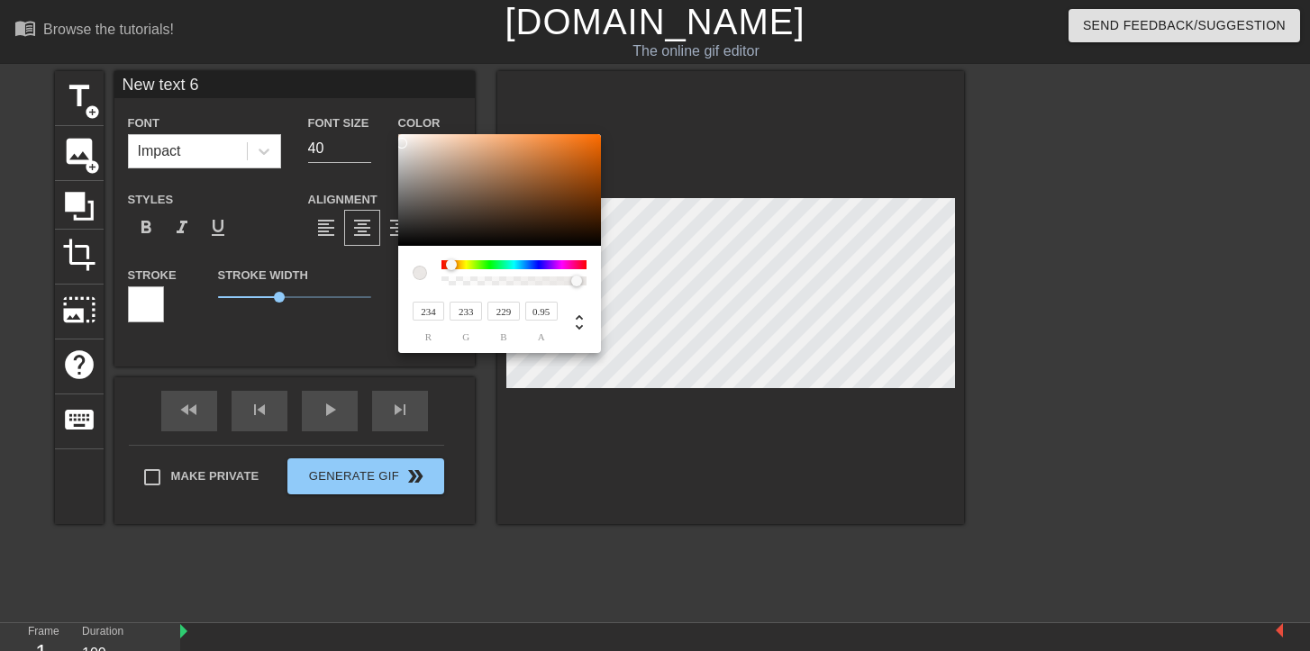
type input "234"
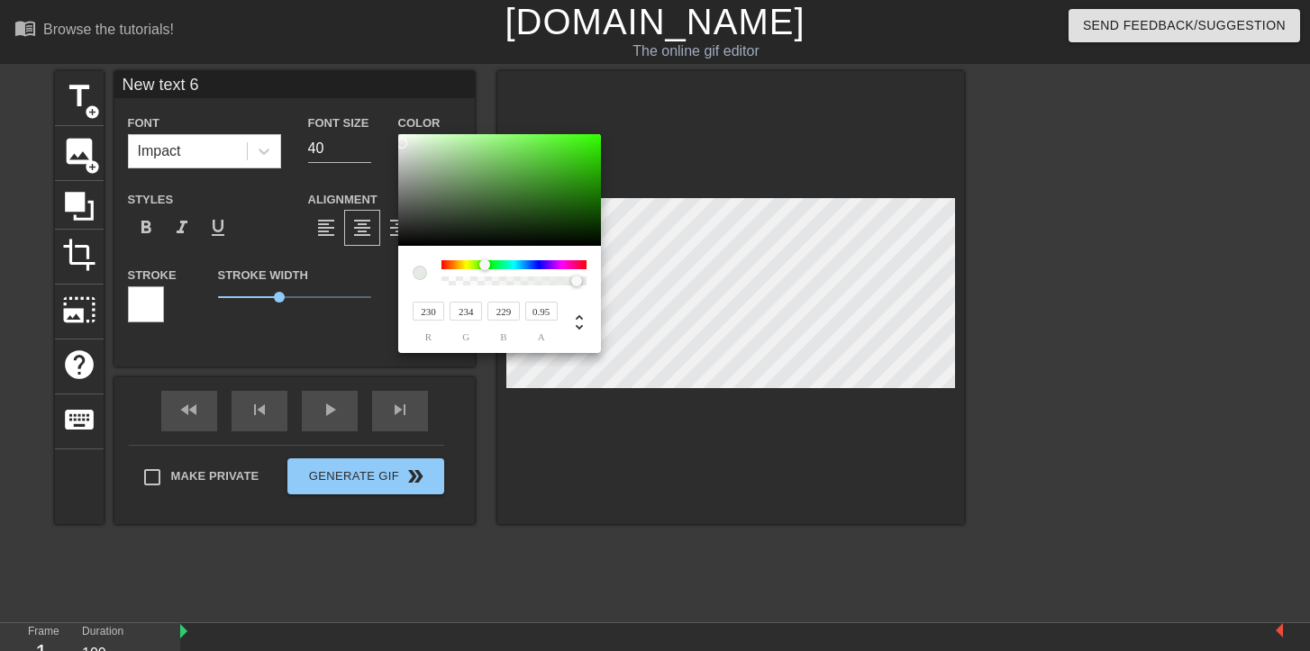
type input "229"
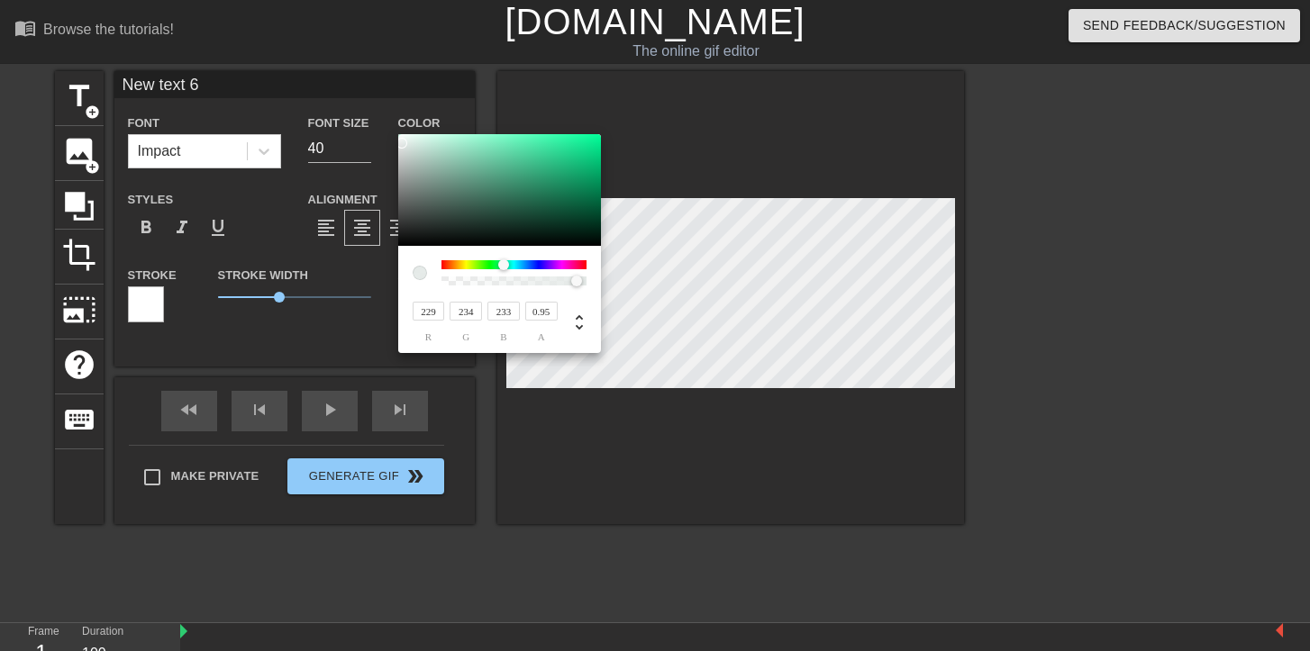
type input "234"
type input "229"
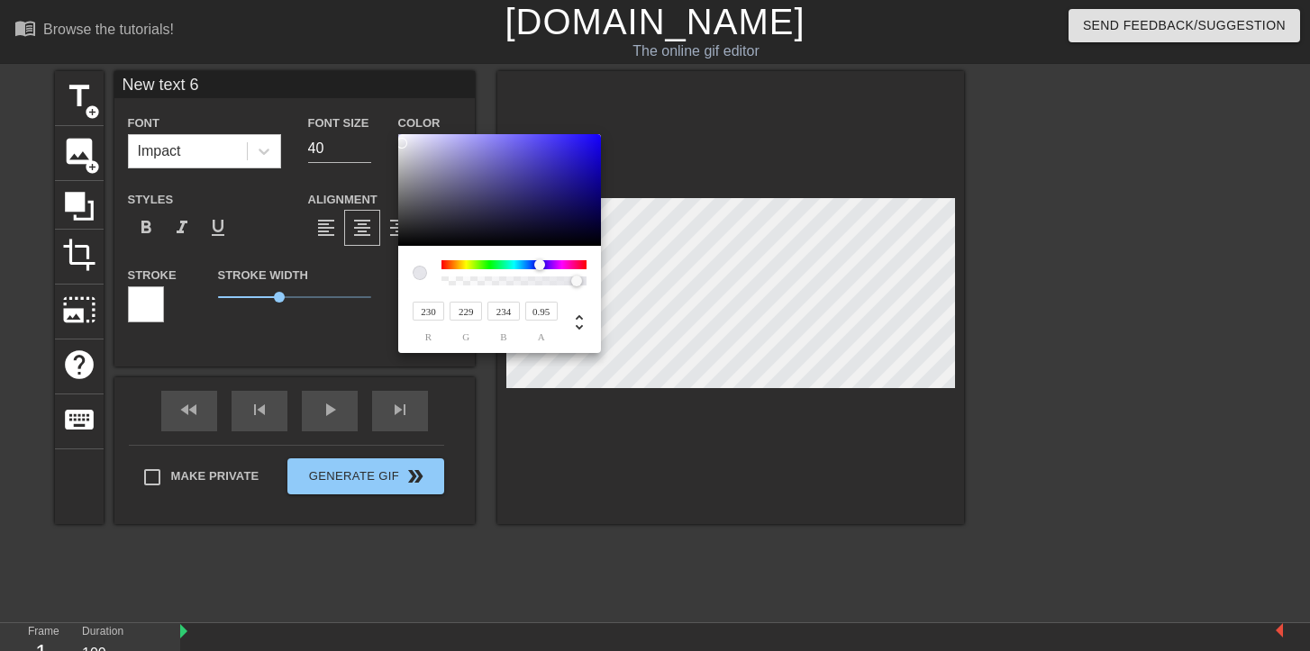
type input "231"
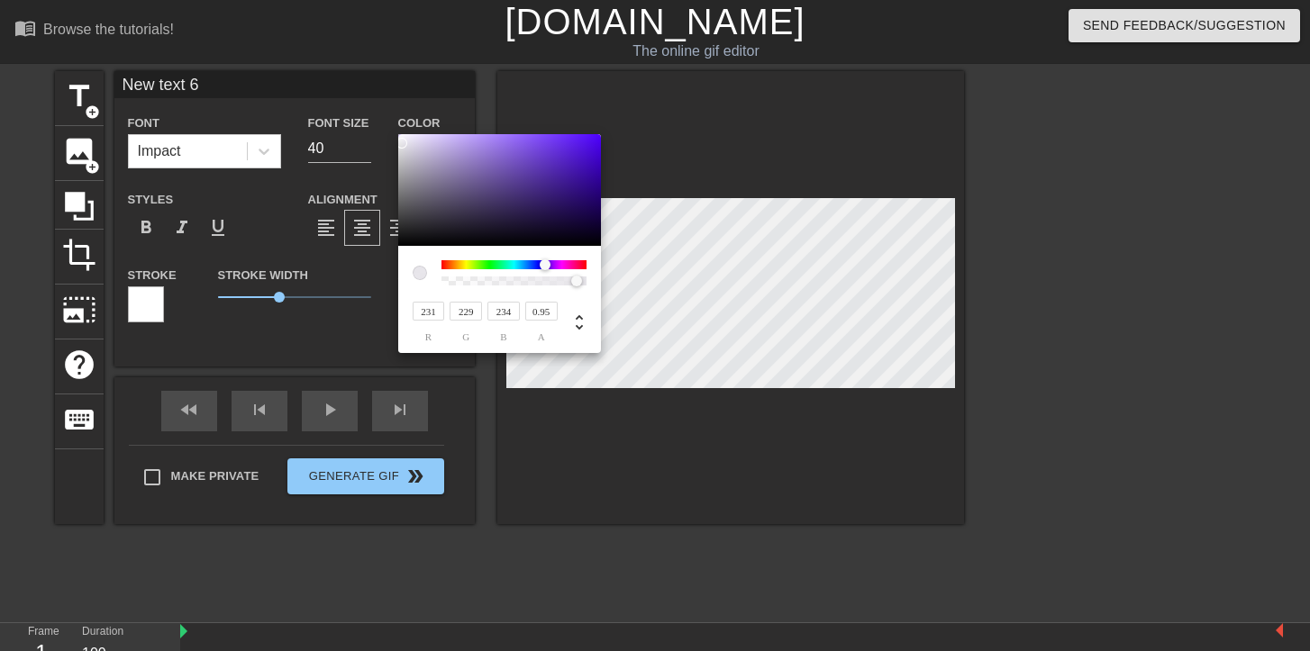
drag, startPoint x: 442, startPoint y: 262, endPoint x: 545, endPoint y: 260, distance: 102.7
click at [545, 260] on div at bounding box center [545, 264] width 11 height 11
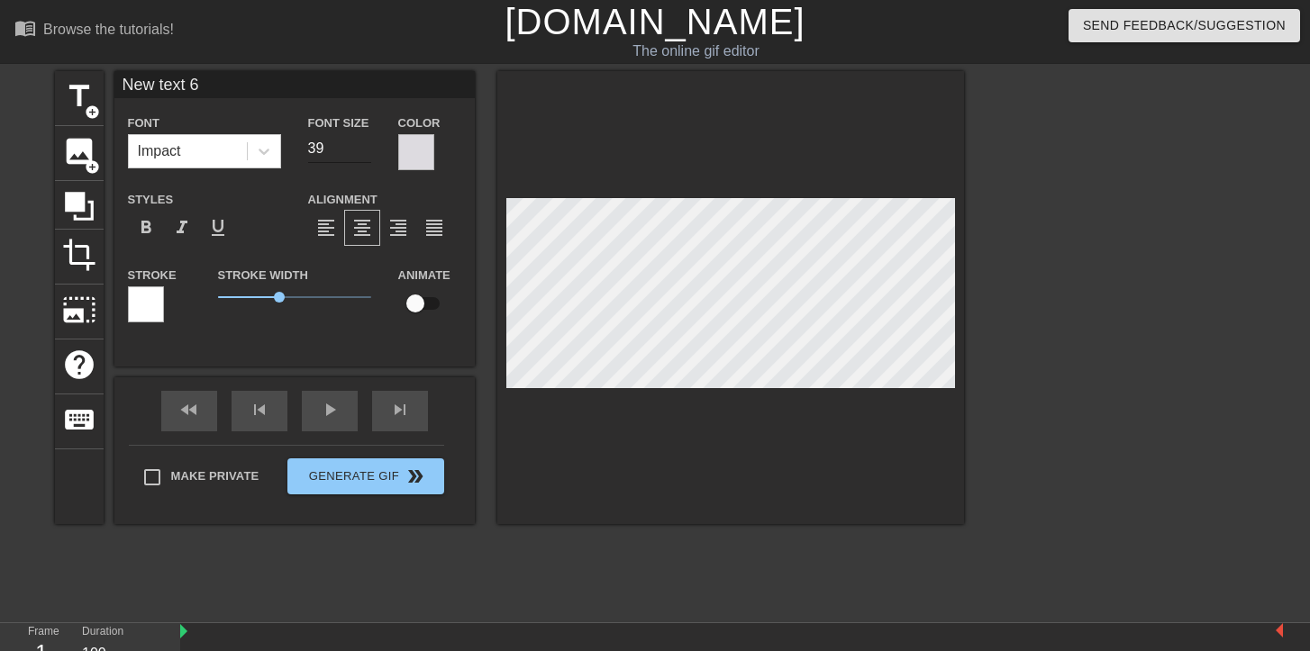
click at [367, 148] on input "39" at bounding box center [339, 148] width 63 height 29
click at [367, 148] on input "38" at bounding box center [339, 148] width 63 height 29
click at [367, 148] on input "37" at bounding box center [339, 148] width 63 height 29
click at [367, 148] on input "14" at bounding box center [339, 148] width 63 height 29
click at [367, 143] on input "23" at bounding box center [339, 148] width 63 height 29
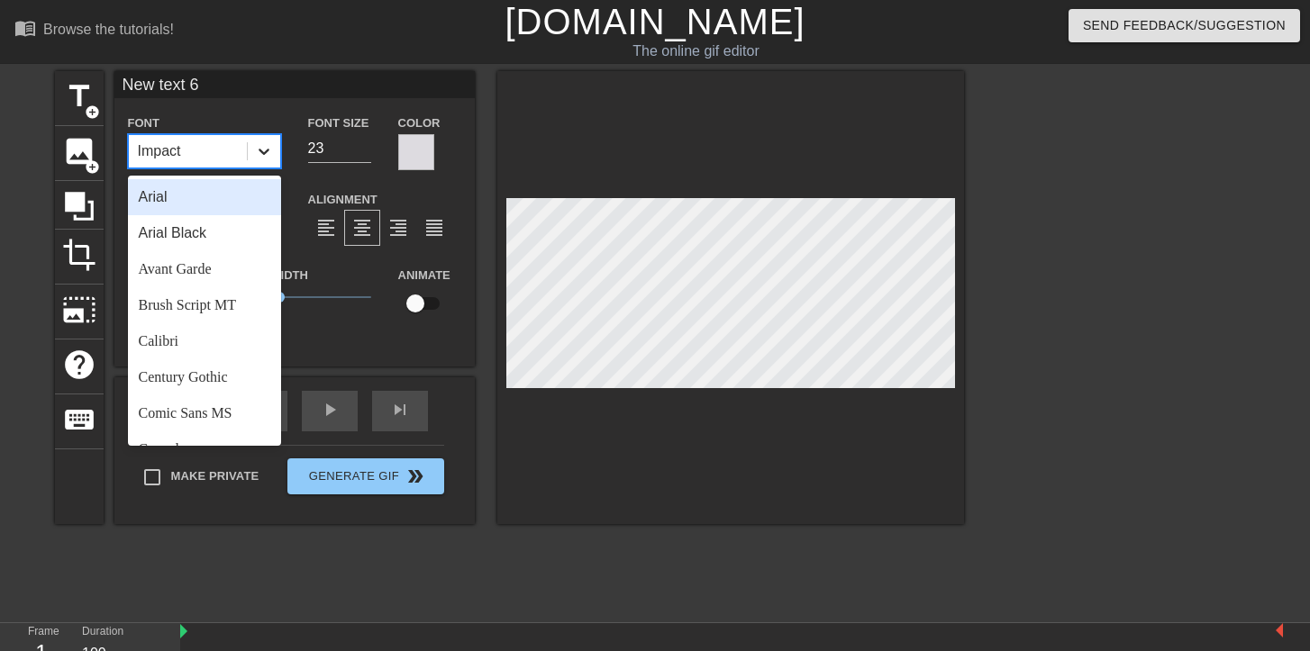
click at [271, 149] on icon at bounding box center [264, 151] width 18 height 18
click at [212, 210] on div "Arial" at bounding box center [204, 197] width 153 height 36
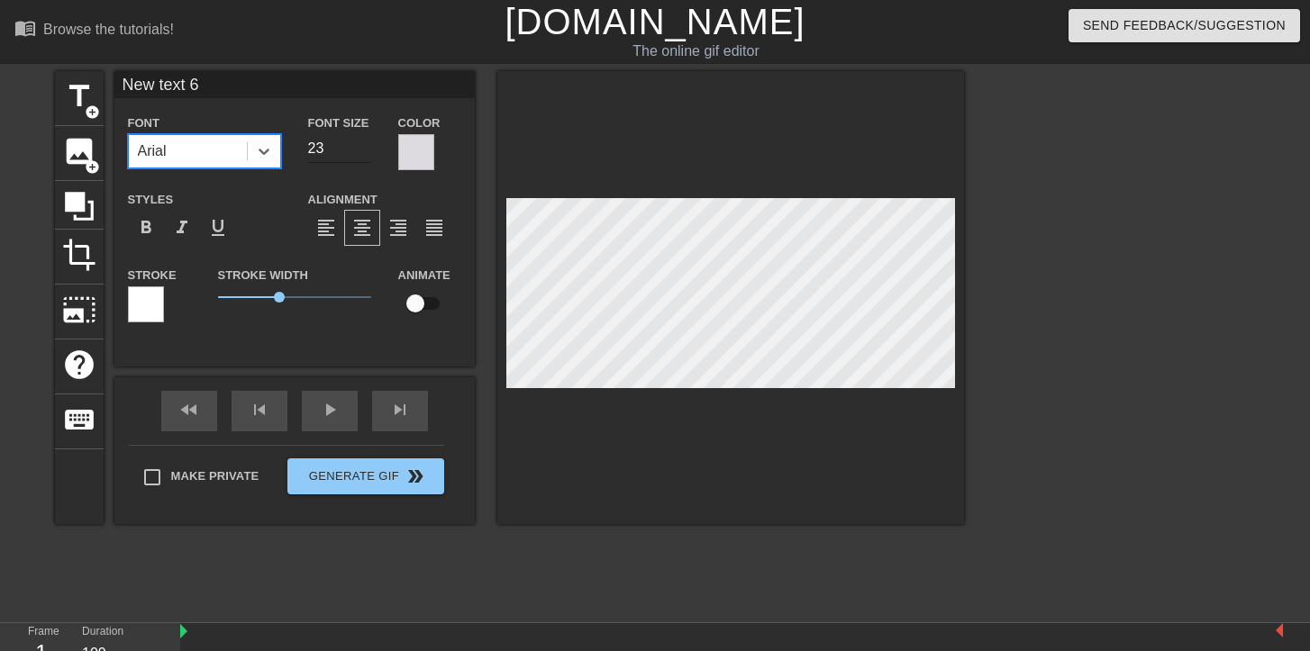
click at [359, 159] on input "23" at bounding box center [339, 148] width 63 height 29
click at [367, 151] on input "22" at bounding box center [339, 148] width 63 height 29
click at [367, 151] on input "21" at bounding box center [339, 148] width 63 height 29
type input "20"
click at [367, 151] on input "20" at bounding box center [339, 148] width 63 height 29
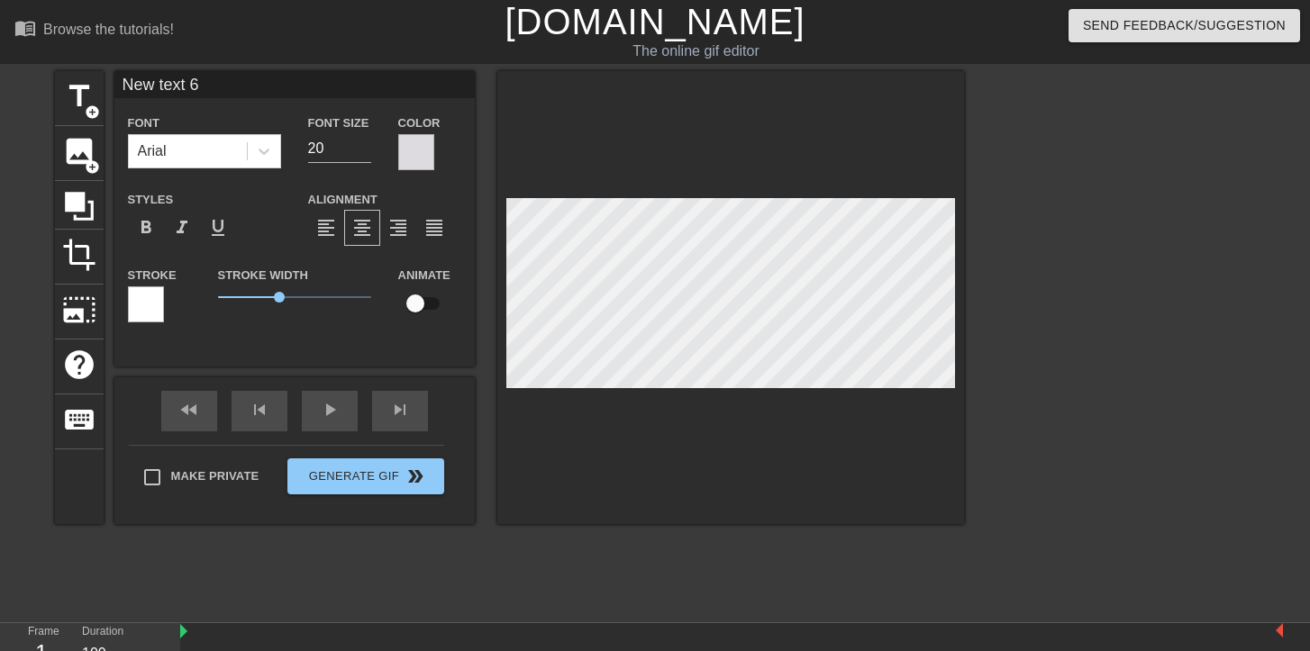
type input "A"
type textarea "A"
type input "AF"
type textarea "AF"
type input "AF:"
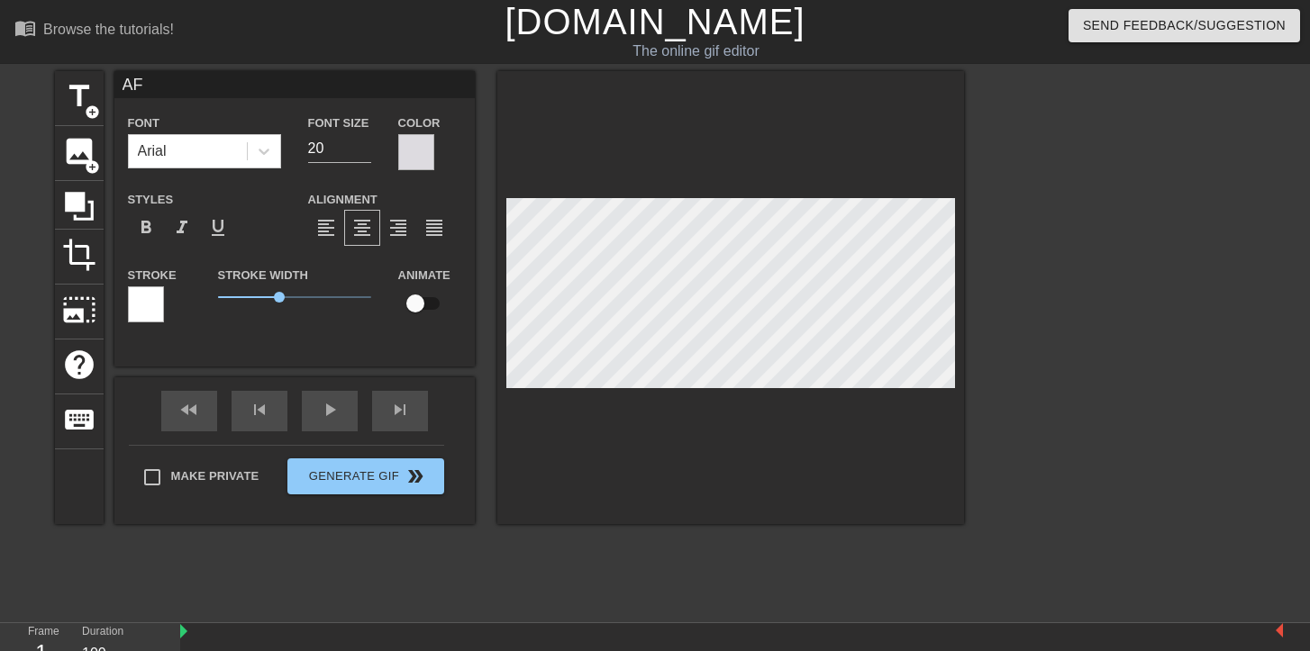
type textarea "AF:"
type input "AF"
type textarea "AF"
type input "AFL"
type textarea "AFL"
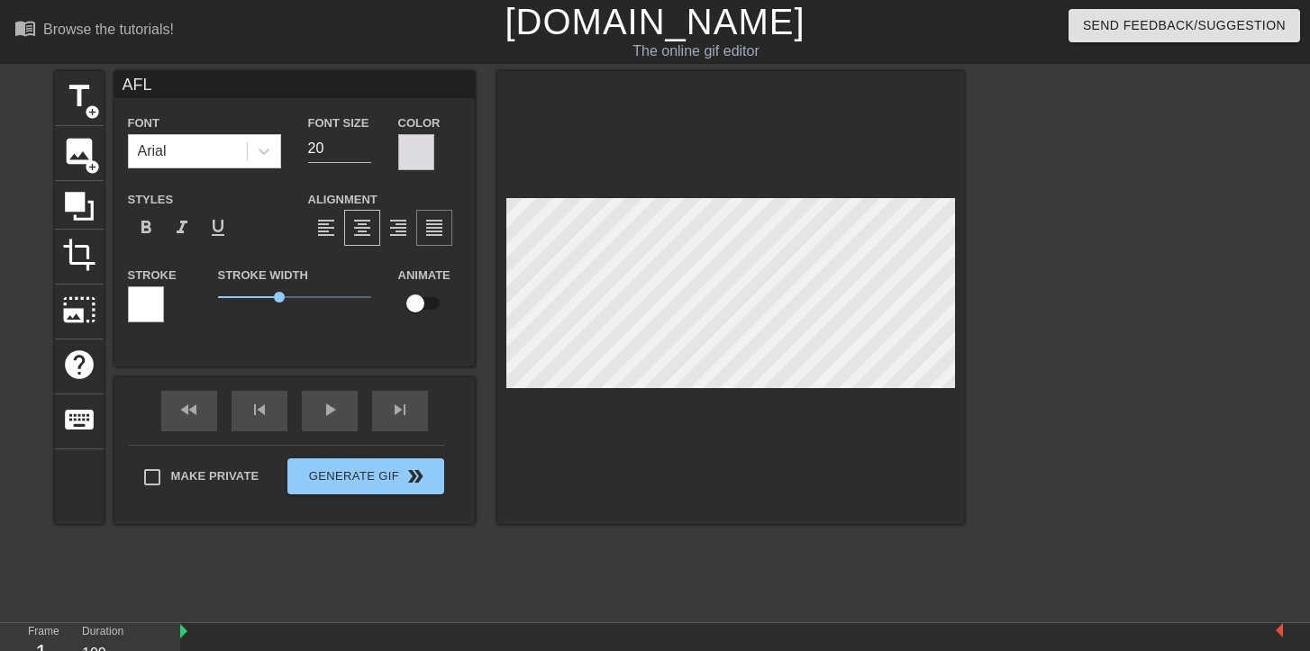
click at [433, 231] on span "format_align_justify" at bounding box center [434, 228] width 22 height 22
click at [146, 228] on span "format_bold" at bounding box center [146, 228] width 22 height 22
click at [419, 304] on input "checkbox" at bounding box center [415, 303] width 103 height 34
click at [428, 303] on input "checkbox" at bounding box center [432, 303] width 103 height 34
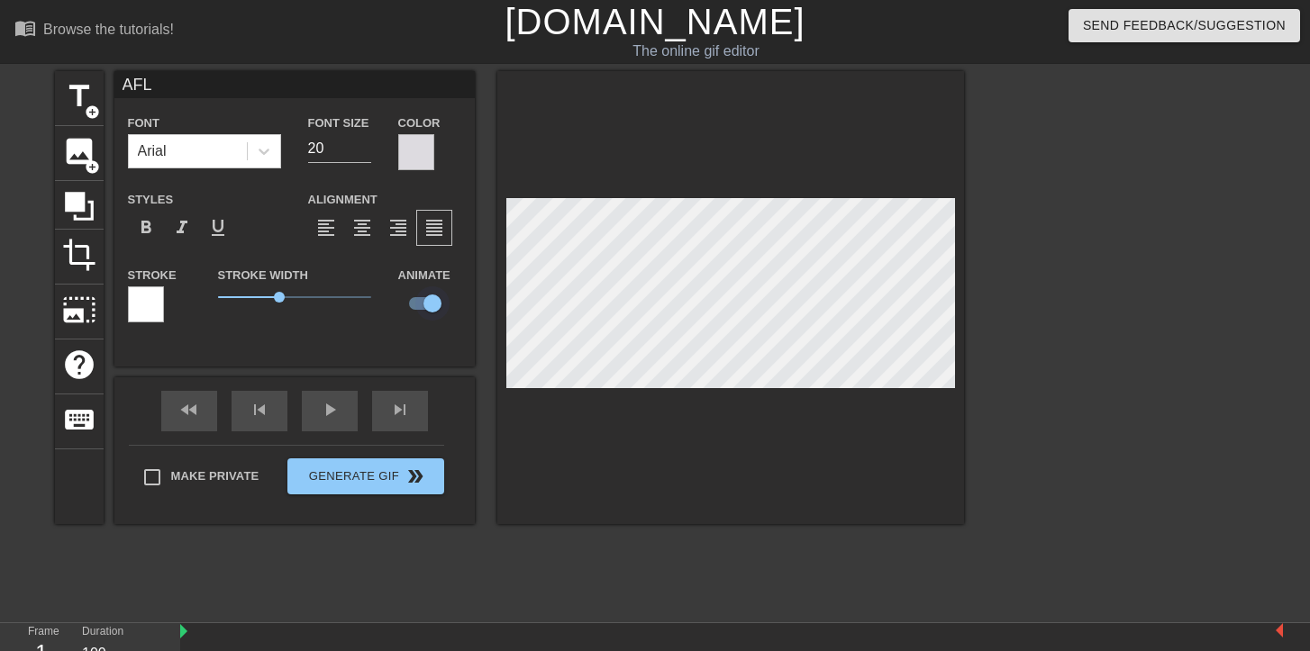
checkbox input "false"
click at [366, 152] on input "19" at bounding box center [339, 148] width 63 height 29
click at [366, 152] on input "18" at bounding box center [339, 148] width 63 height 29
click at [366, 152] on input "17" at bounding box center [339, 148] width 63 height 29
click at [366, 152] on input "16" at bounding box center [339, 148] width 63 height 29
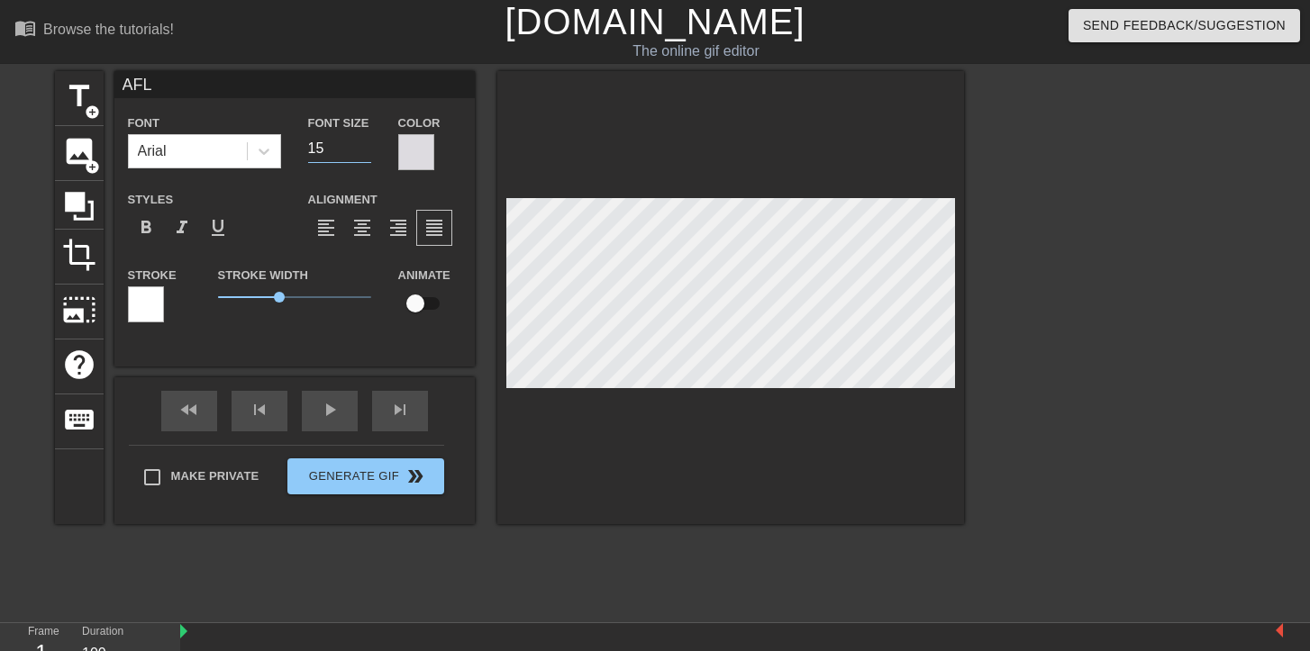
type input "15"
click at [366, 152] on input "15" at bounding box center [339, 148] width 63 height 29
click at [268, 155] on icon at bounding box center [264, 151] width 18 height 18
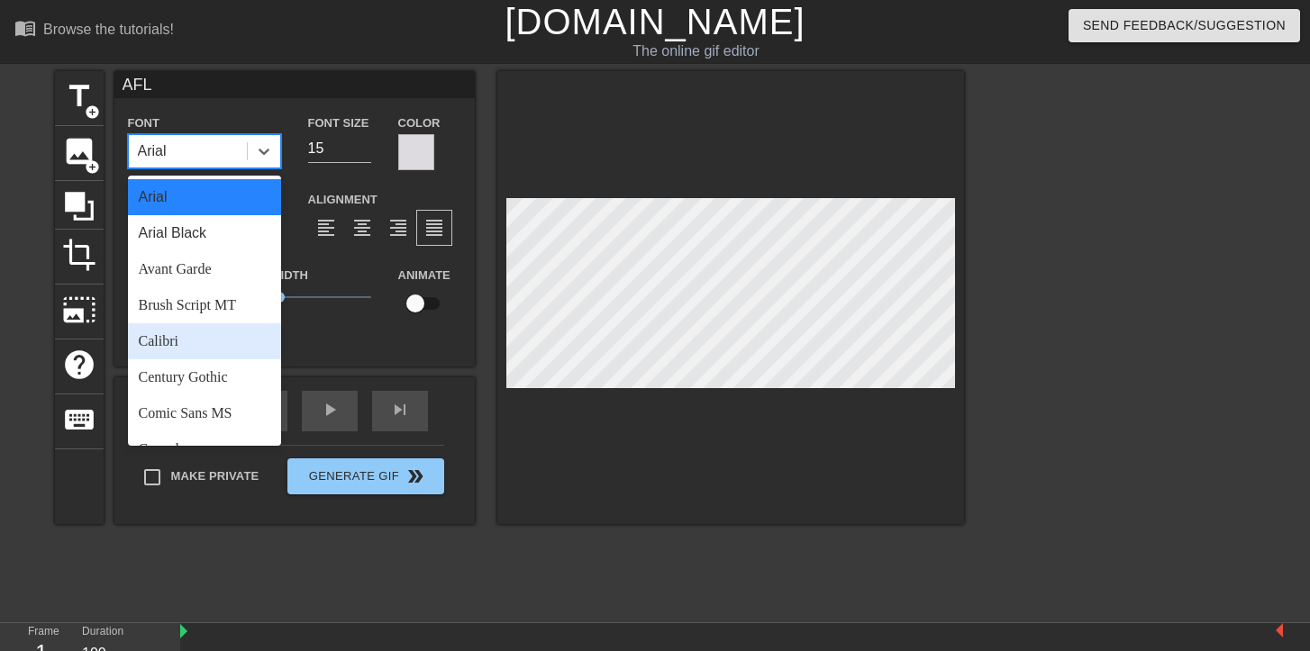
click at [175, 345] on div "Calibri" at bounding box center [204, 341] width 153 height 36
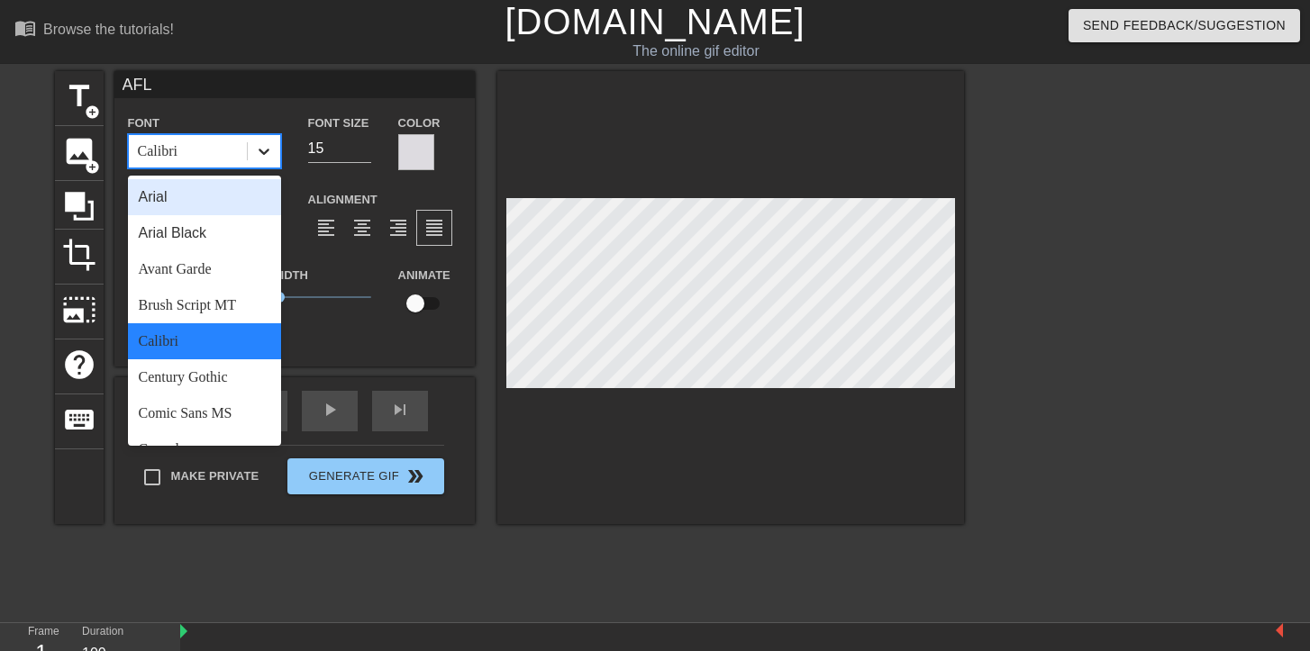
click at [266, 147] on icon at bounding box center [264, 151] width 18 height 18
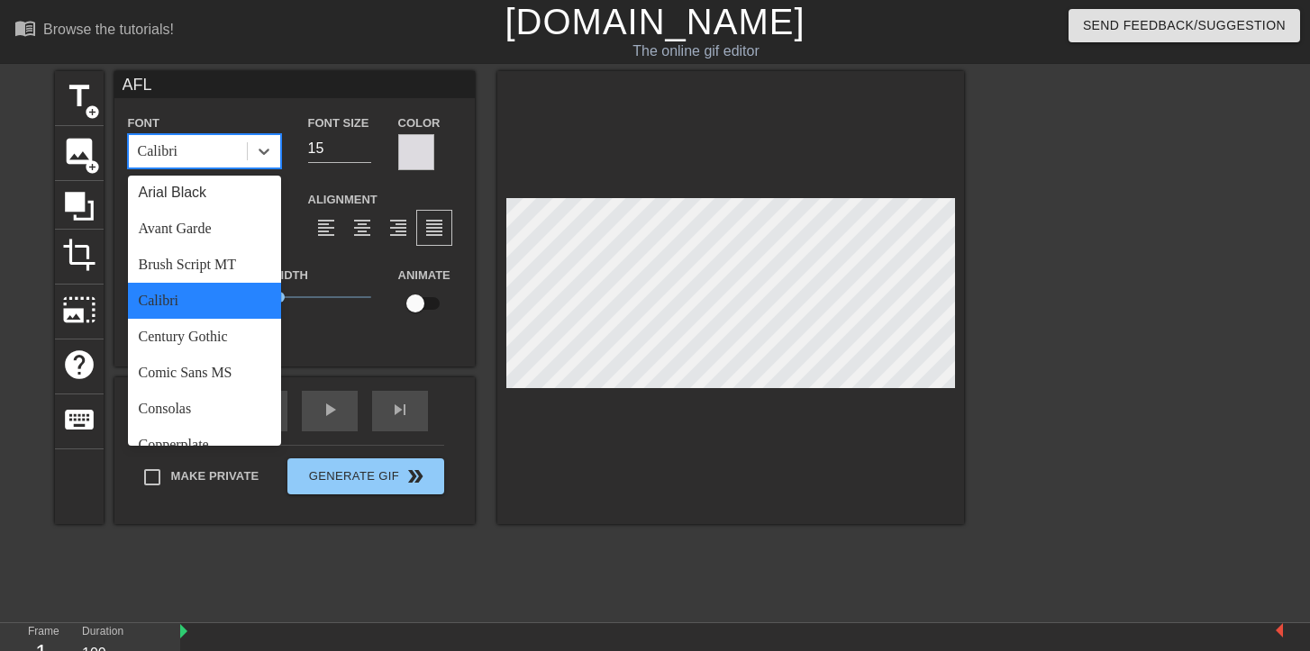
scroll to position [47, 0]
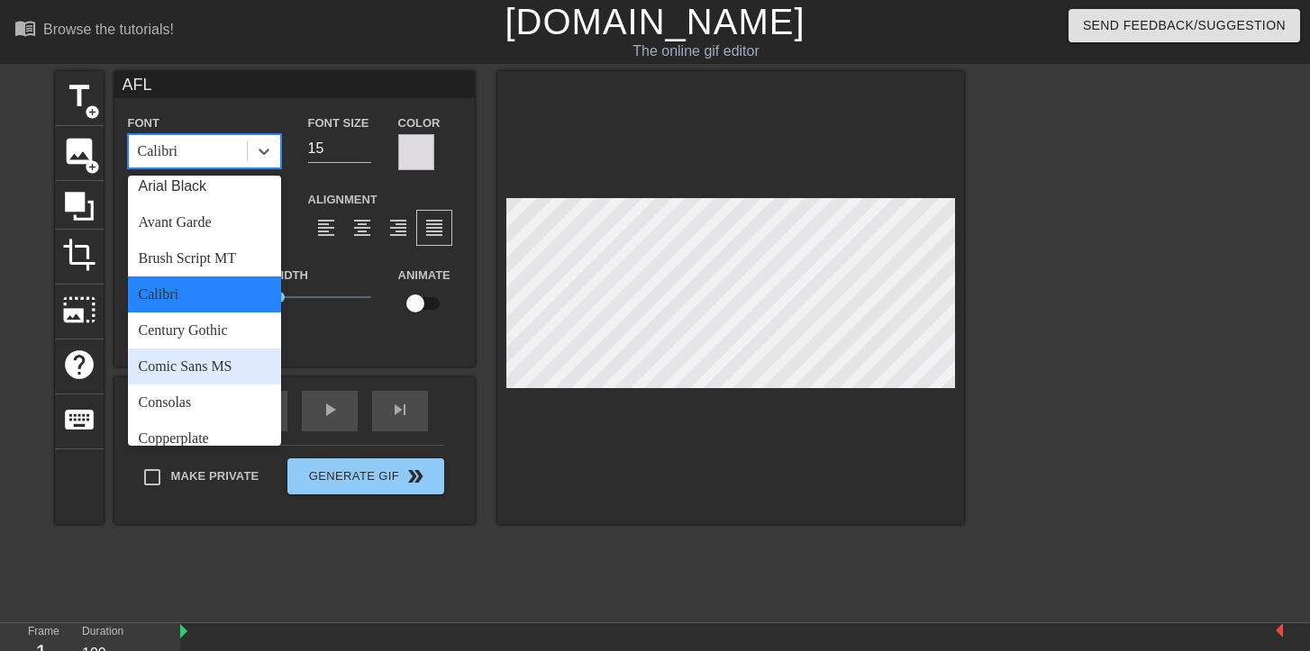
click at [188, 367] on div "Comic Sans MS" at bounding box center [204, 367] width 153 height 36
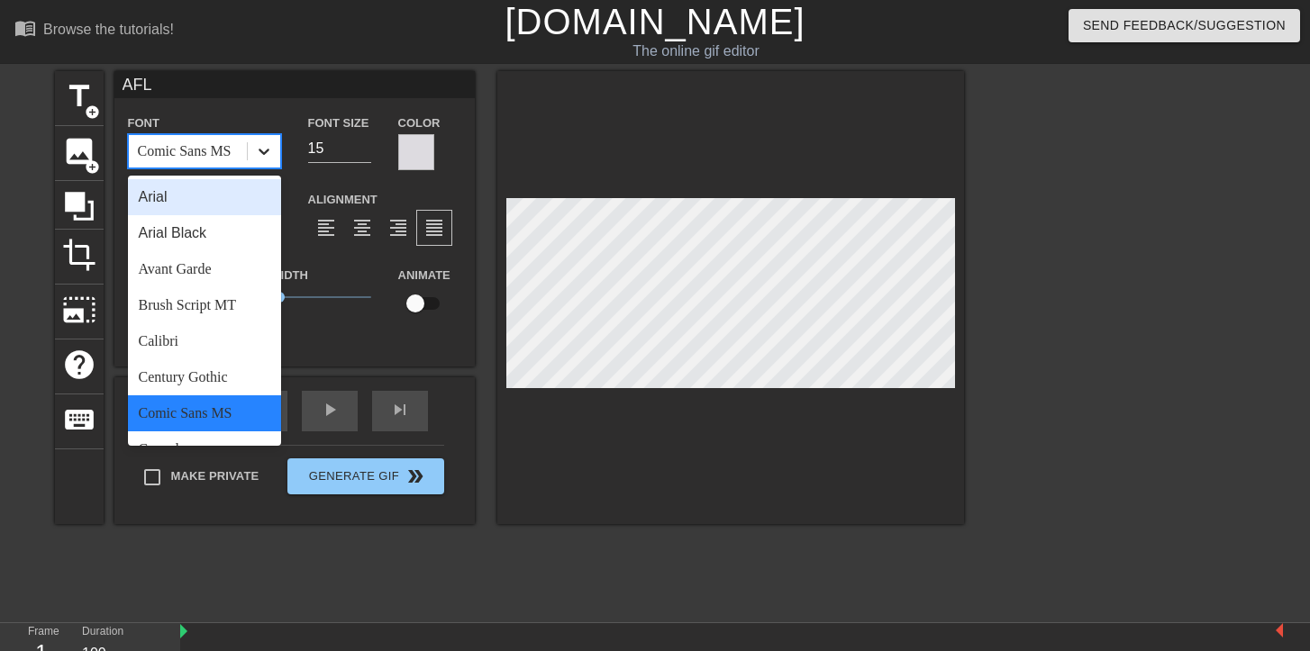
click at [263, 153] on icon at bounding box center [264, 152] width 11 height 6
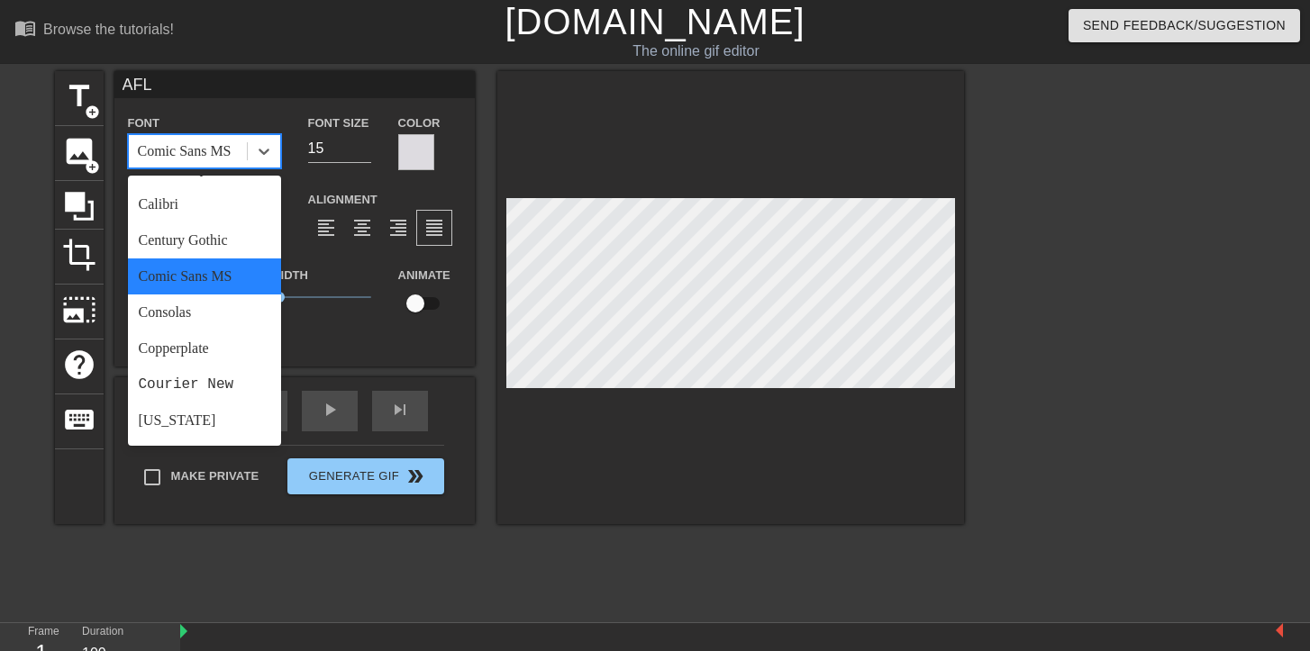
scroll to position [139, 0]
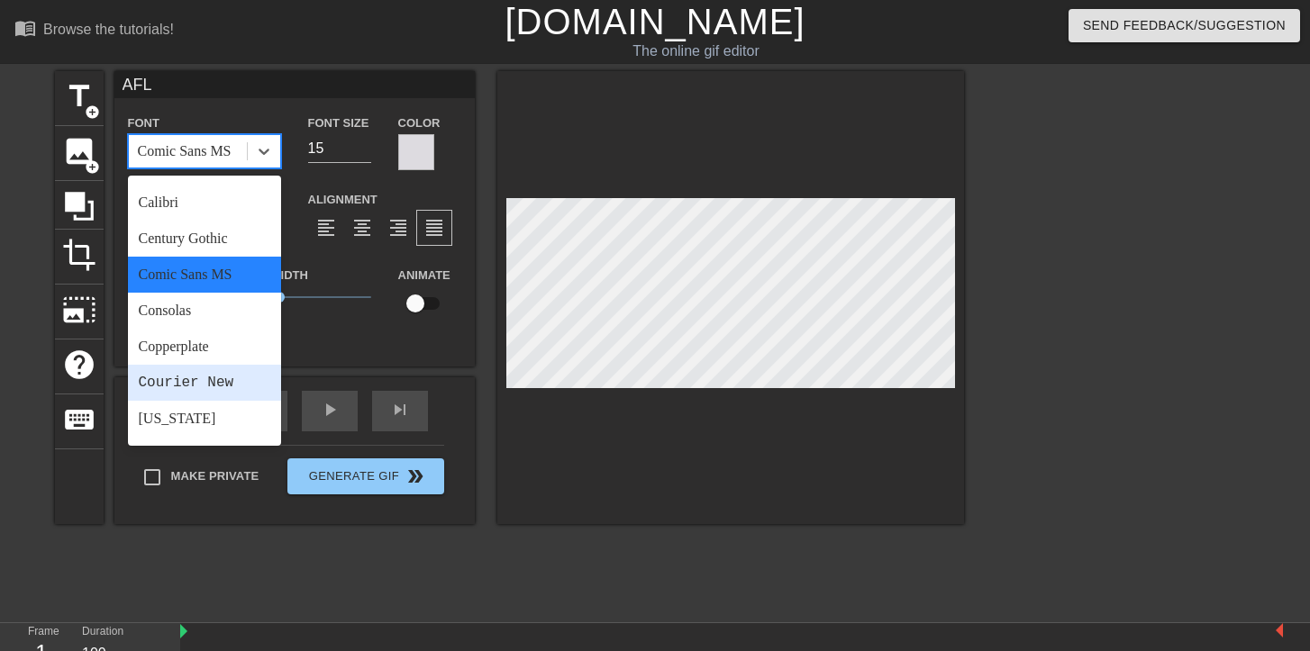
click at [176, 385] on div "Courier New" at bounding box center [204, 383] width 153 height 36
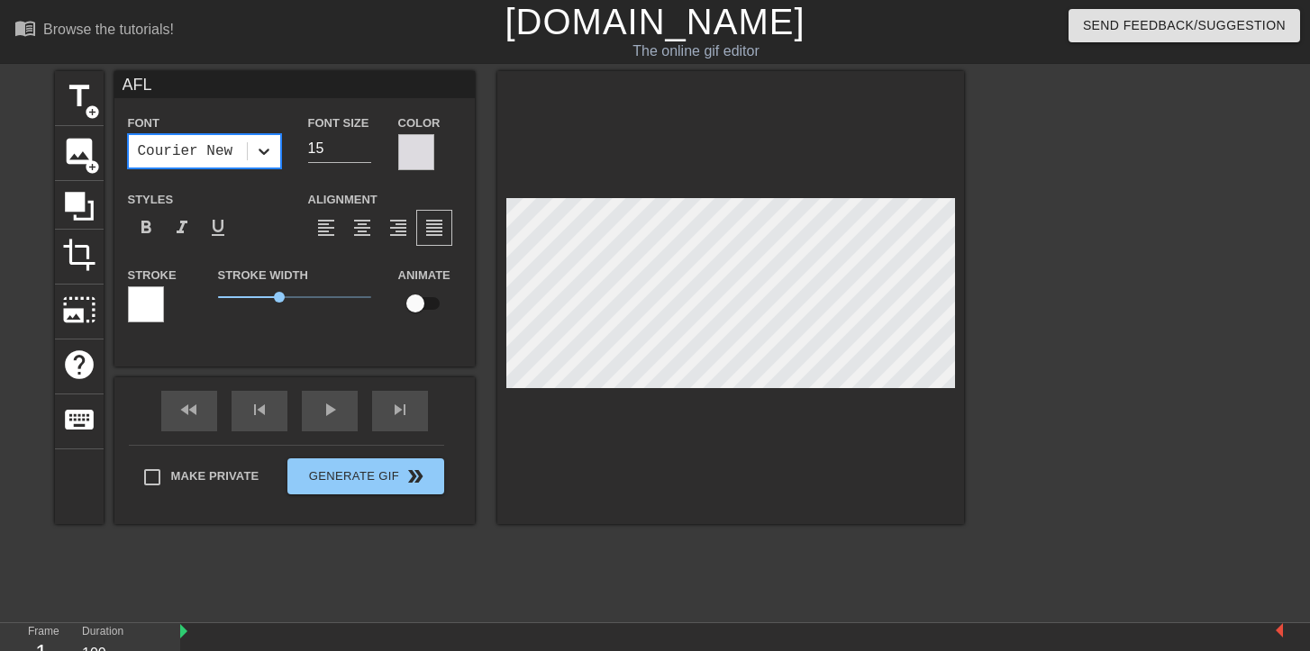
click at [267, 143] on icon at bounding box center [264, 151] width 18 height 18
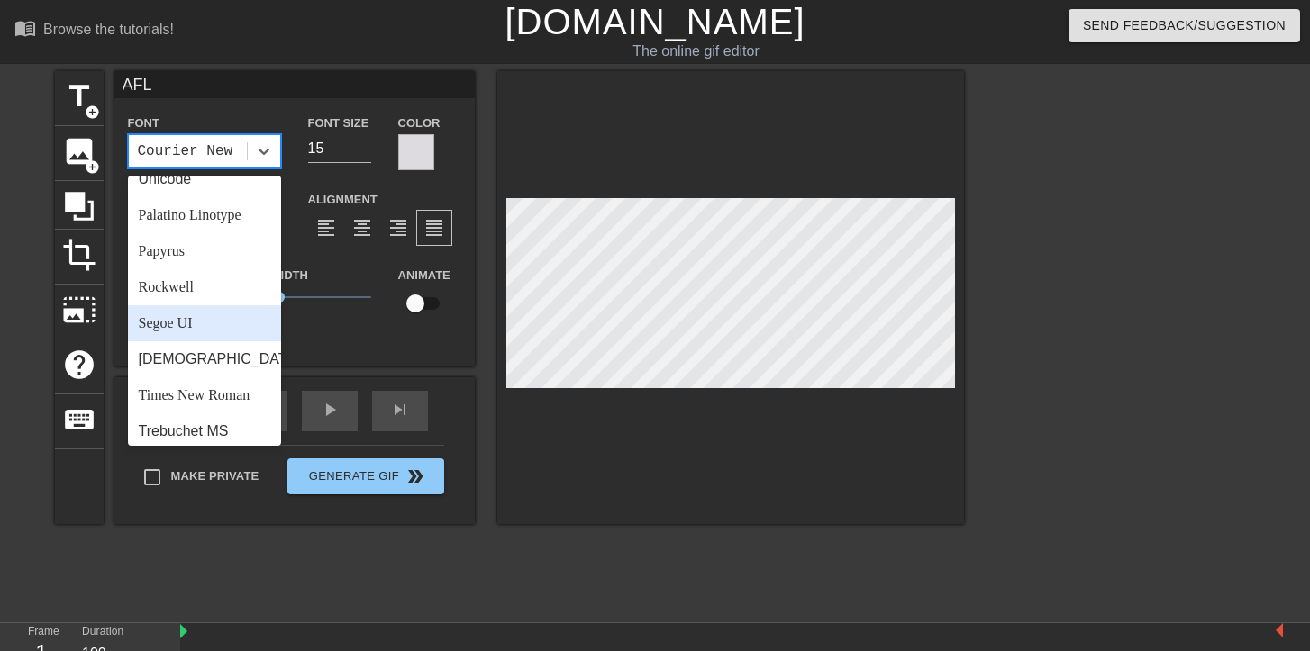
scroll to position [581, 0]
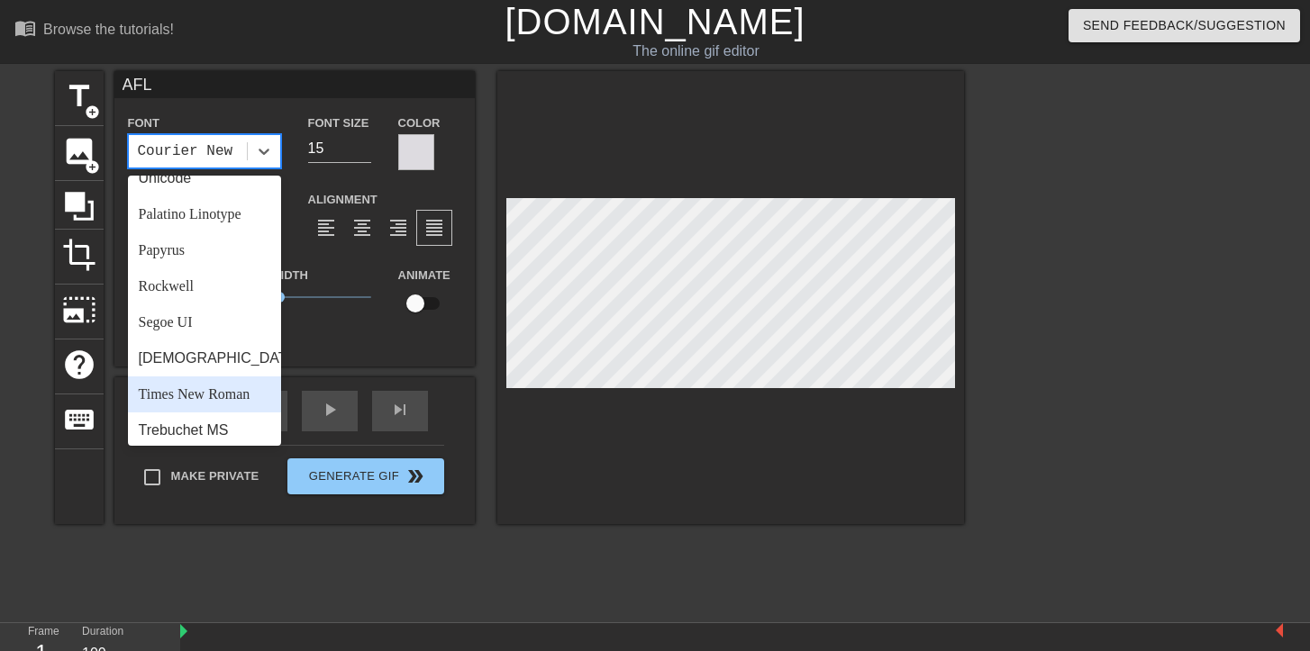
click at [185, 387] on div "Times New Roman" at bounding box center [204, 395] width 153 height 36
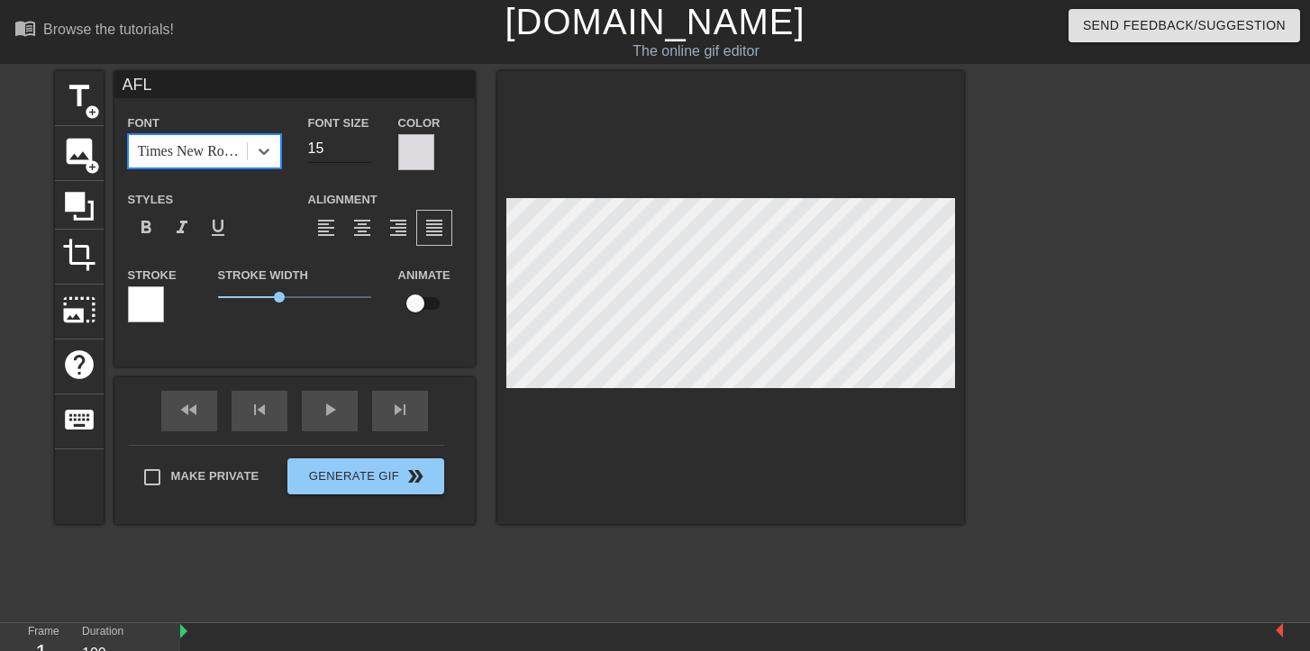
click at [340, 143] on input "15" at bounding box center [339, 148] width 63 height 29
click at [365, 152] on input "14" at bounding box center [339, 148] width 63 height 29
click at [365, 152] on input "13" at bounding box center [339, 148] width 63 height 29
click at [365, 152] on input "12" at bounding box center [339, 148] width 63 height 29
click at [365, 152] on input "11" at bounding box center [339, 148] width 63 height 29
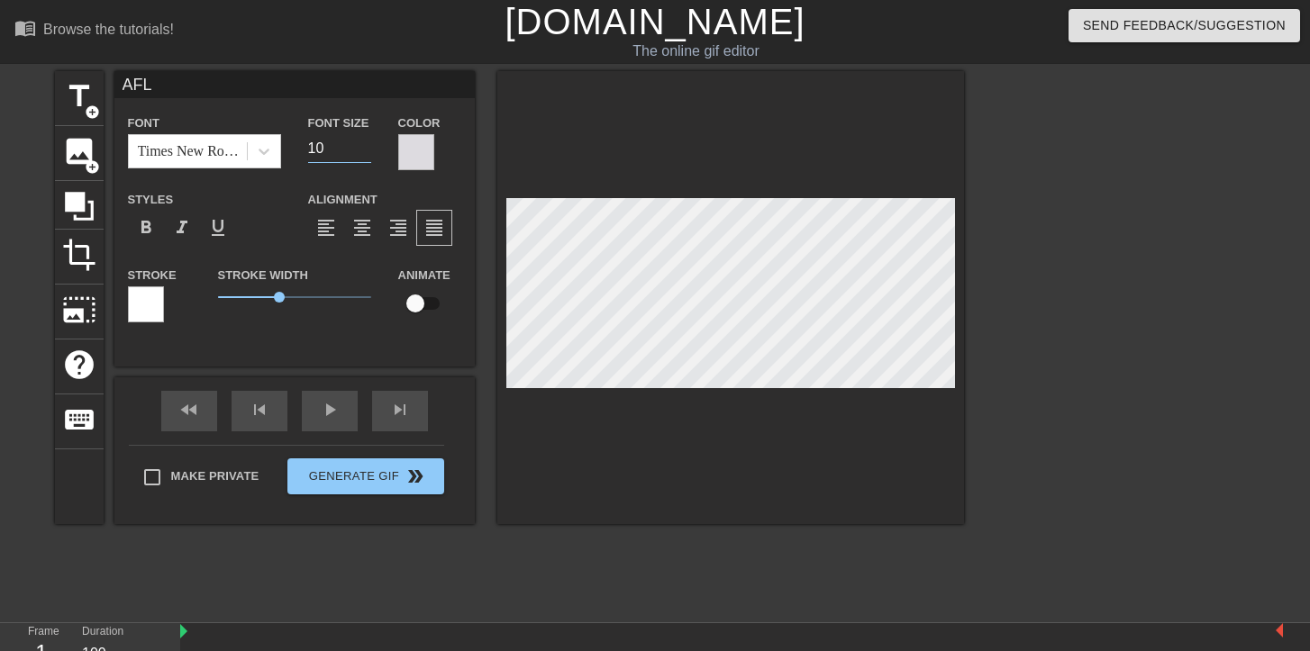
type input "10"
click at [365, 152] on input "10" at bounding box center [339, 148] width 63 height 29
click at [148, 225] on span "format_bold" at bounding box center [146, 228] width 22 height 22
click at [136, 325] on div "Stroke" at bounding box center [159, 301] width 90 height 75
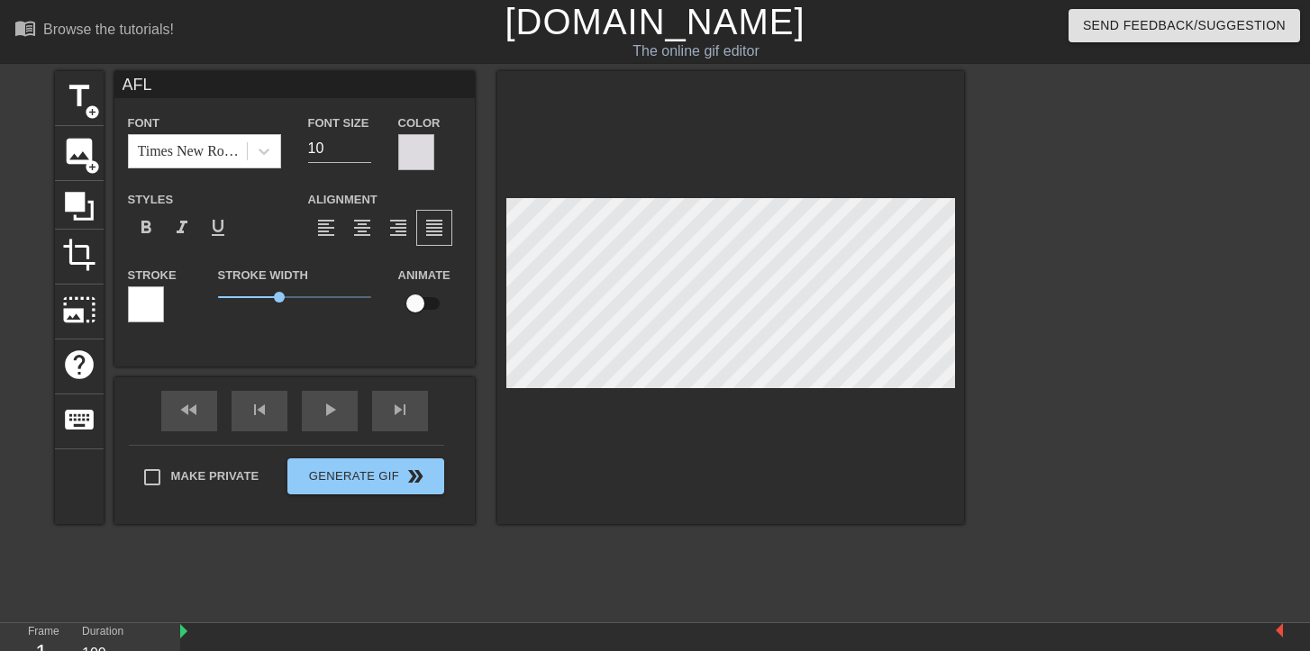
click at [142, 309] on div at bounding box center [146, 304] width 36 height 36
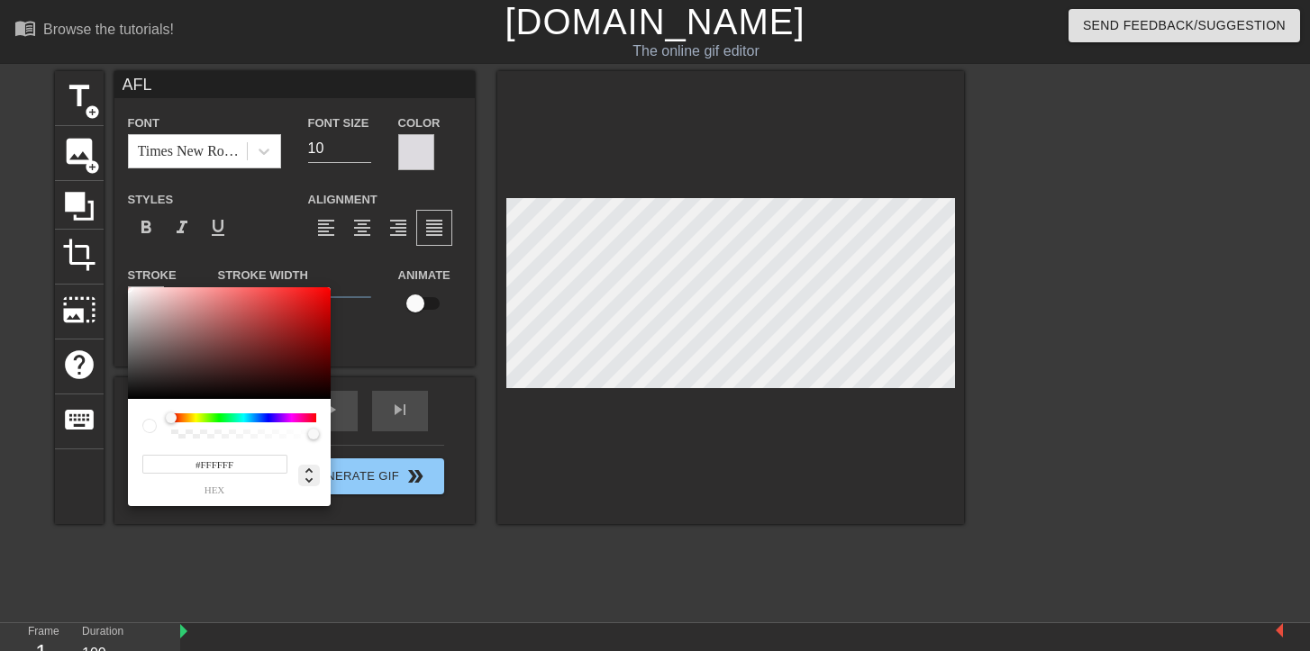
click at [306, 471] on icon at bounding box center [307, 475] width 7 height 15
type input "0"
type input "0%"
type input "100%"
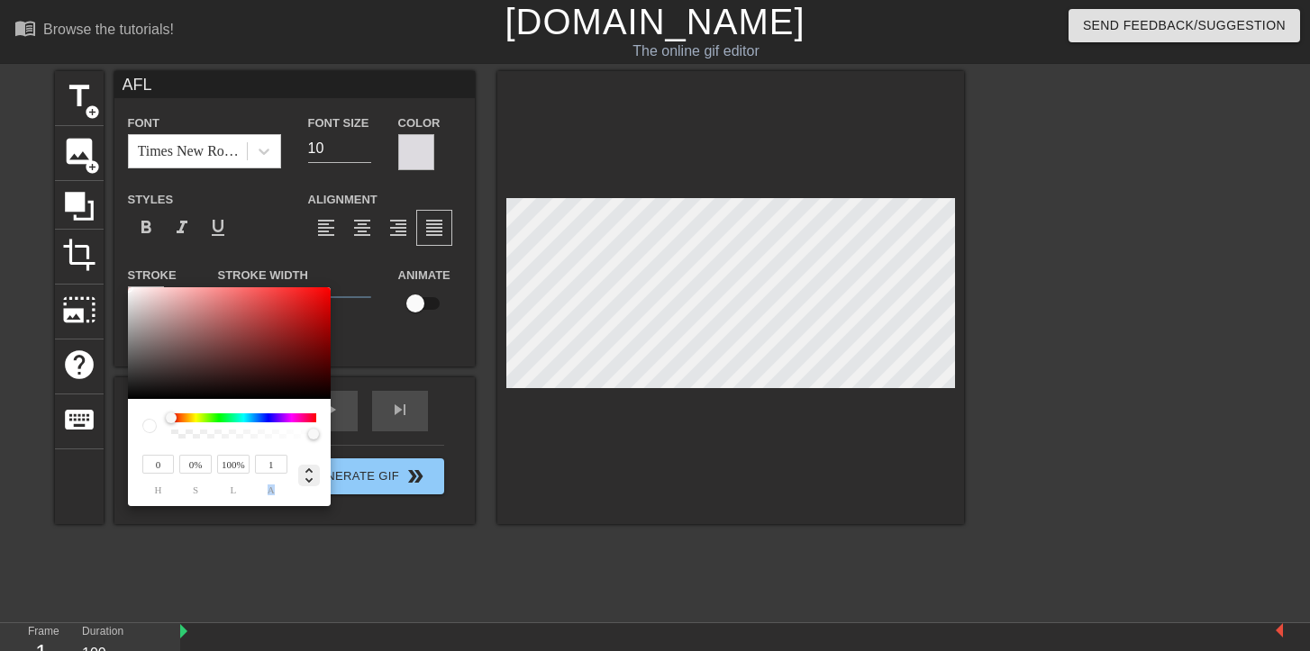
click at [306, 471] on icon at bounding box center [307, 475] width 7 height 15
click at [261, 419] on div at bounding box center [243, 417] width 145 height 9
type input "105"
type input "17"
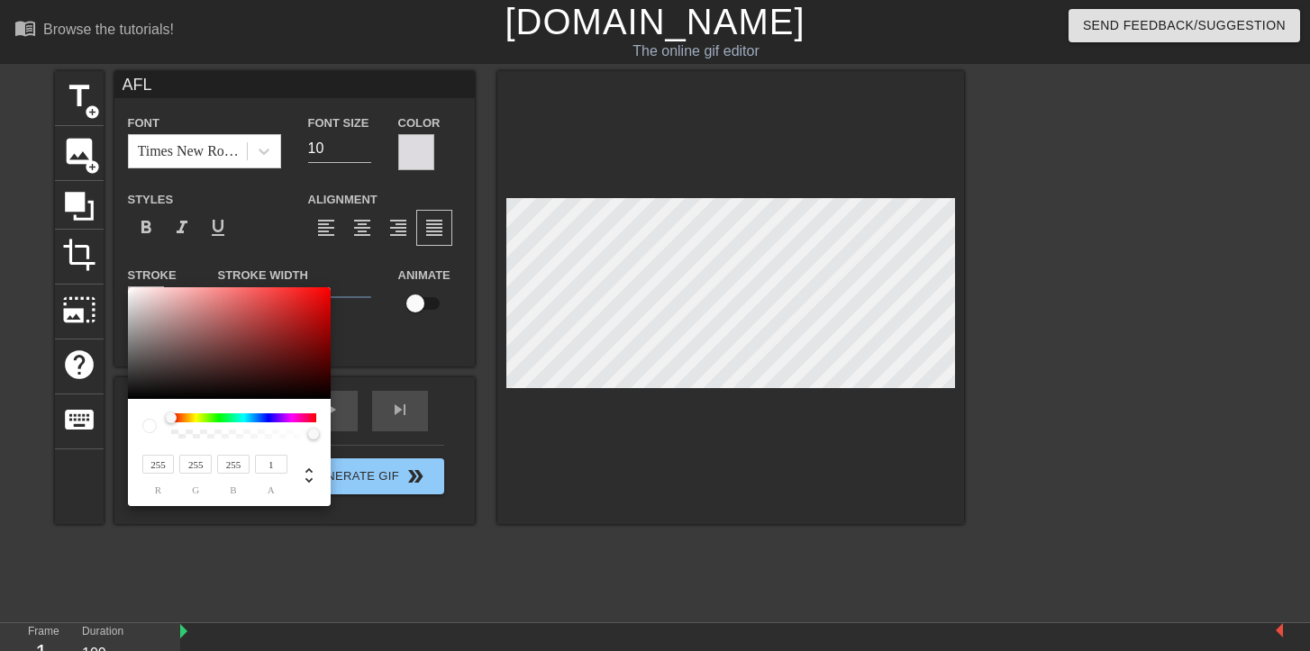
type input "17"
click at [296, 353] on div at bounding box center [229, 343] width 203 height 112
type input "90"
type input "46"
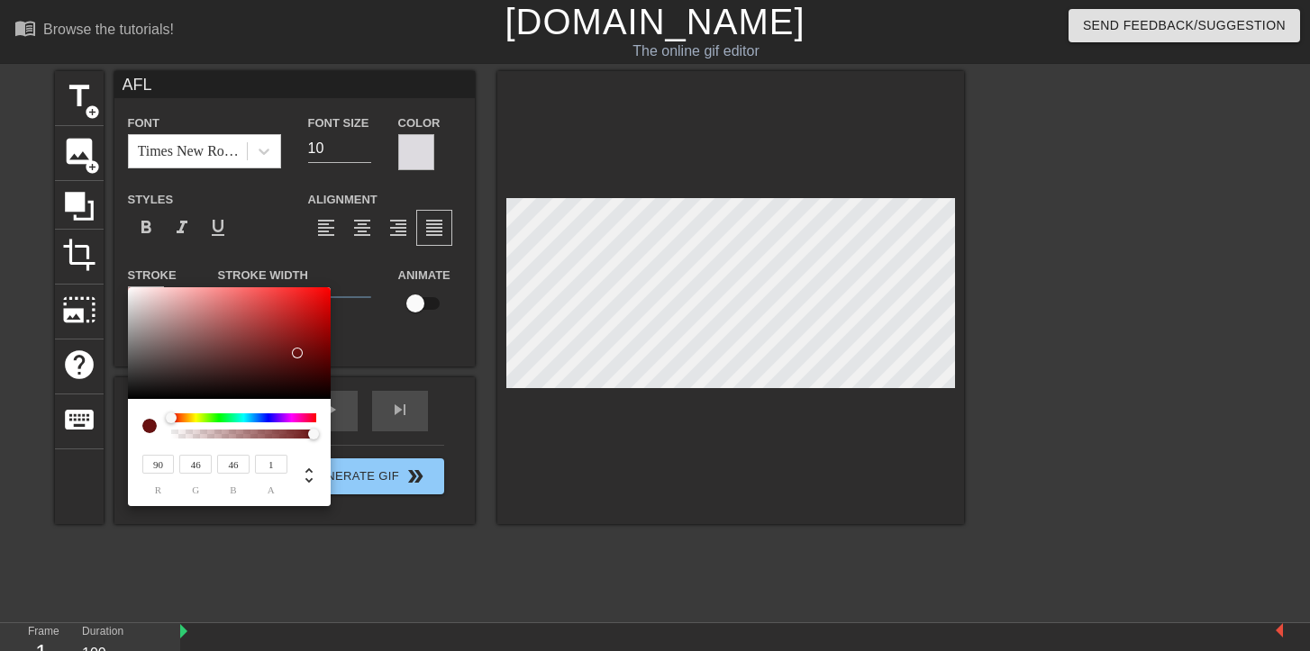
click at [226, 359] on div at bounding box center [229, 343] width 203 height 112
type input "119"
type input "81"
click at [192, 347] on div at bounding box center [229, 343] width 203 height 112
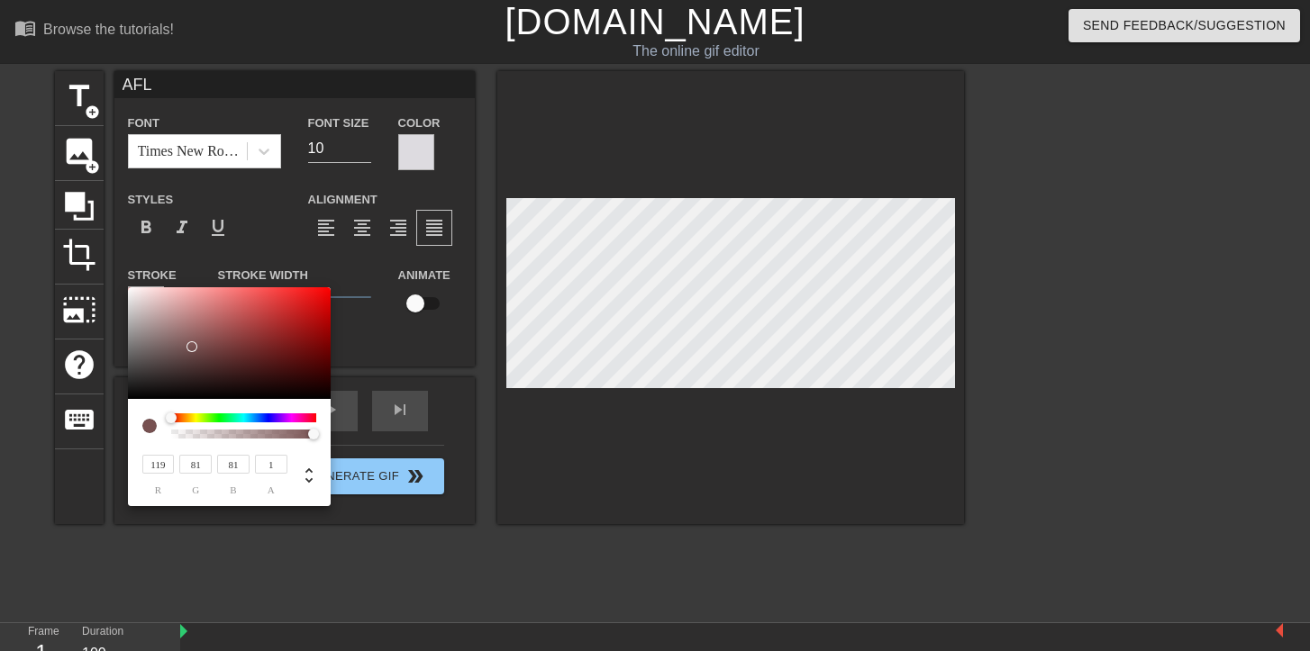
click at [172, 430] on div at bounding box center [243, 434] width 145 height 9
type input "0.02"
click at [177, 432] on div at bounding box center [244, 434] width 140 height 9
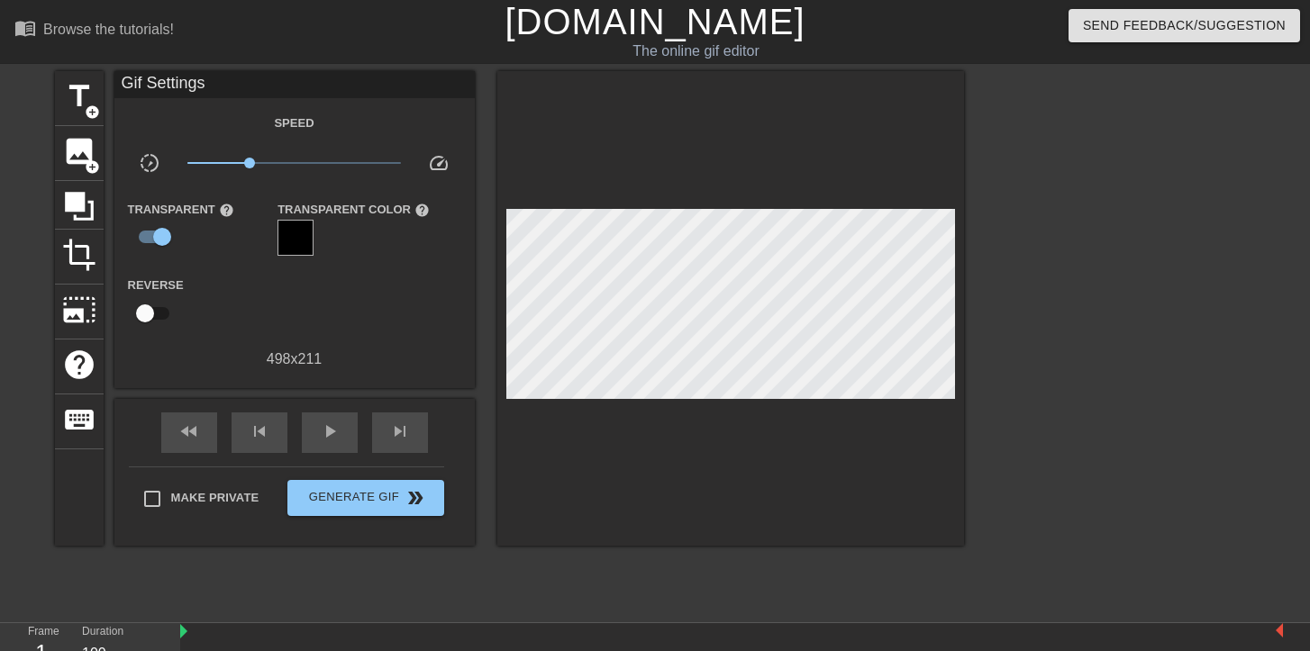
click at [887, 435] on div at bounding box center [730, 308] width 467 height 475
click at [89, 311] on span "photo_size_select_large" at bounding box center [79, 310] width 34 height 34
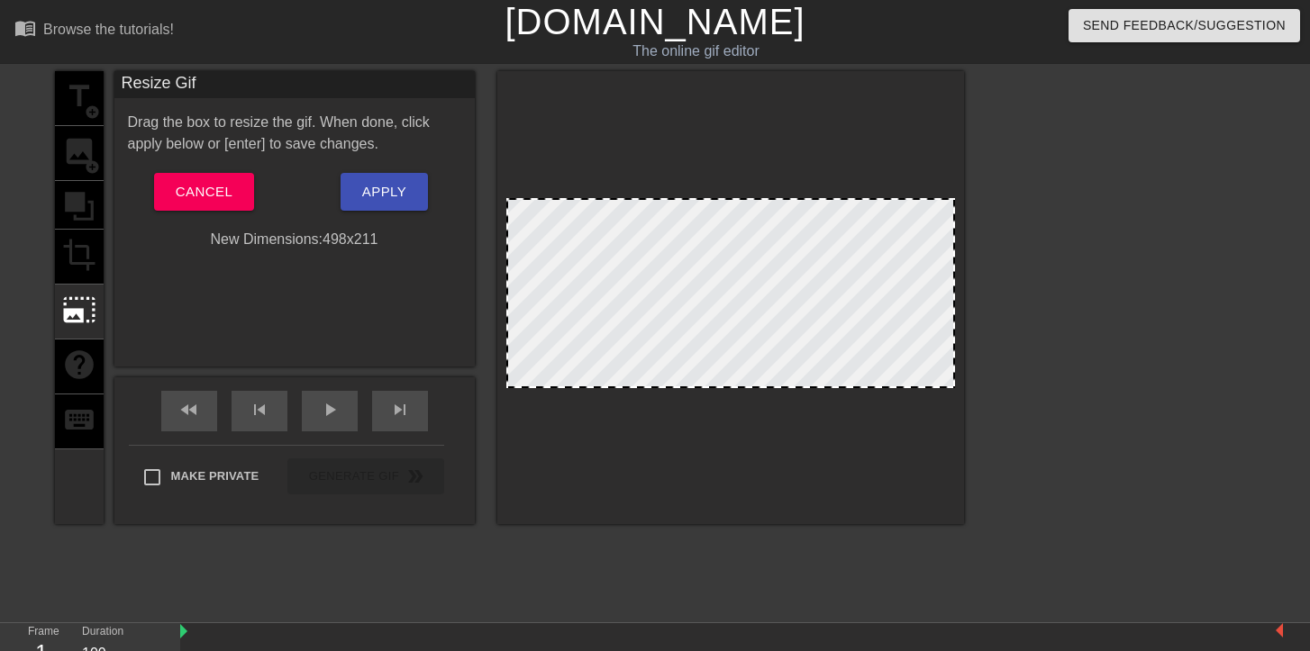
click at [81, 253] on div "title add_circle image add_circle crop photo_size_select_large help keyboard" at bounding box center [79, 297] width 49 height 453
click at [162, 206] on button "Cancel" at bounding box center [204, 192] width 100 height 38
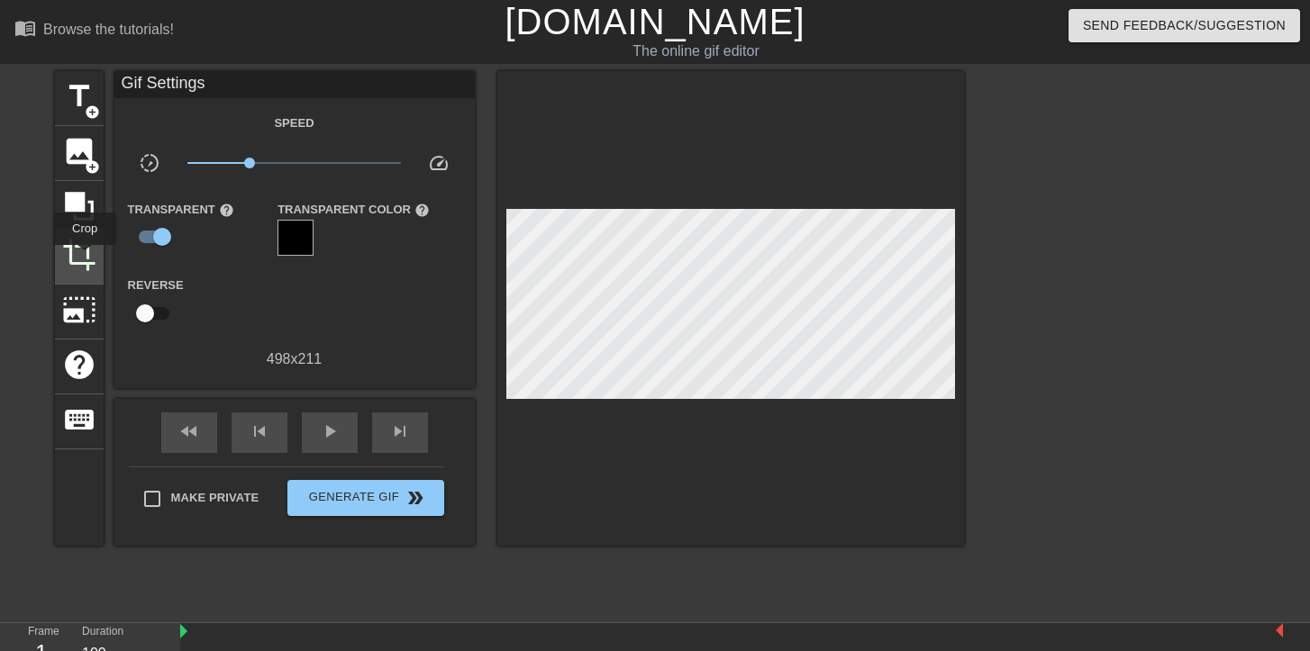
click at [86, 258] on span "crop" at bounding box center [79, 255] width 34 height 34
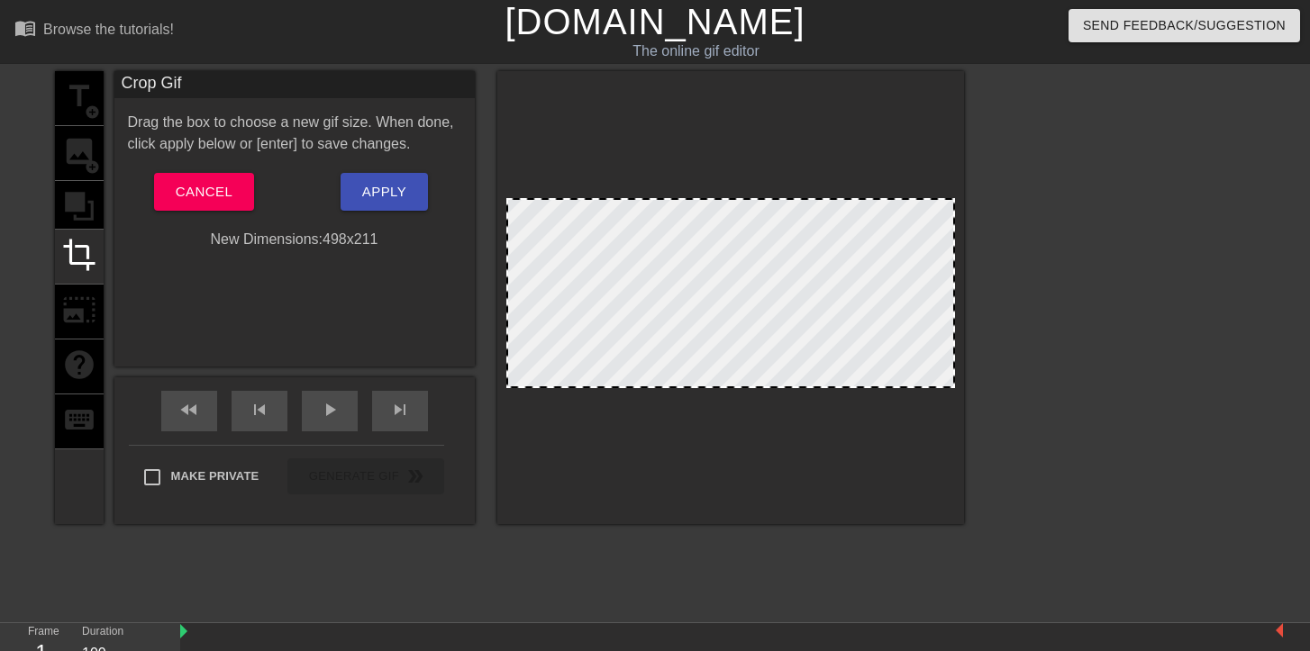
click at [875, 342] on div at bounding box center [730, 293] width 449 height 190
drag, startPoint x: 948, startPoint y: 380, endPoint x: 967, endPoint y: 368, distance: 22.2
click at [967, 368] on div "title add_circle image add_circle crop photo_size_select_large help keyboard Cr…" at bounding box center [655, 341] width 1310 height 540
click at [241, 187] on button "Cancel" at bounding box center [204, 192] width 100 height 38
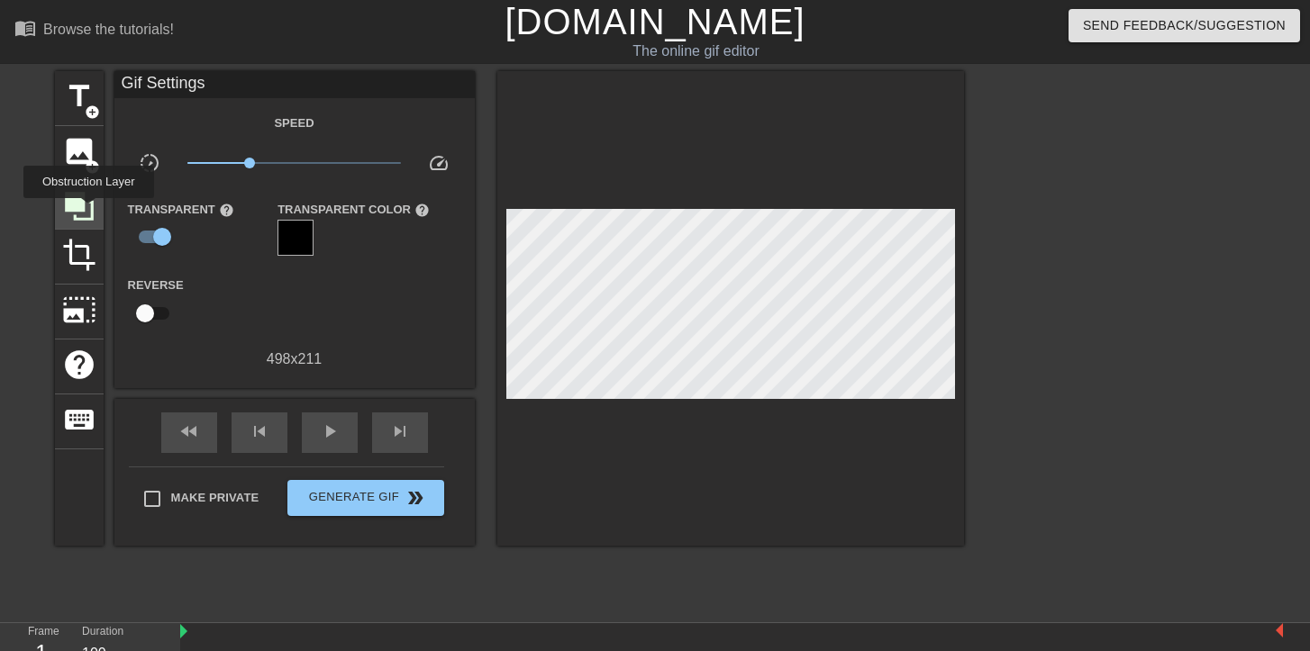
click at [91, 211] on icon at bounding box center [79, 206] width 29 height 29
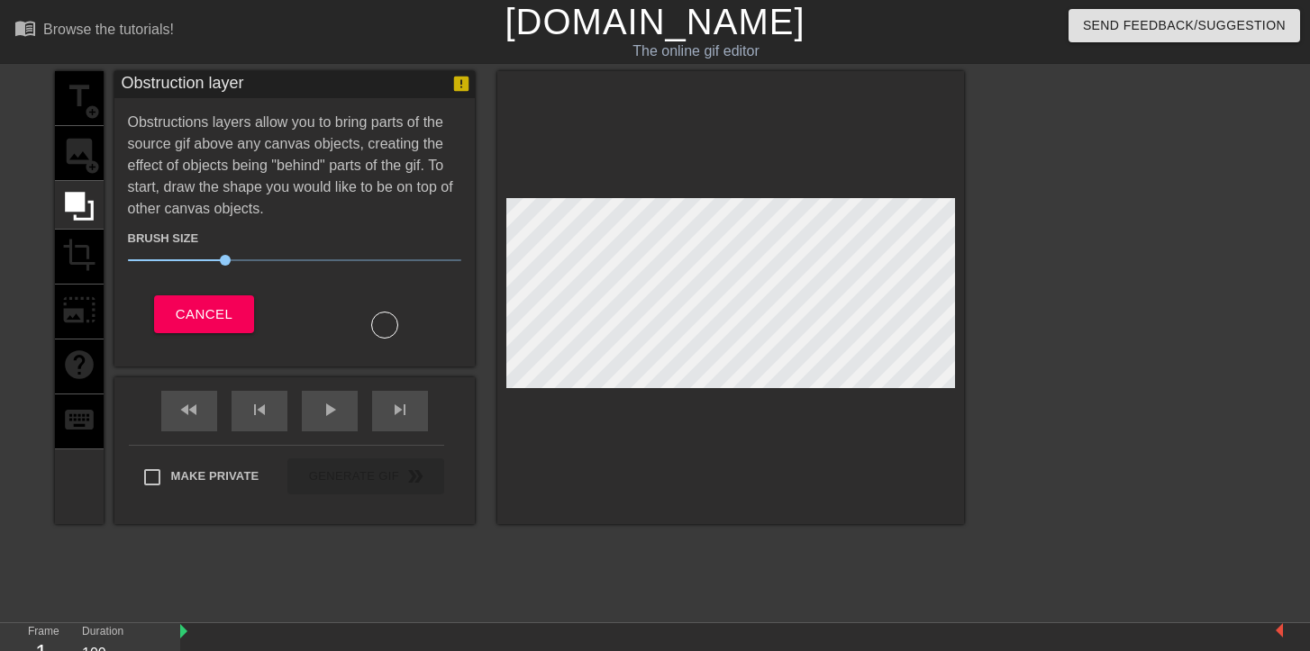
click at [94, 165] on div "title add_circle image add_circle crop photo_size_select_large help keyboard" at bounding box center [79, 297] width 49 height 453
click at [90, 153] on div "title add_circle image add_circle crop photo_size_select_large help keyboard" at bounding box center [79, 297] width 49 height 453
click at [82, 209] on icon at bounding box center [79, 206] width 29 height 29
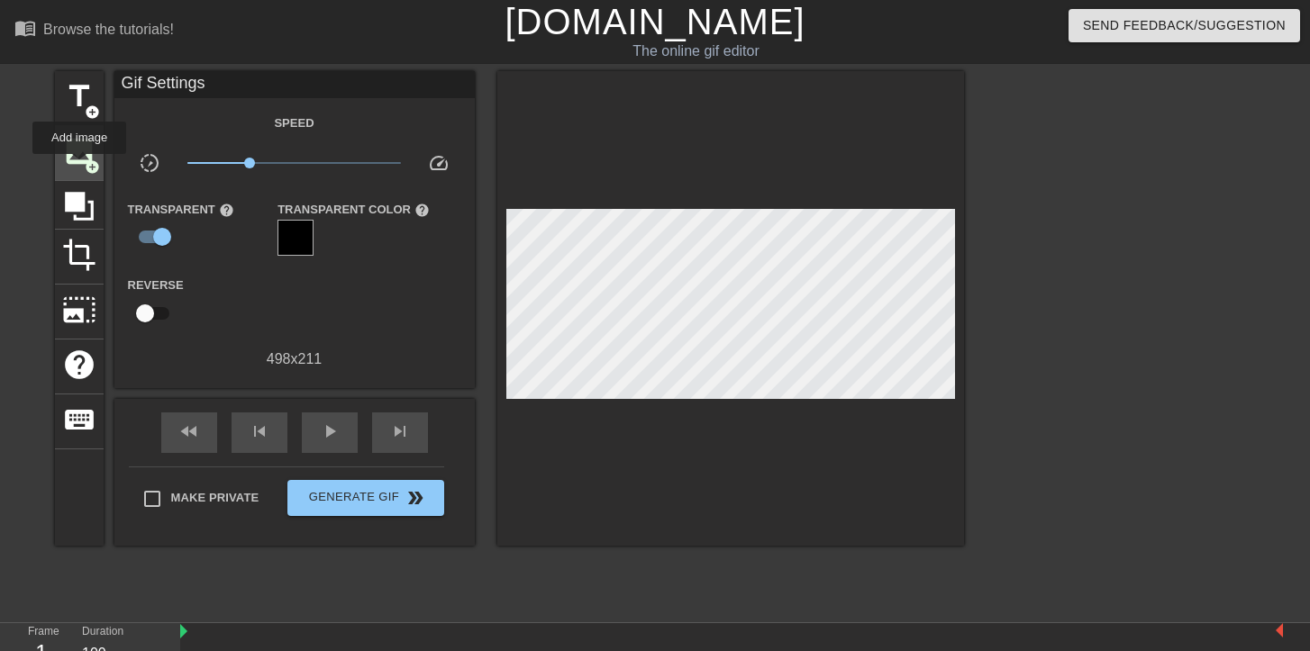
click at [78, 162] on span "image" at bounding box center [79, 151] width 34 height 34
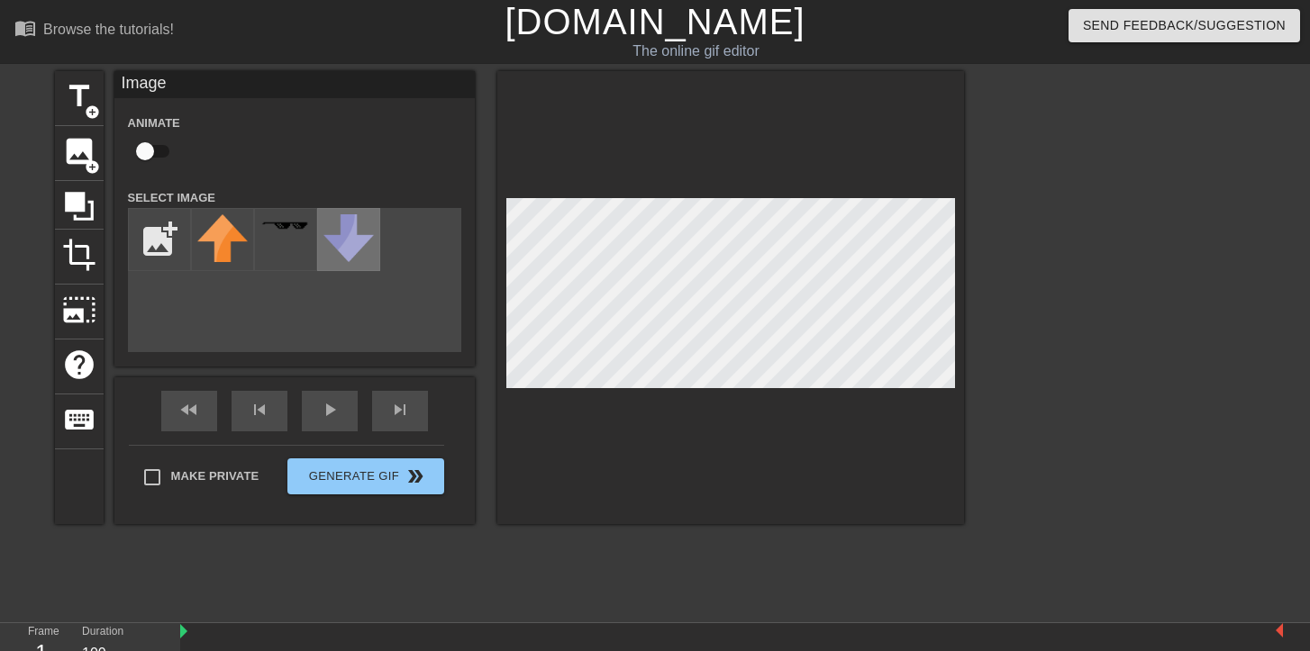
click at [344, 253] on img at bounding box center [348, 238] width 50 height 48
click at [295, 237] on div at bounding box center [285, 239] width 63 height 63
